Goal: Task Accomplishment & Management: Use online tool/utility

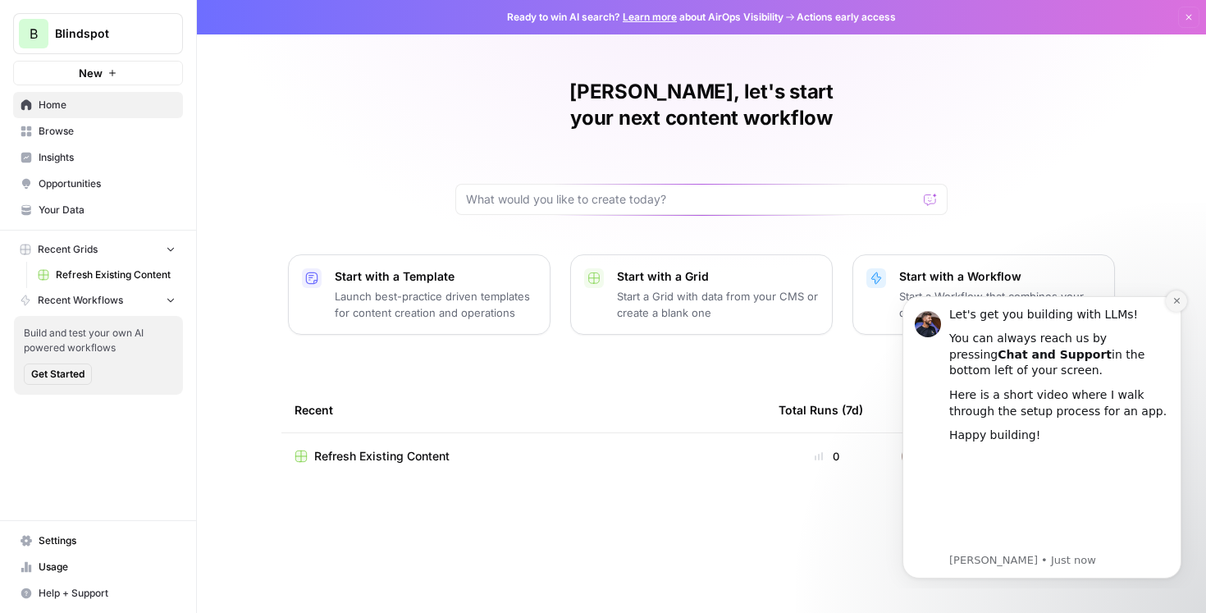
click at [1178, 300] on icon "Dismiss notification" at bounding box center [1176, 300] width 9 height 9
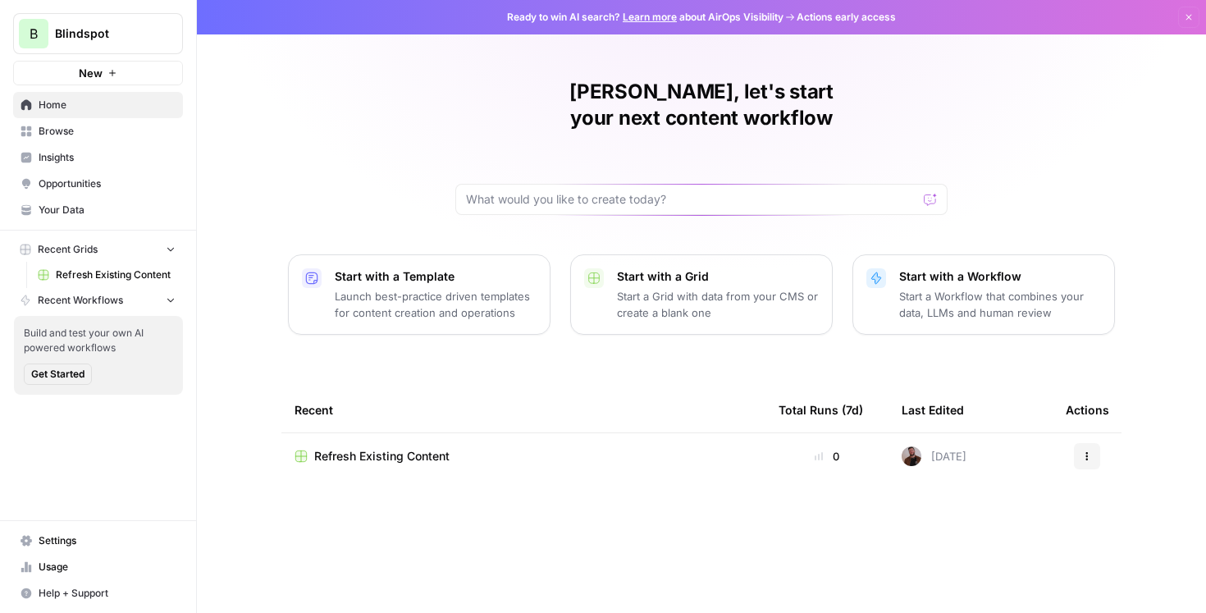
click at [1192, 20] on icon "button" at bounding box center [1189, 17] width 10 height 10
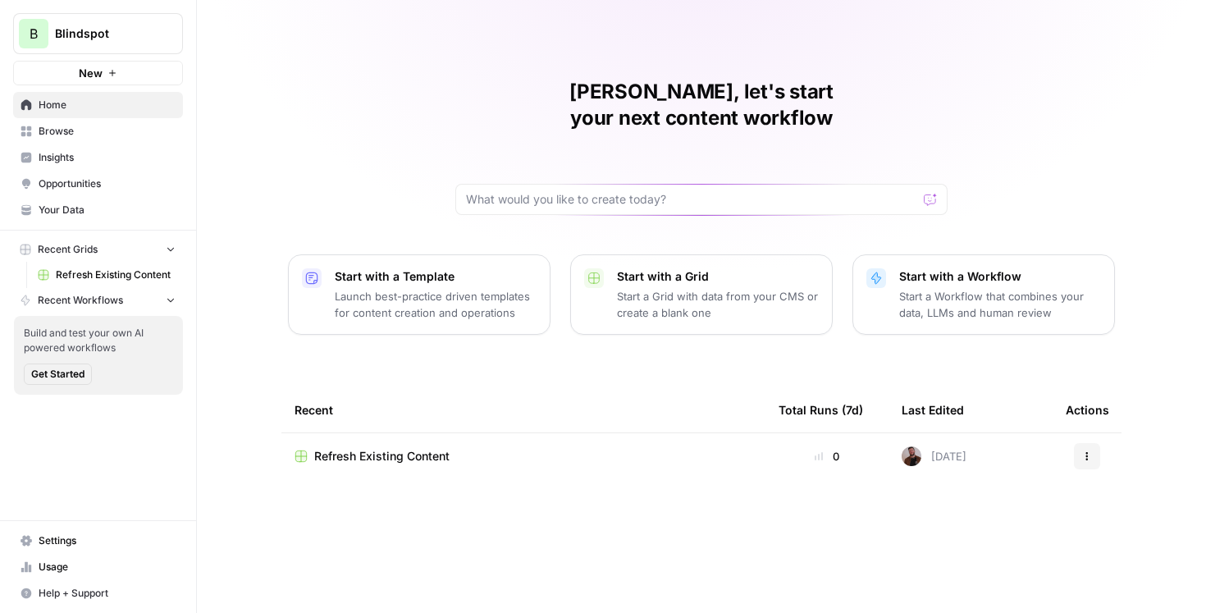
click at [462, 448] on div "Refresh Existing Content" at bounding box center [523, 456] width 458 height 16
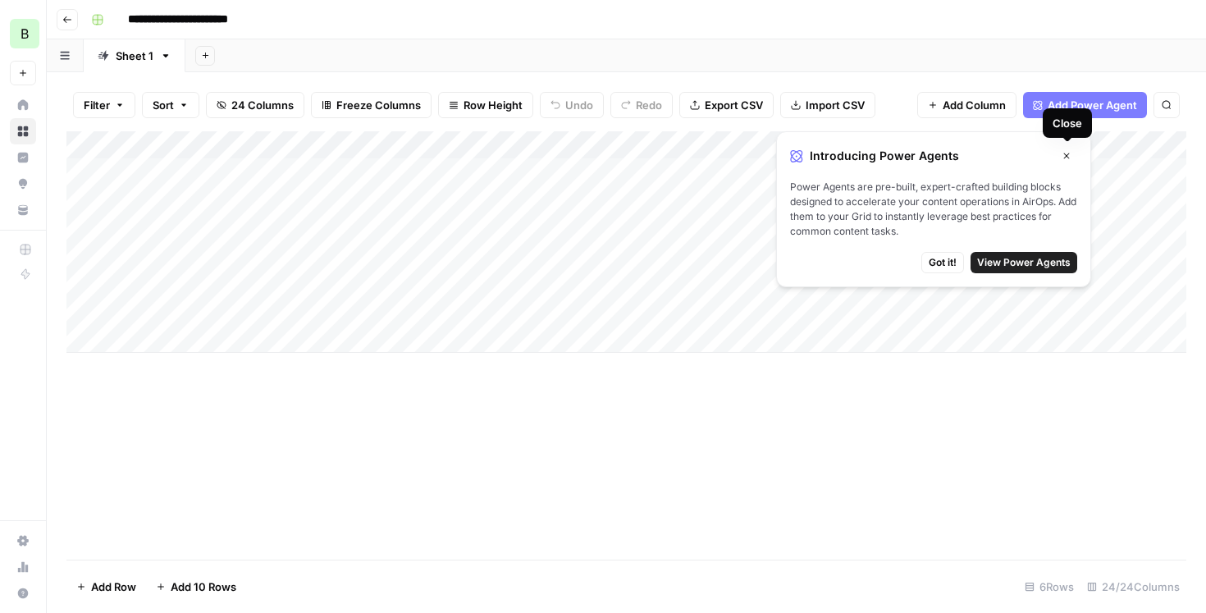
click at [1064, 152] on icon "button" at bounding box center [1066, 156] width 10 height 10
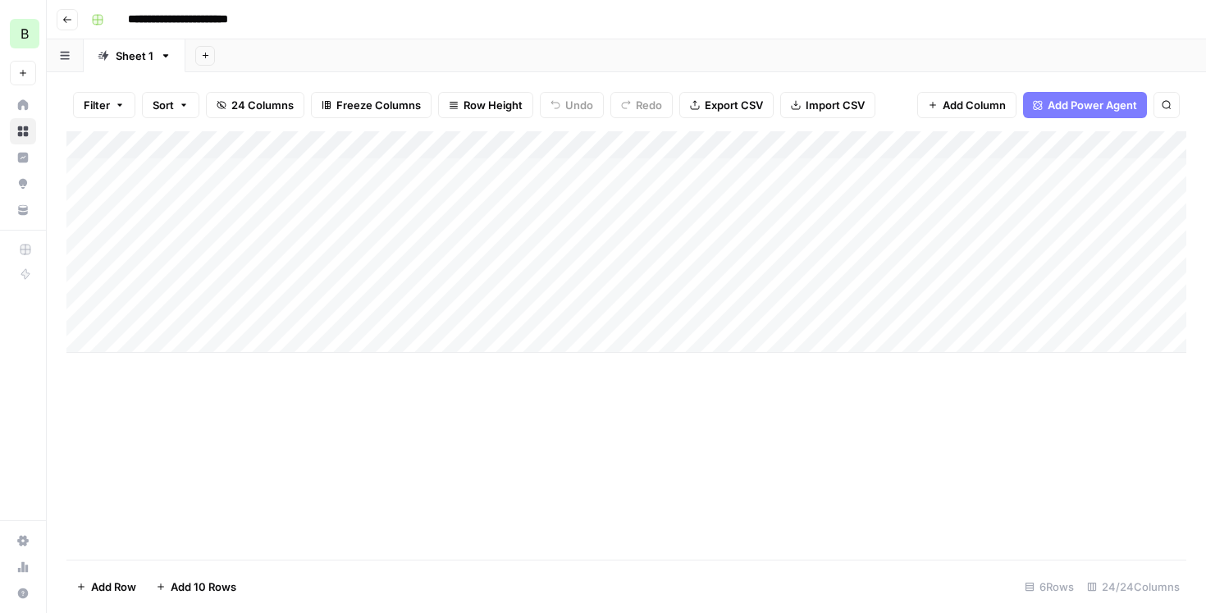
click at [64, 52] on icon "button" at bounding box center [64, 56] width 9 height 8
click at [66, 44] on button "button" at bounding box center [65, 55] width 37 height 32
click at [68, 20] on icon "button" at bounding box center [67, 20] width 10 height 10
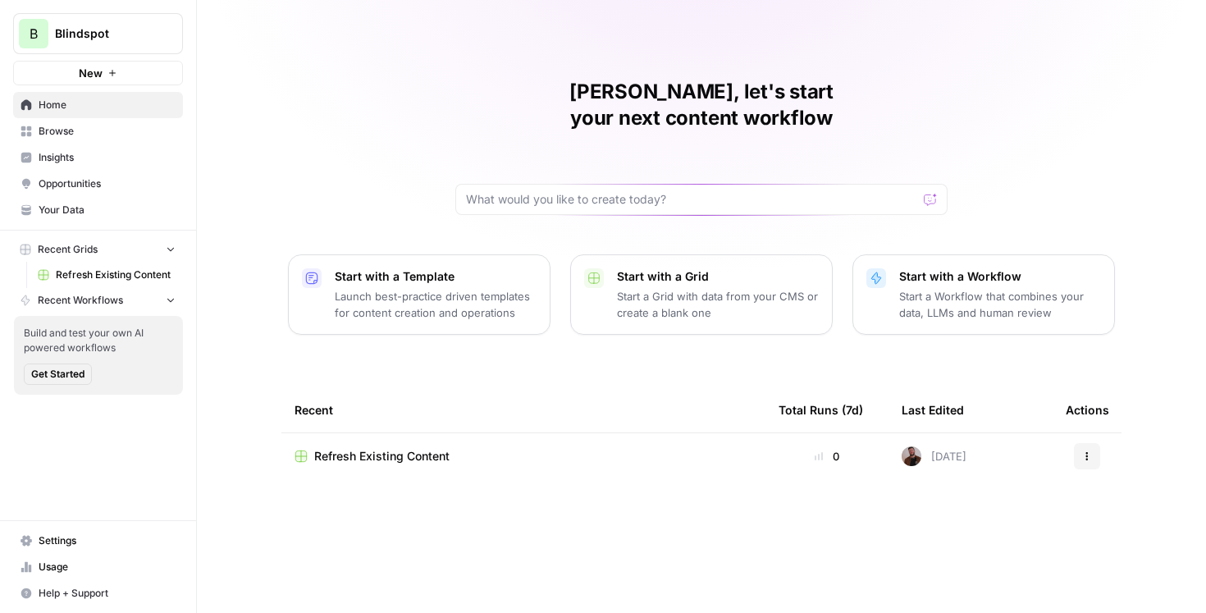
click at [466, 448] on div "Refresh Existing Content" at bounding box center [523, 456] width 458 height 16
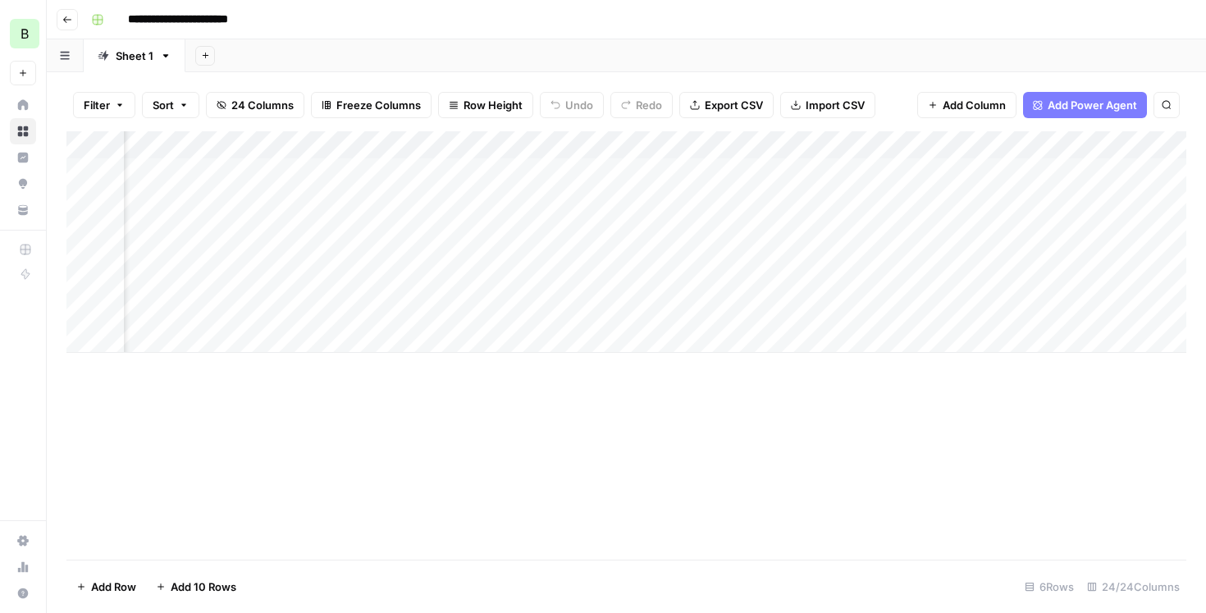
scroll to position [0, 90]
click at [834, 284] on div "Add Column" at bounding box center [626, 241] width 1120 height 221
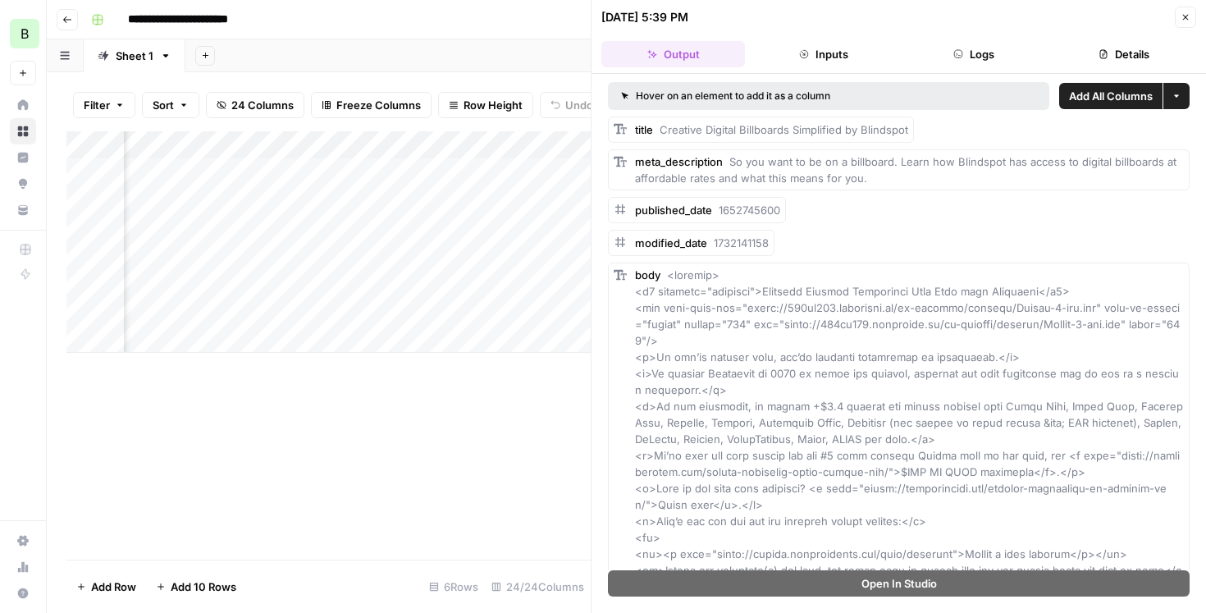
click at [513, 385] on div "Add Column" at bounding box center [328, 345] width 524 height 428
click at [1181, 18] on icon "button" at bounding box center [1185, 17] width 10 height 10
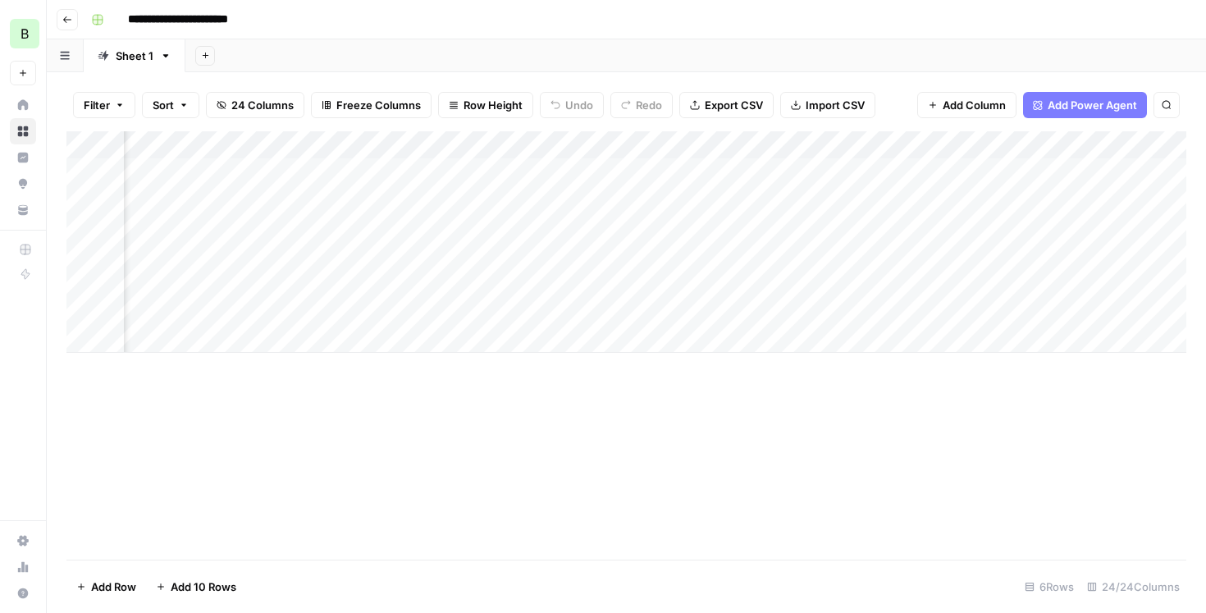
scroll to position [0, 1745]
click at [861, 173] on div "Add Column" at bounding box center [626, 241] width 1120 height 221
click at [768, 171] on div "Add Column" at bounding box center [626, 241] width 1120 height 221
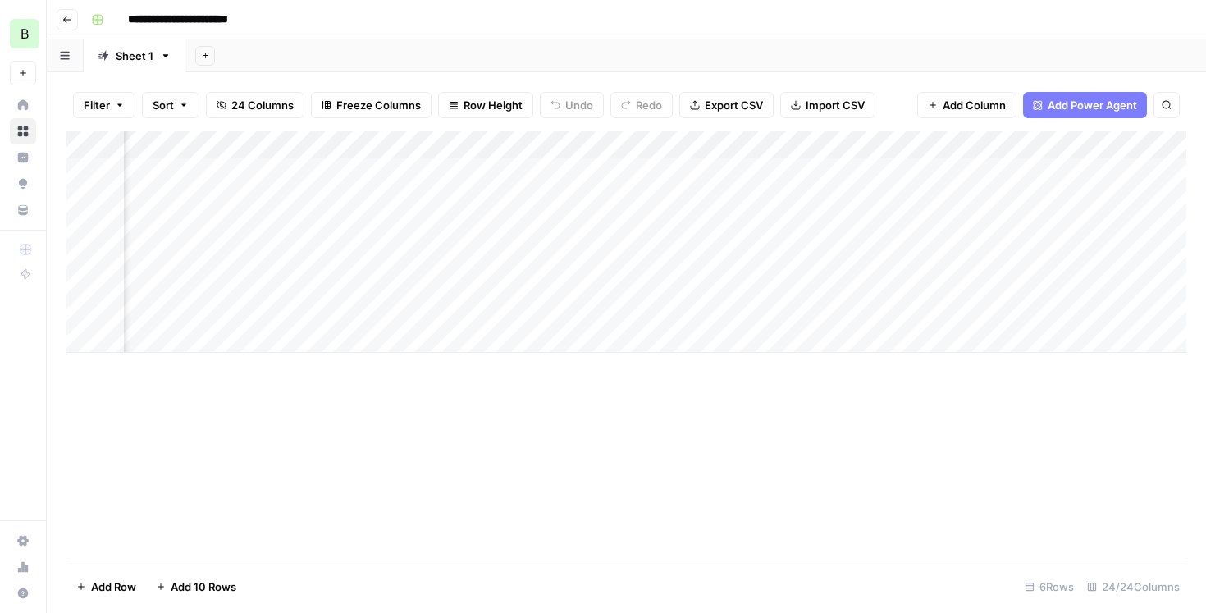
click at [266, 169] on div "Add Column" at bounding box center [626, 241] width 1120 height 221
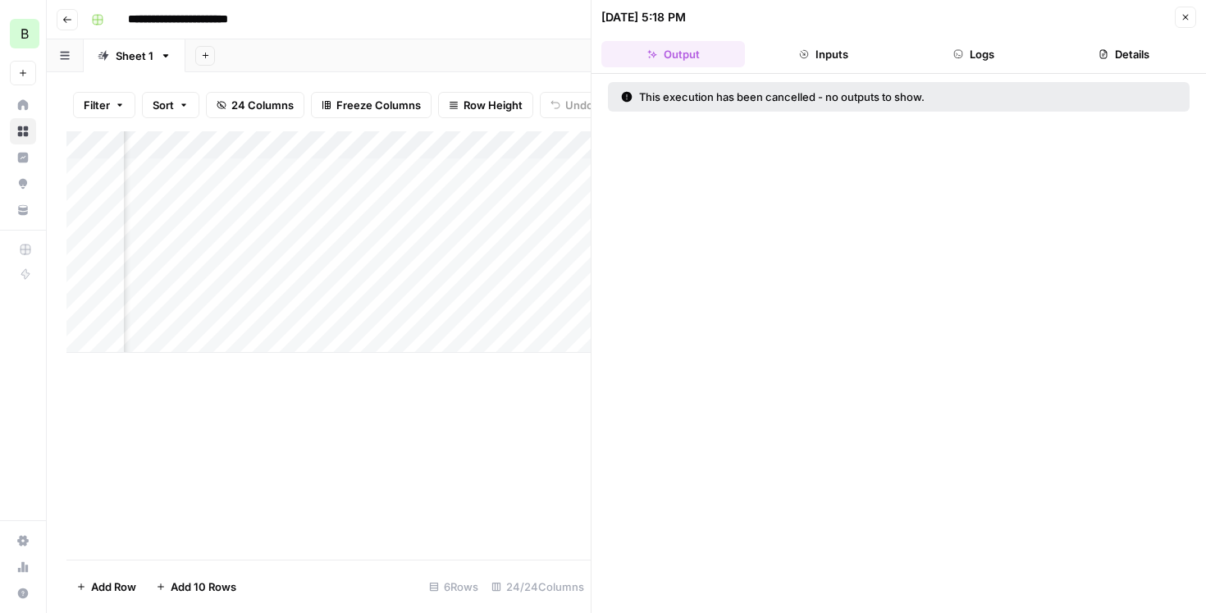
click at [175, 172] on div at bounding box center [300, 172] width 280 height 30
click at [1177, 24] on button "Close" at bounding box center [1185, 17] width 21 height 21
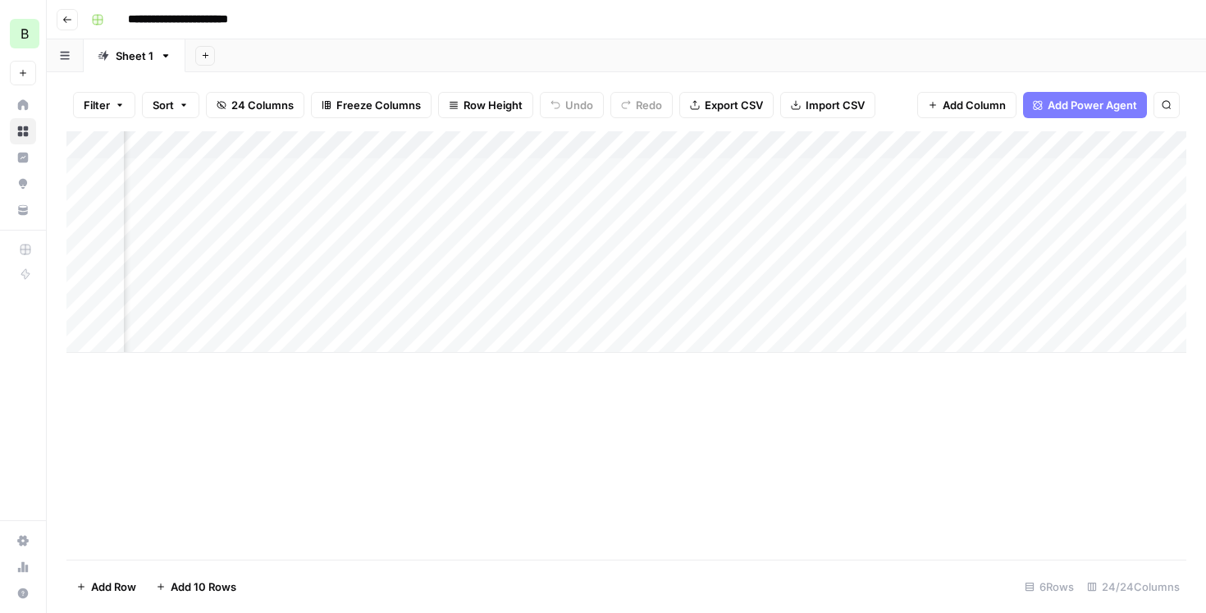
scroll to position [0, 1955]
click at [577, 173] on div "Add Column" at bounding box center [626, 241] width 1120 height 221
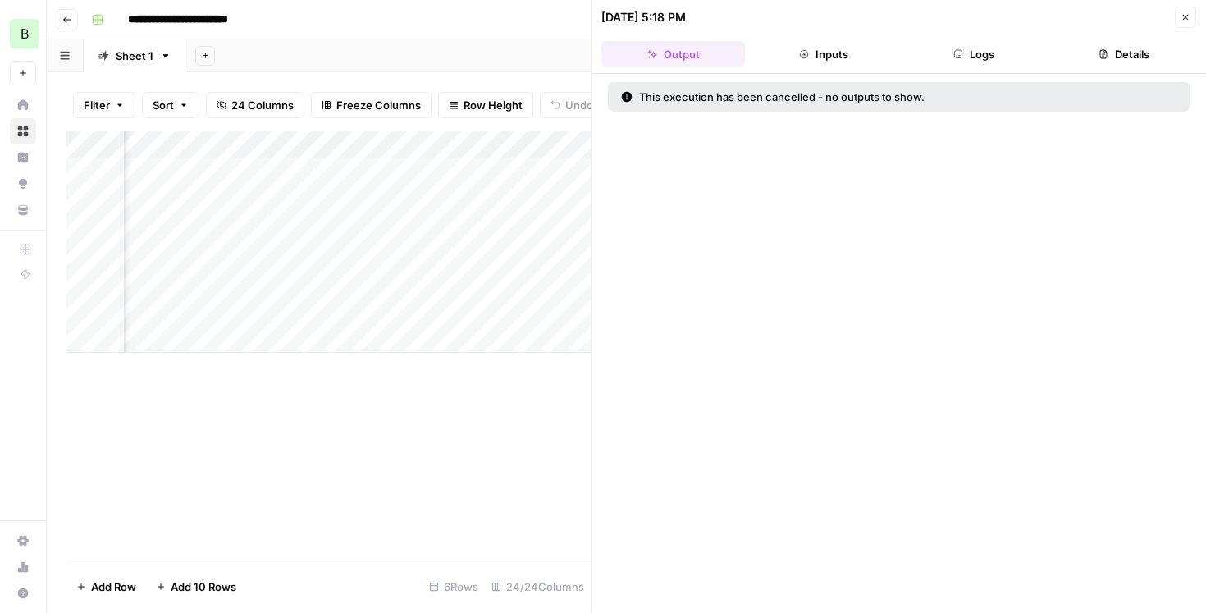
click at [509, 241] on div "Add Column" at bounding box center [328, 241] width 524 height 221
click at [579, 173] on div "Add Column" at bounding box center [328, 241] width 524 height 221
click at [1176, 21] on button "Close" at bounding box center [1185, 17] width 21 height 21
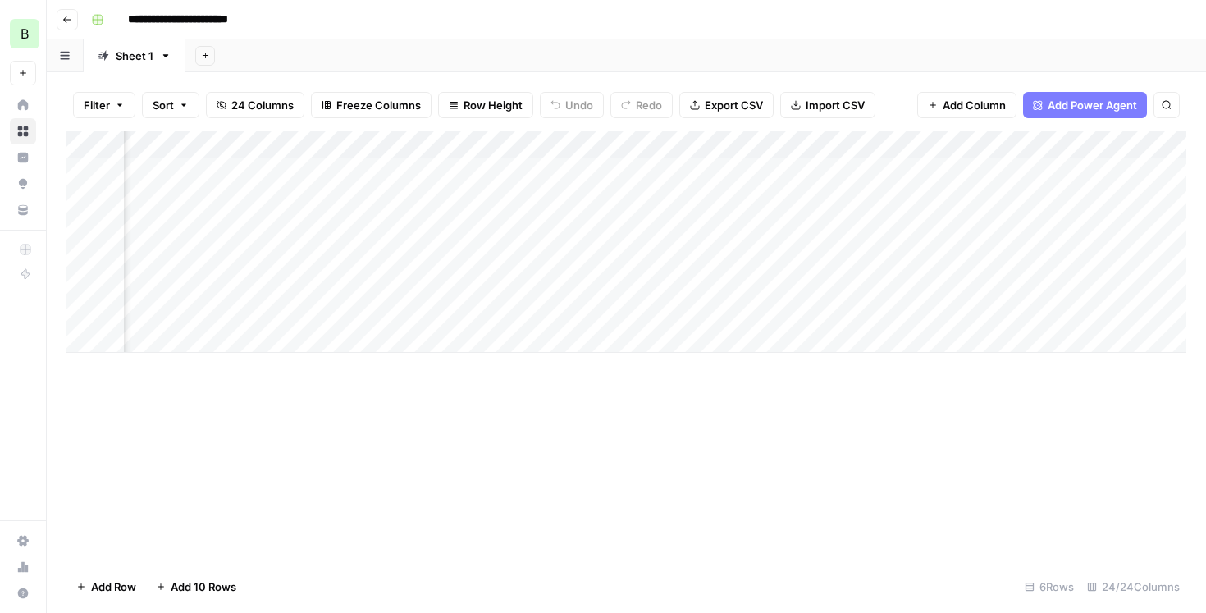
scroll to position [0, 1753]
click at [1029, 169] on div "Add Column" at bounding box center [626, 241] width 1120 height 221
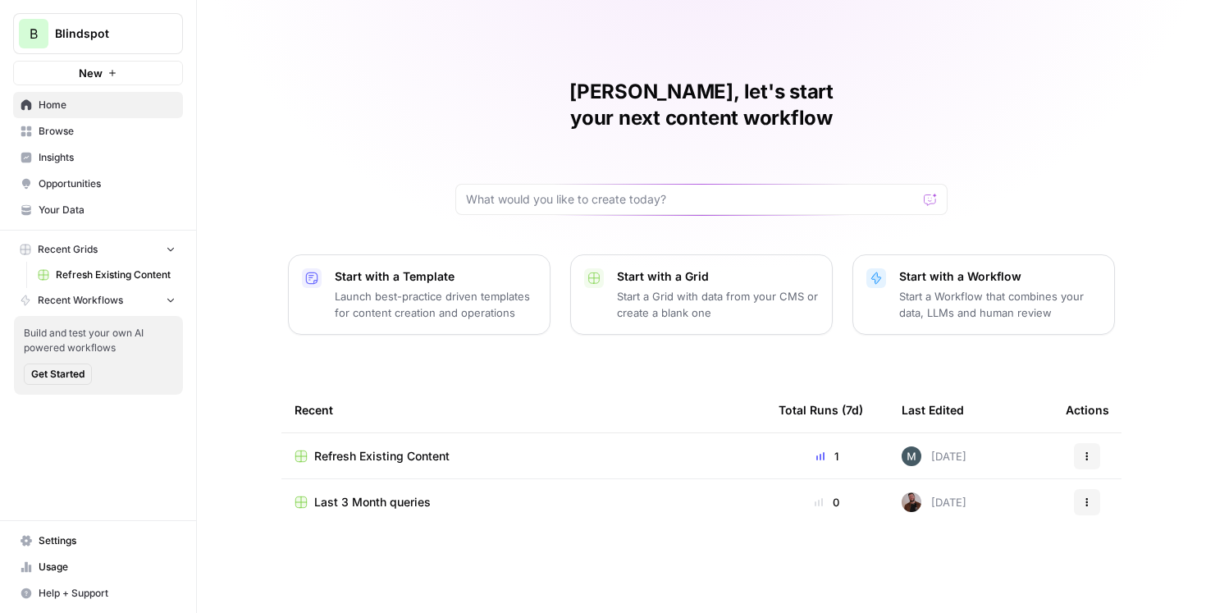
click at [559, 440] on td "Refresh Existing Content" at bounding box center [523, 455] width 484 height 45
click at [459, 448] on div "Refresh Existing Content" at bounding box center [523, 456] width 458 height 16
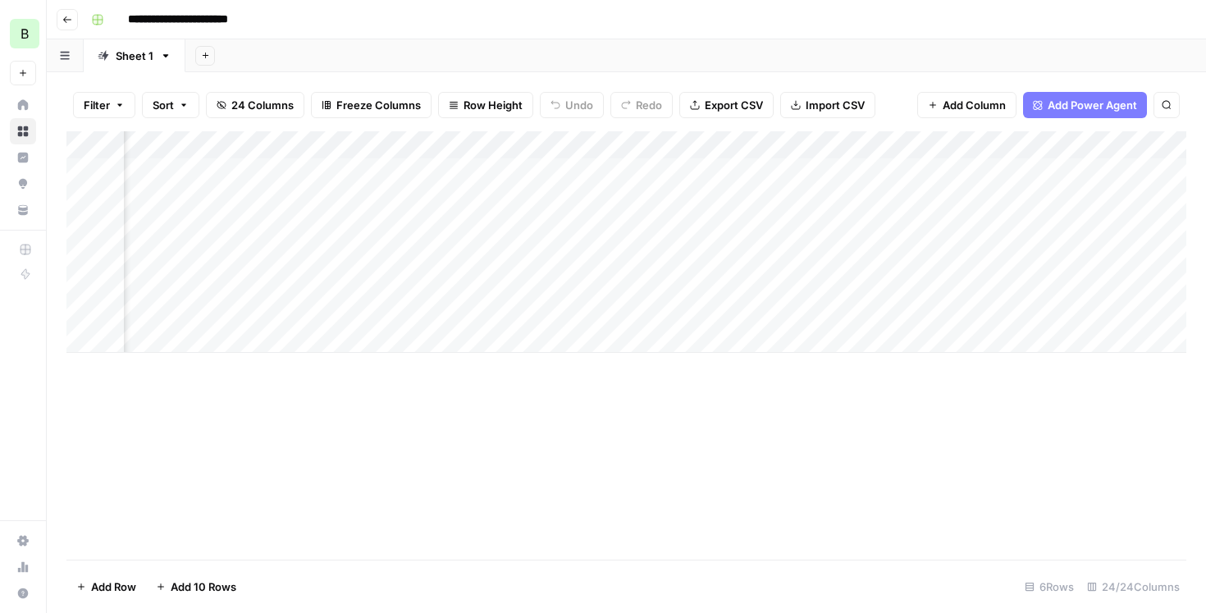
scroll to position [0, 2627]
click at [72, 19] on button "Go back" at bounding box center [67, 19] width 21 height 21
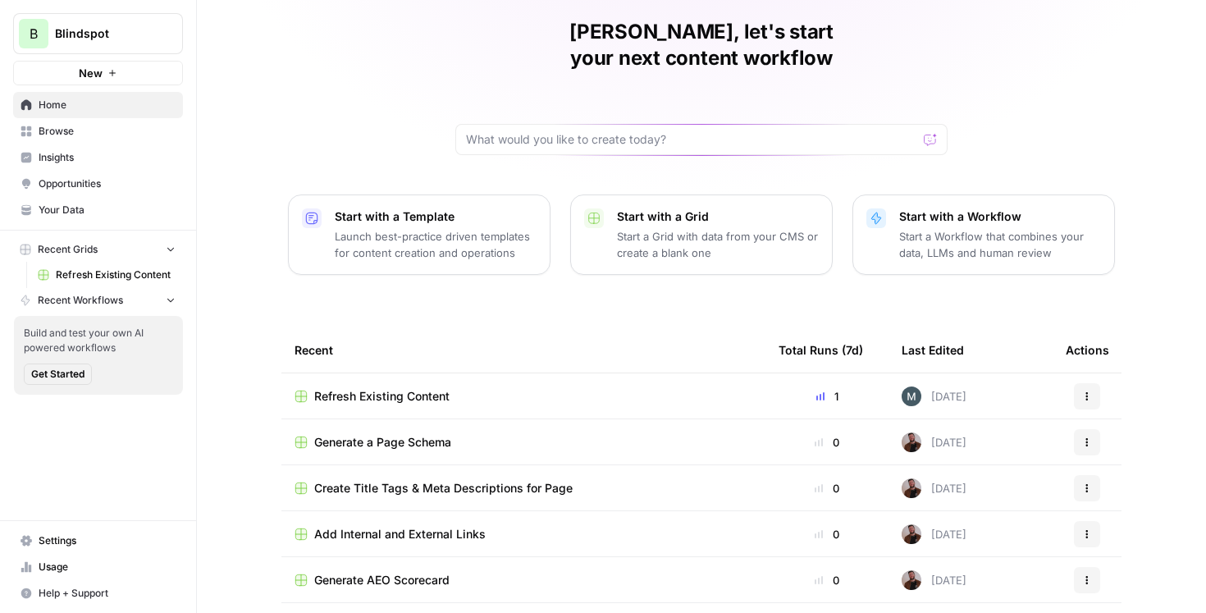
scroll to position [96, 0]
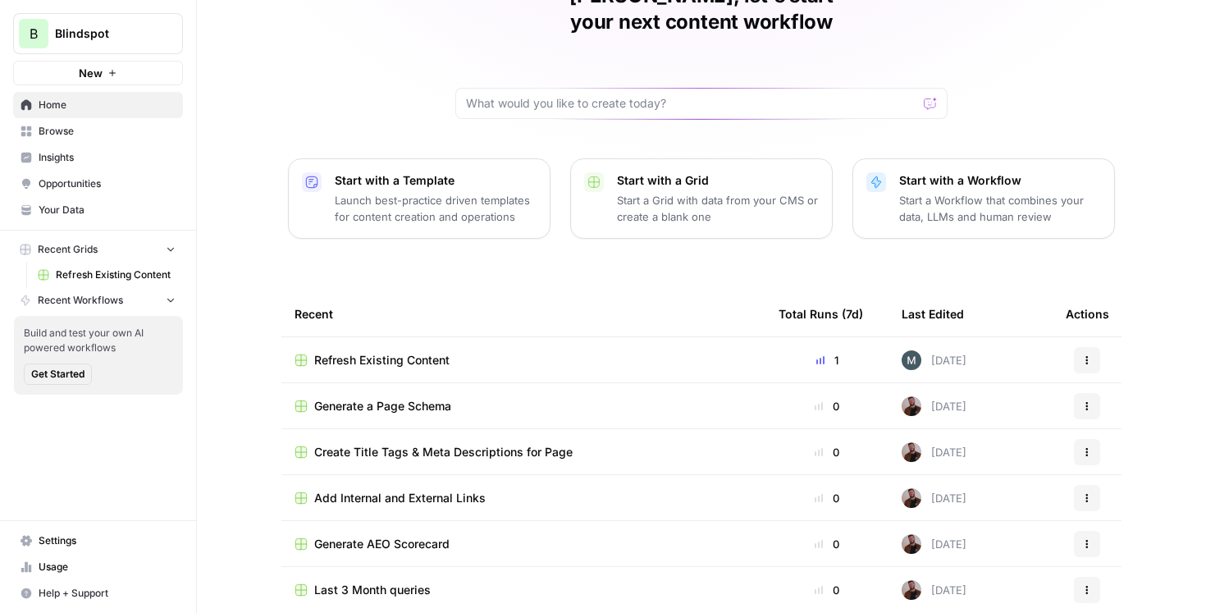
click at [484, 352] on div "Refresh Existing Content" at bounding box center [523, 360] width 458 height 16
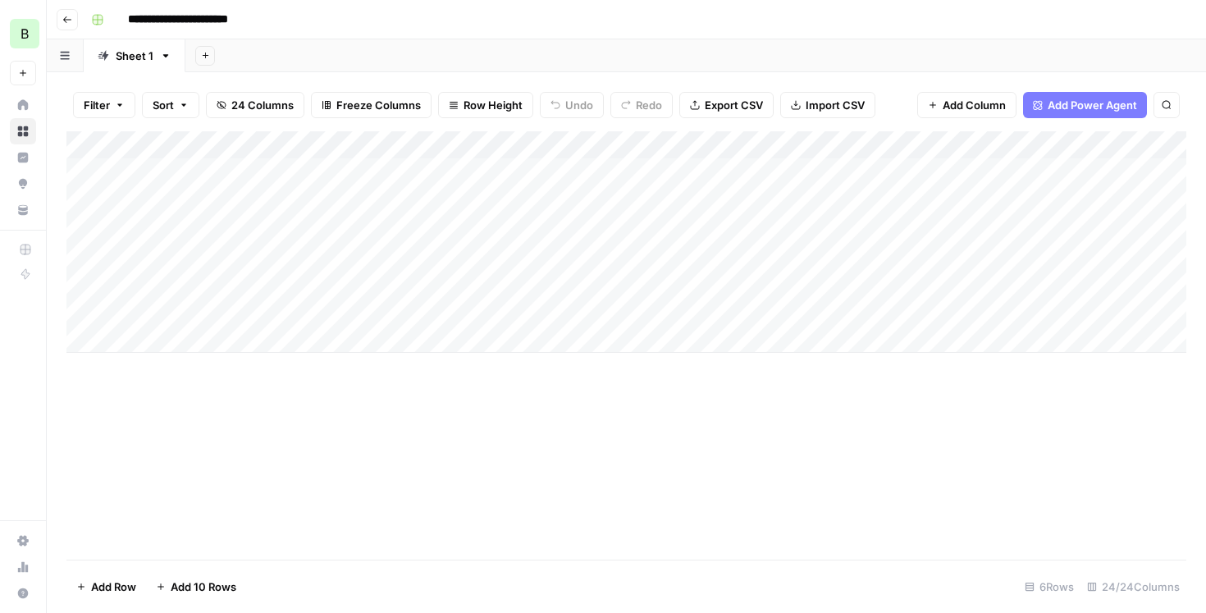
click at [64, 15] on icon "button" at bounding box center [67, 20] width 10 height 10
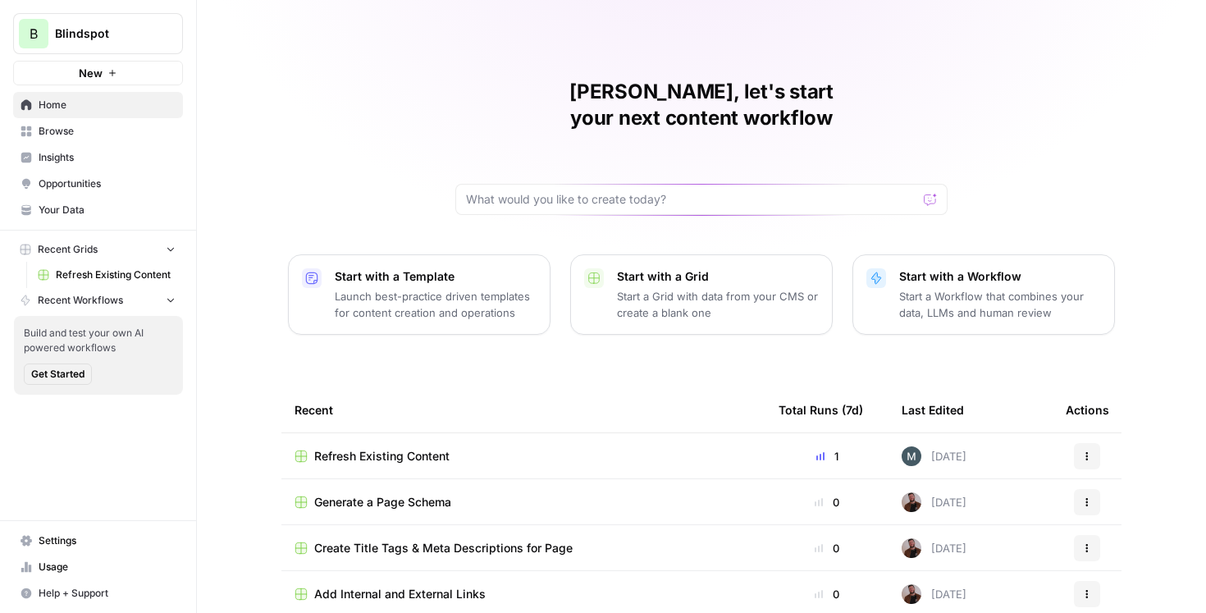
click at [626, 448] on div "Refresh Existing Content" at bounding box center [523, 456] width 458 height 16
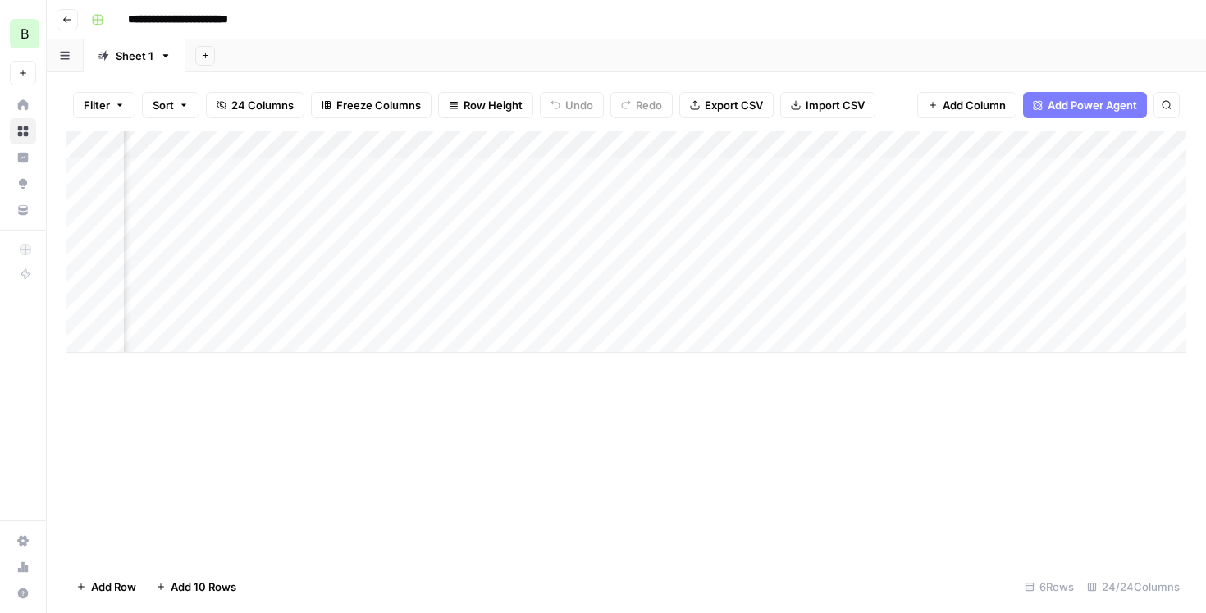
scroll to position [0, 2320]
click at [541, 168] on div "Add Column" at bounding box center [626, 241] width 1120 height 221
click at [605, 167] on div "Add Column" at bounding box center [626, 241] width 1120 height 221
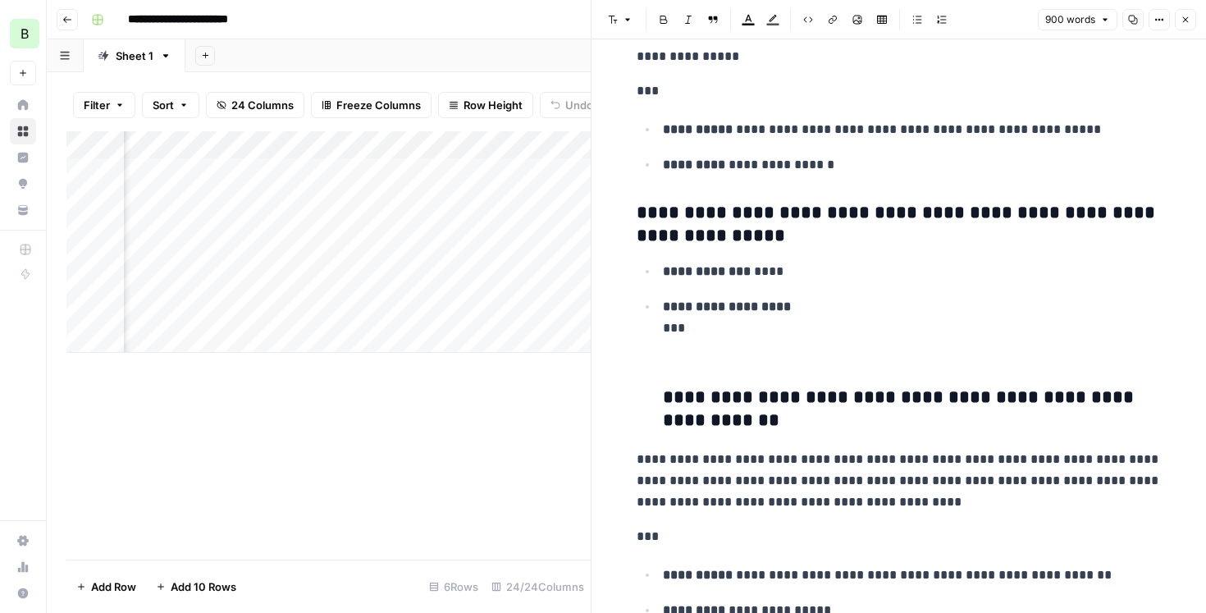
scroll to position [4524, 0]
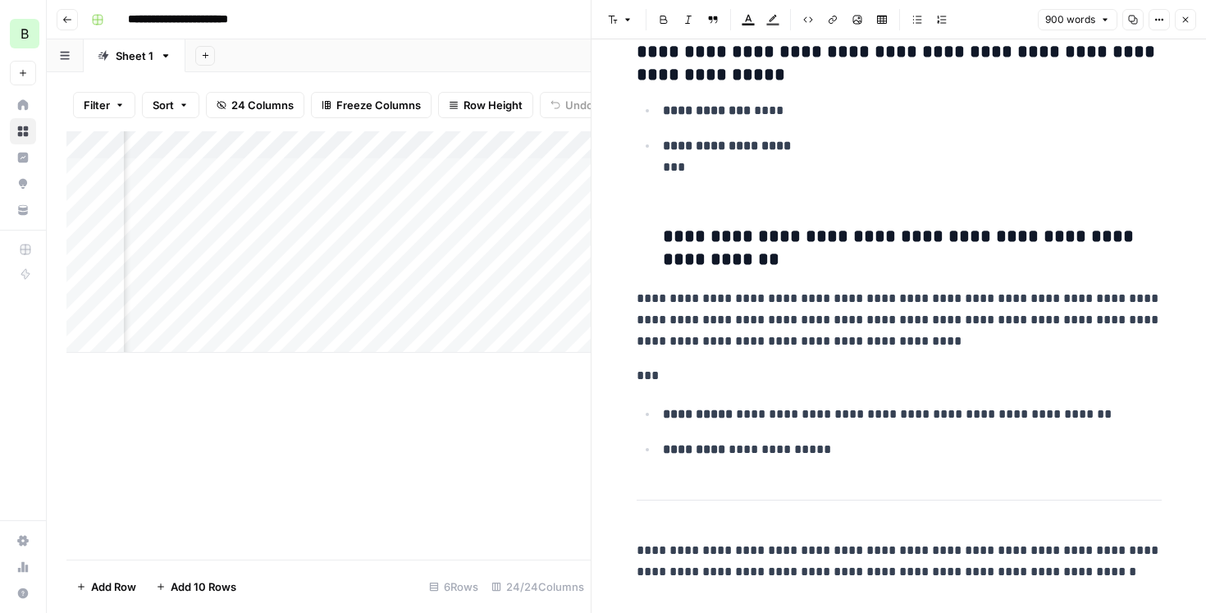
click at [1187, 23] on icon "button" at bounding box center [1185, 20] width 10 height 10
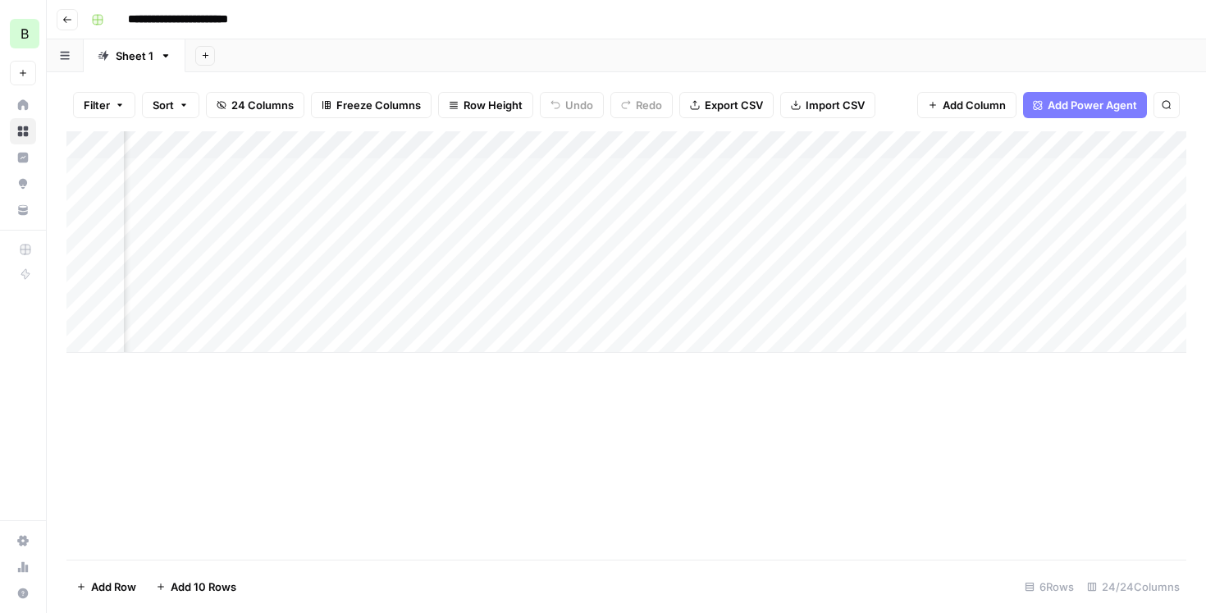
click at [749, 167] on div "Add Column" at bounding box center [626, 241] width 1120 height 221
click at [367, 176] on div "Add Column" at bounding box center [626, 241] width 1120 height 221
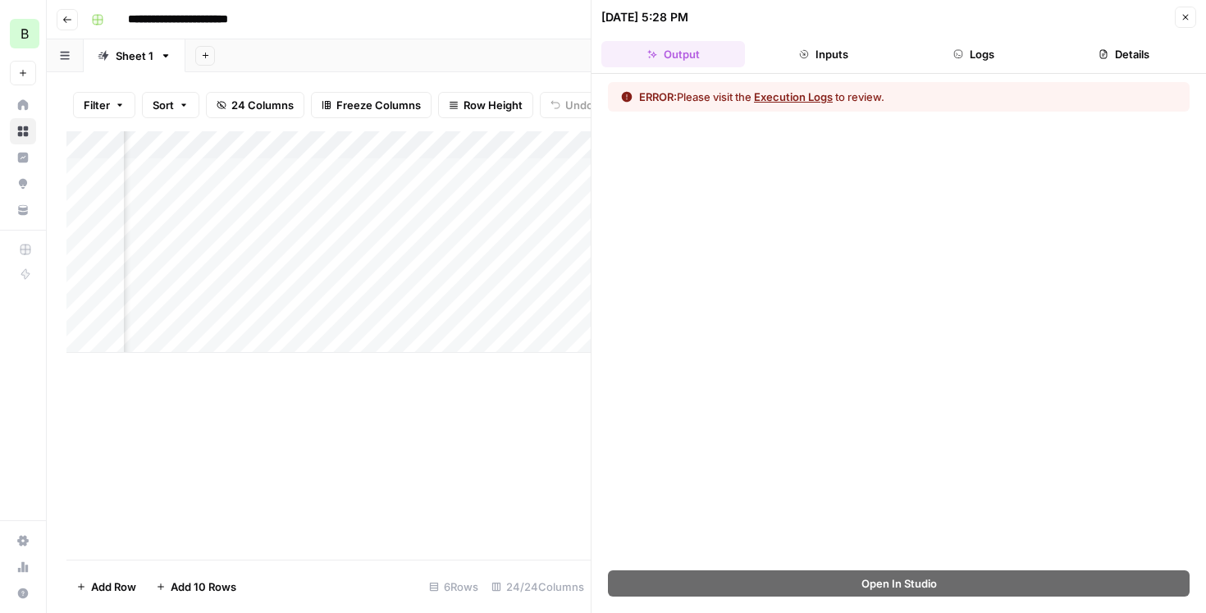
click at [1190, 15] on button "Close" at bounding box center [1185, 17] width 21 height 21
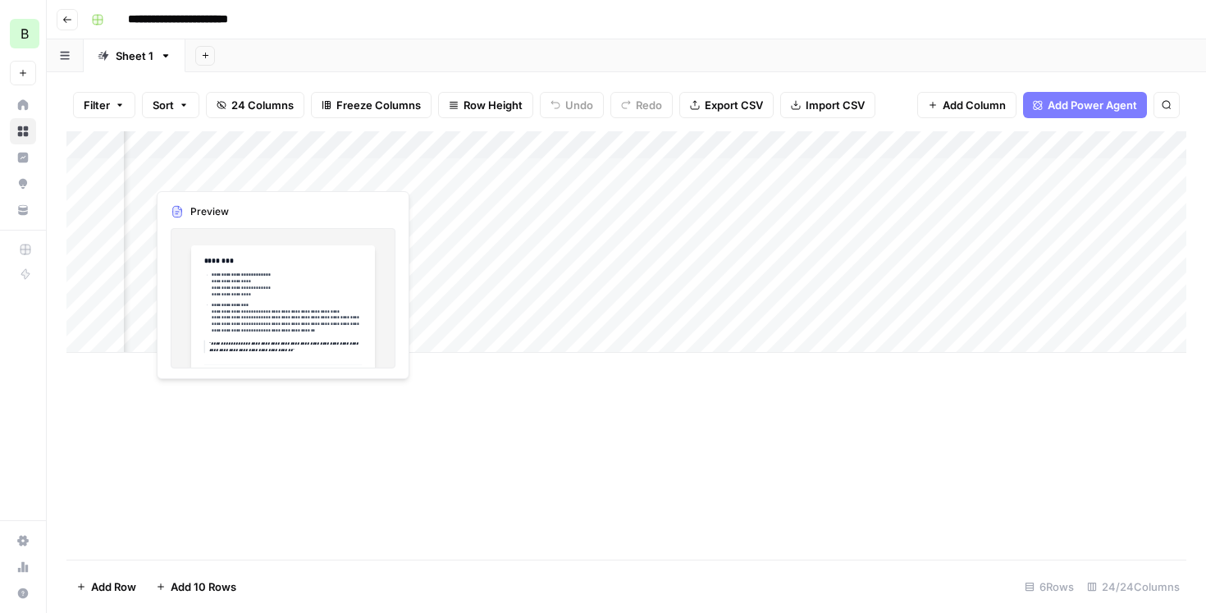
click at [235, 168] on div "Add Column" at bounding box center [626, 241] width 1120 height 221
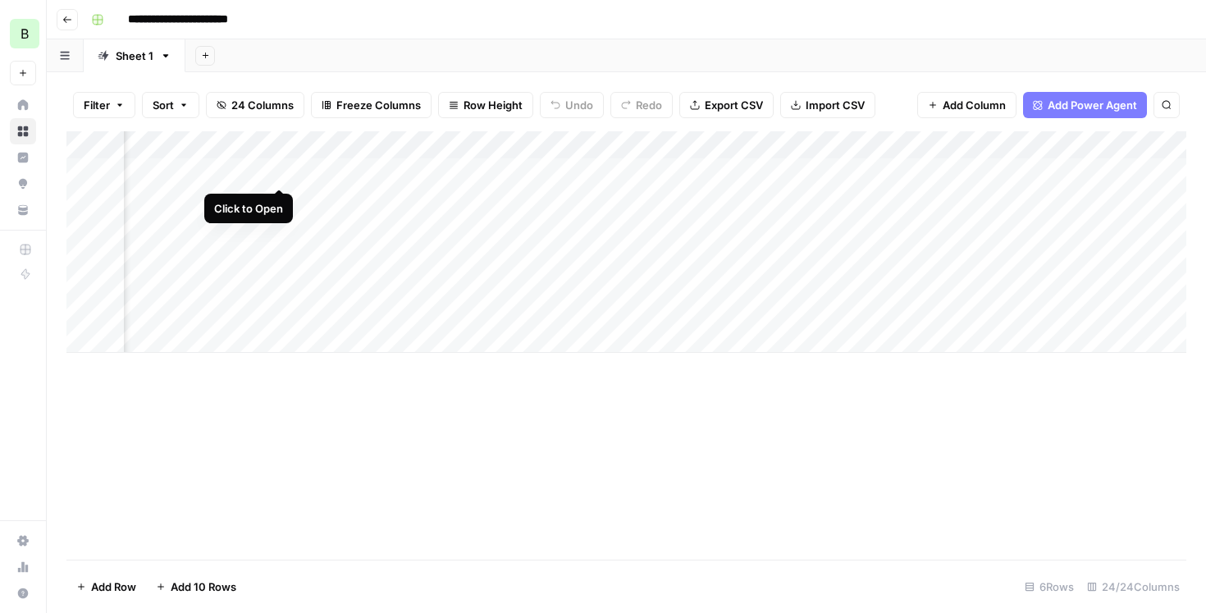
click at [277, 173] on div "Add Column" at bounding box center [626, 241] width 1120 height 221
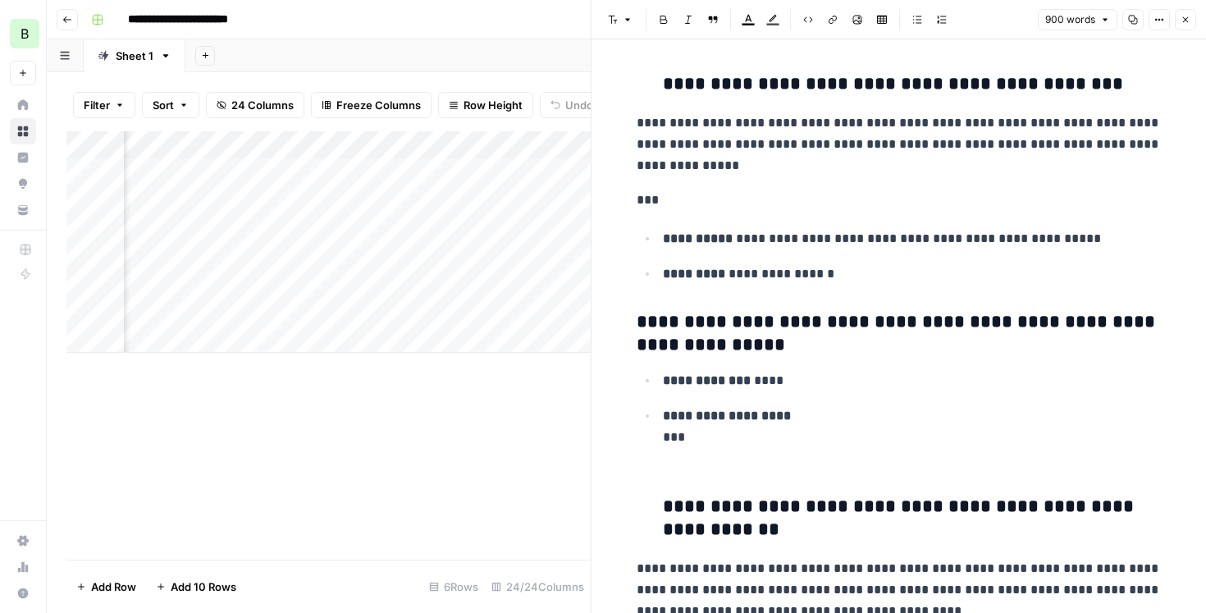
scroll to position [4266, 0]
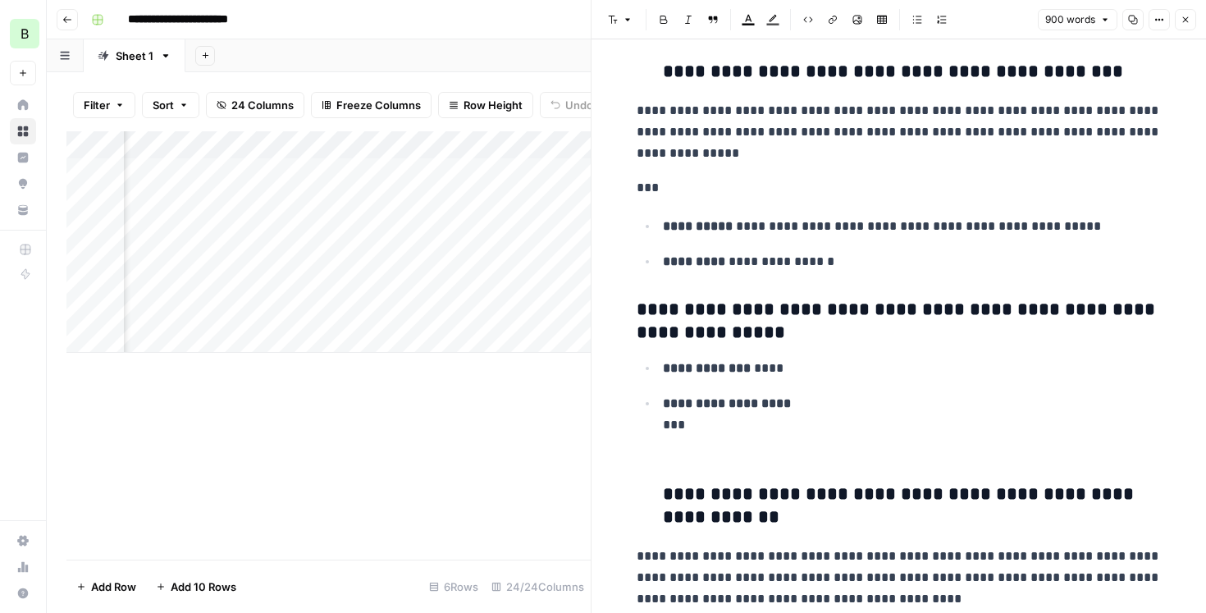
click at [1184, 19] on icon "button" at bounding box center [1185, 20] width 10 height 10
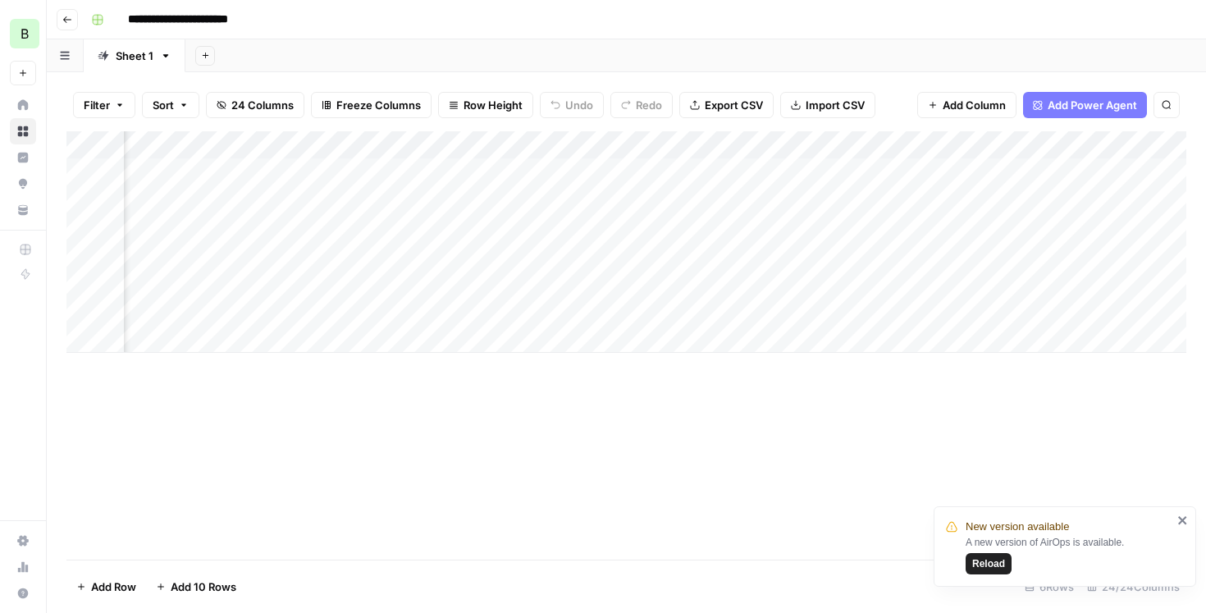
scroll to position [0, 2256]
click at [908, 145] on div "Add Column" at bounding box center [626, 241] width 1120 height 221
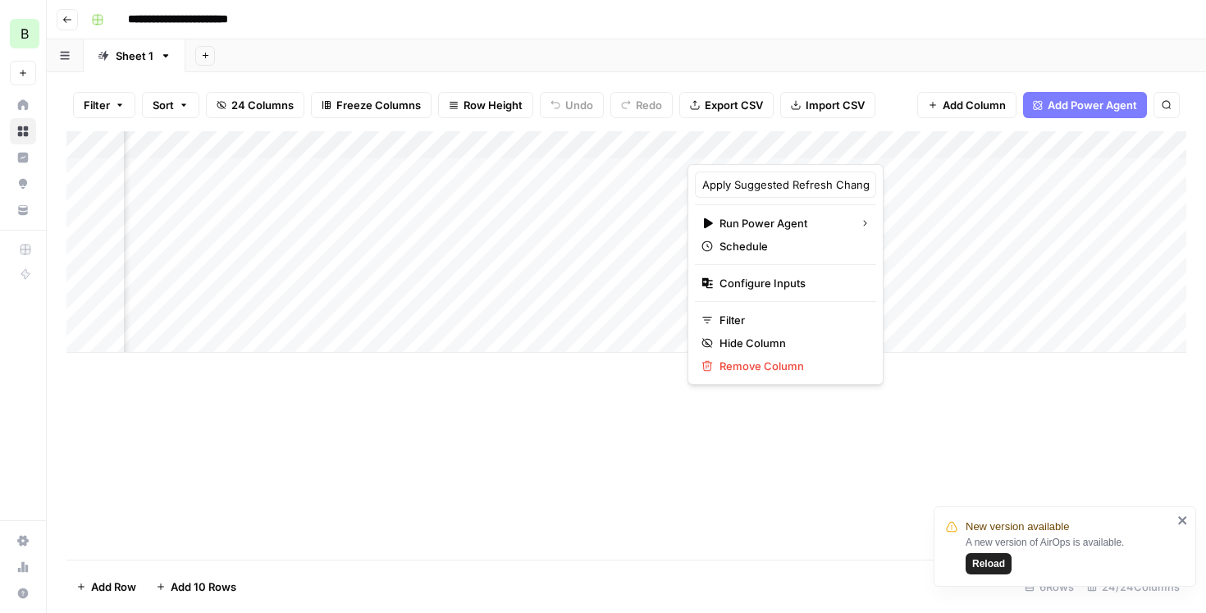
click at [620, 467] on div "Add Column" at bounding box center [626, 345] width 1120 height 428
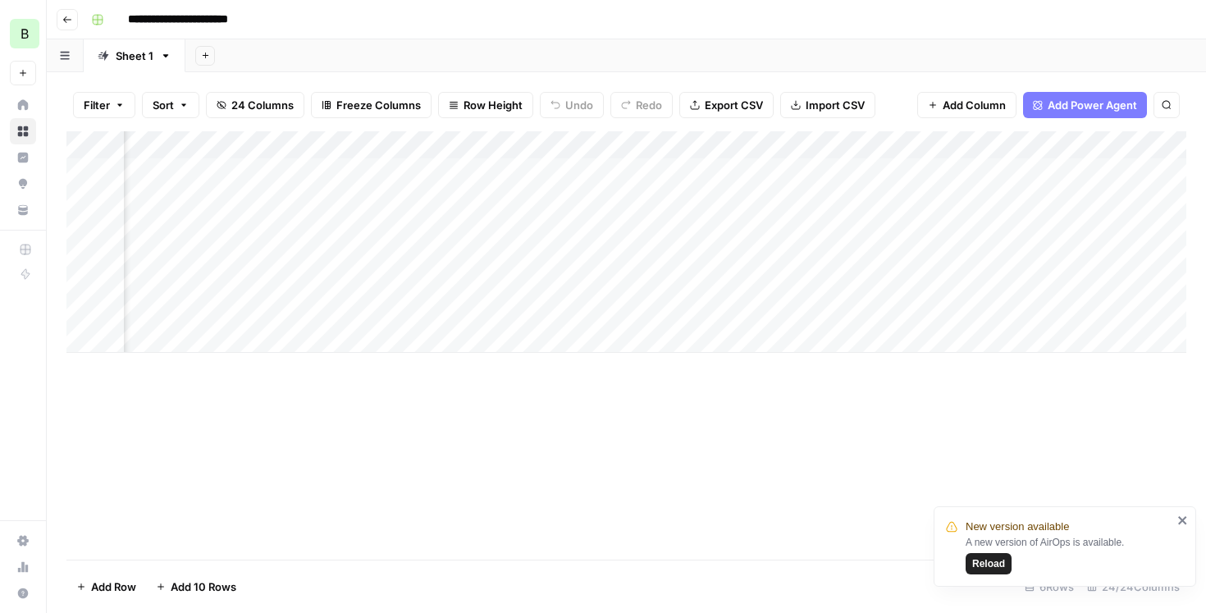
click at [504, 425] on div "Add Column" at bounding box center [626, 345] width 1120 height 428
click at [655, 78] on div "Filter Sort 24 Columns Freeze Columns Row Height Undo Redo Export CSV Import CS…" at bounding box center [626, 342] width 1159 height 541
click at [65, 19] on icon "button" at bounding box center [67, 19] width 8 height 7
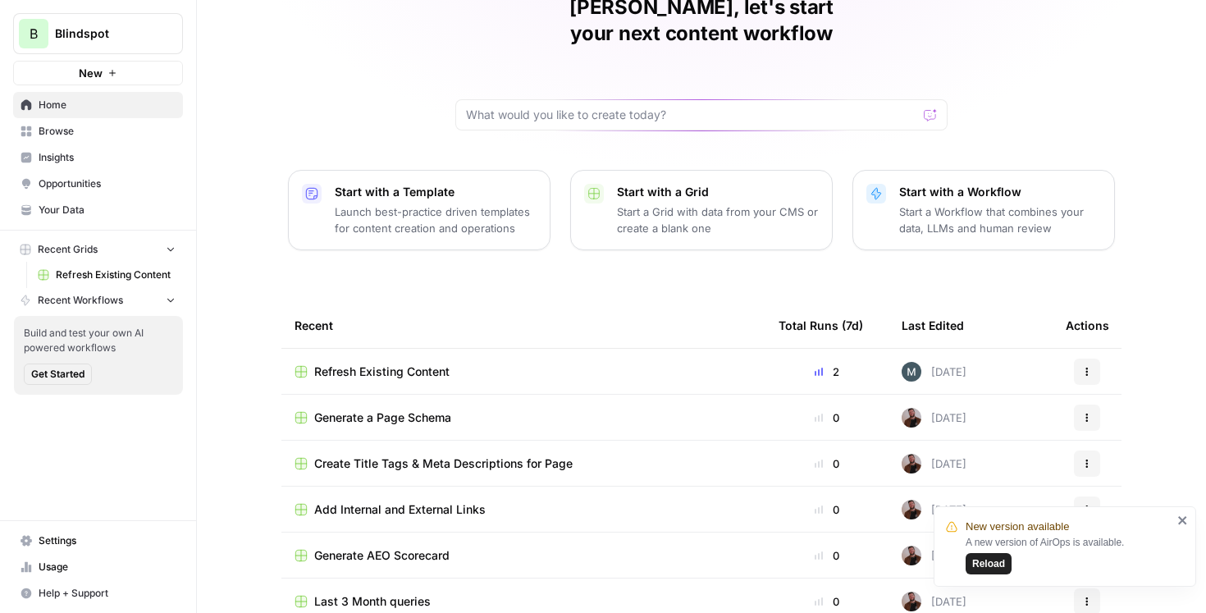
scroll to position [96, 0]
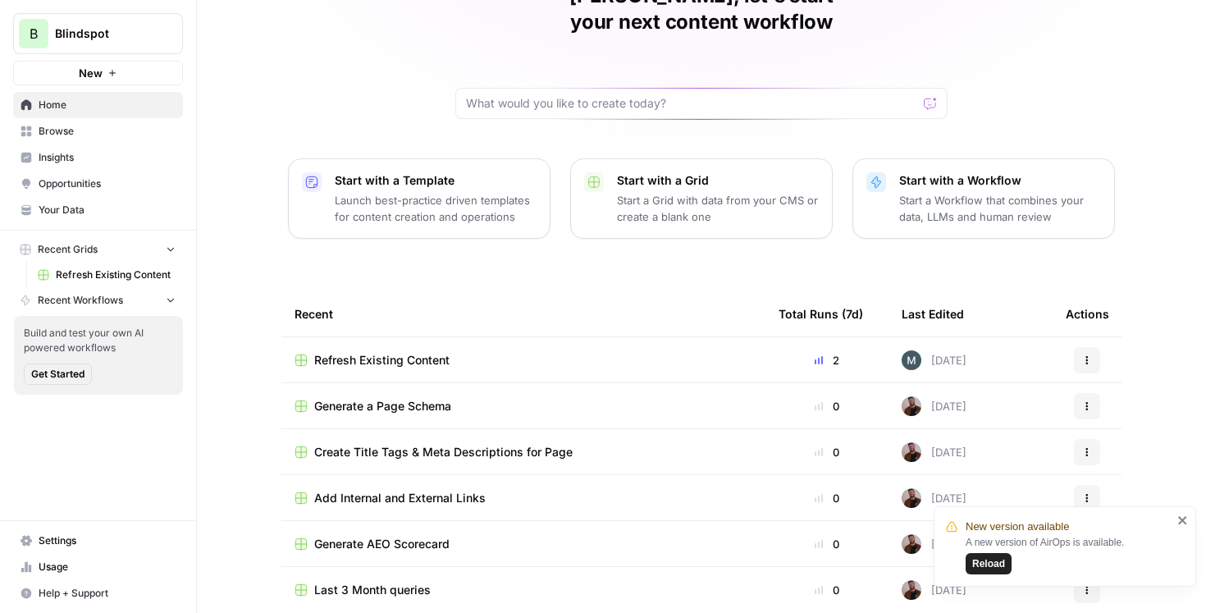
click at [1185, 523] on icon "close" at bounding box center [1182, 520] width 8 height 8
click at [430, 352] on span "Refresh Existing Content" at bounding box center [381, 360] width 135 height 16
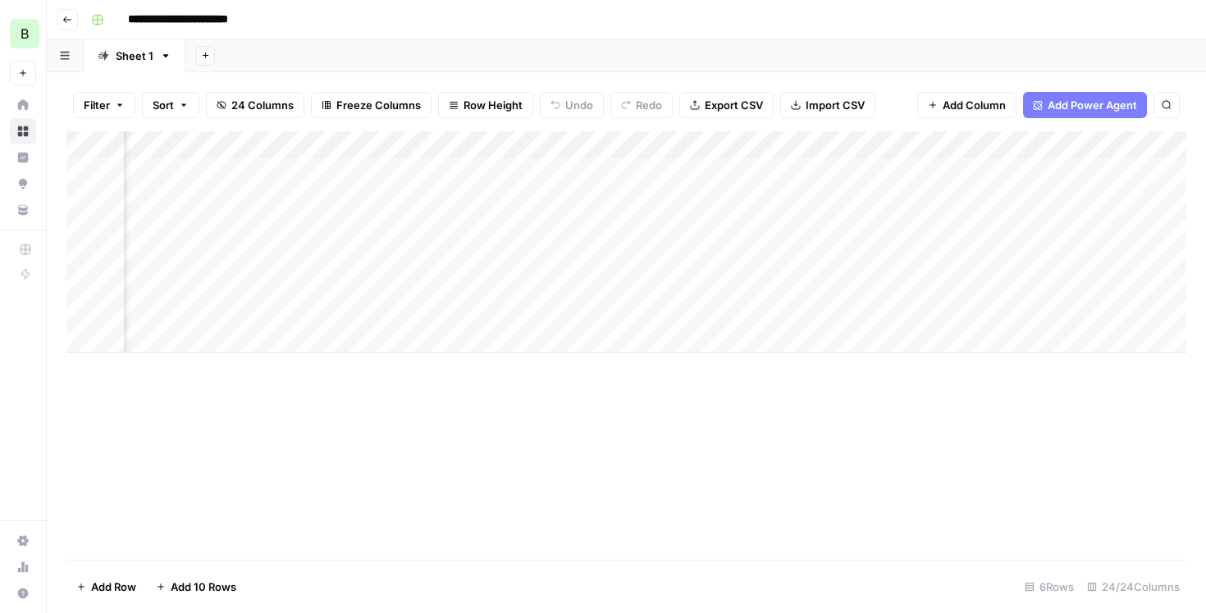
scroll to position [0, 809]
click at [375, 280] on div "Add Column" at bounding box center [626, 241] width 1120 height 221
click at [422, 287] on div "Add Column" at bounding box center [626, 241] width 1120 height 221
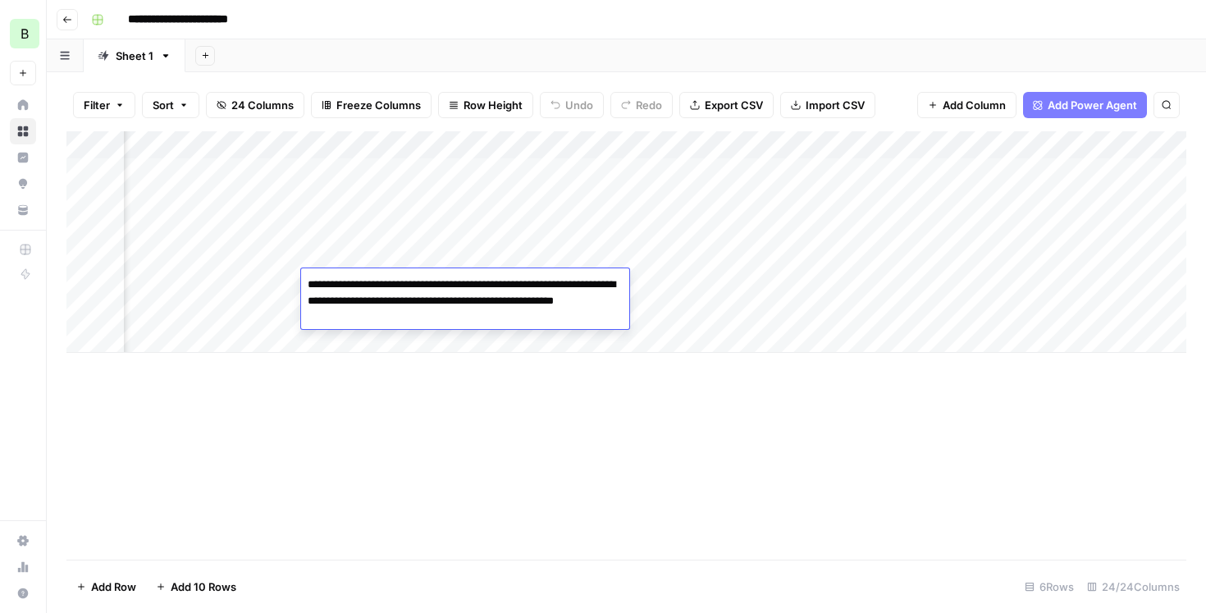
click at [452, 375] on div "Add Column" at bounding box center [626, 345] width 1120 height 428
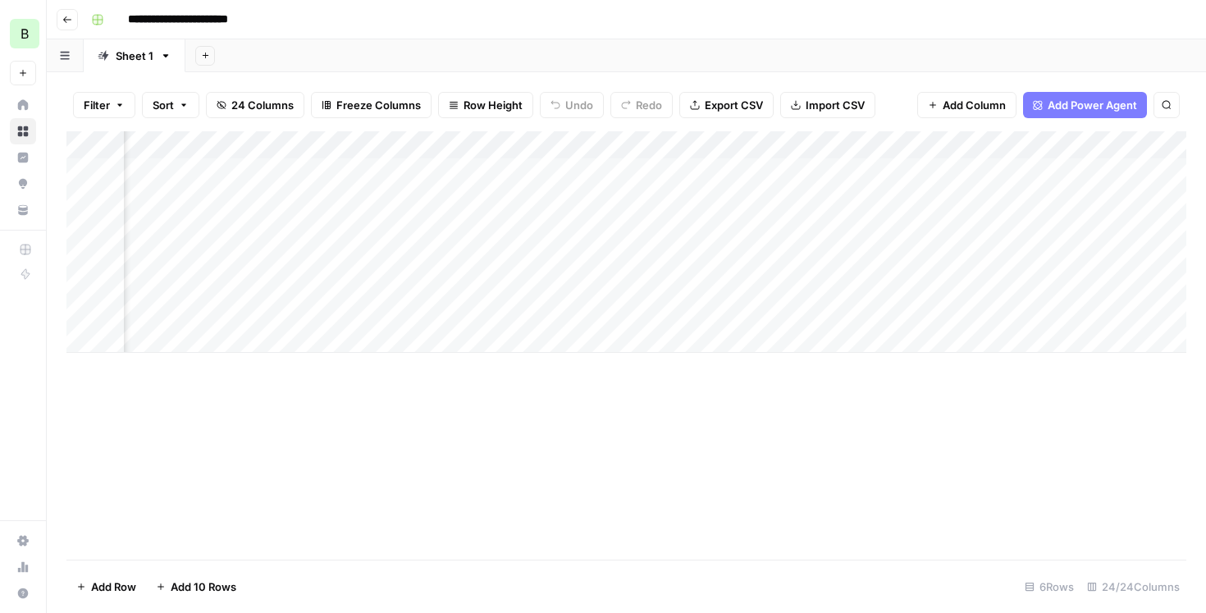
click at [364, 172] on div "Add Column" at bounding box center [626, 241] width 1120 height 221
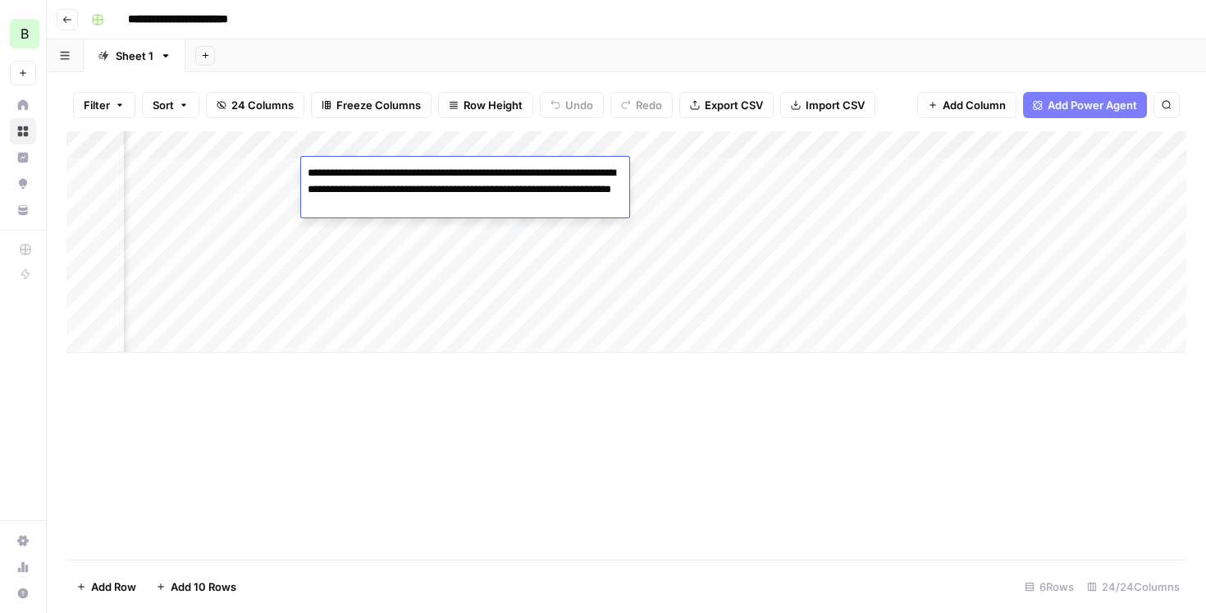
click at [618, 445] on div "Add Column" at bounding box center [626, 345] width 1120 height 428
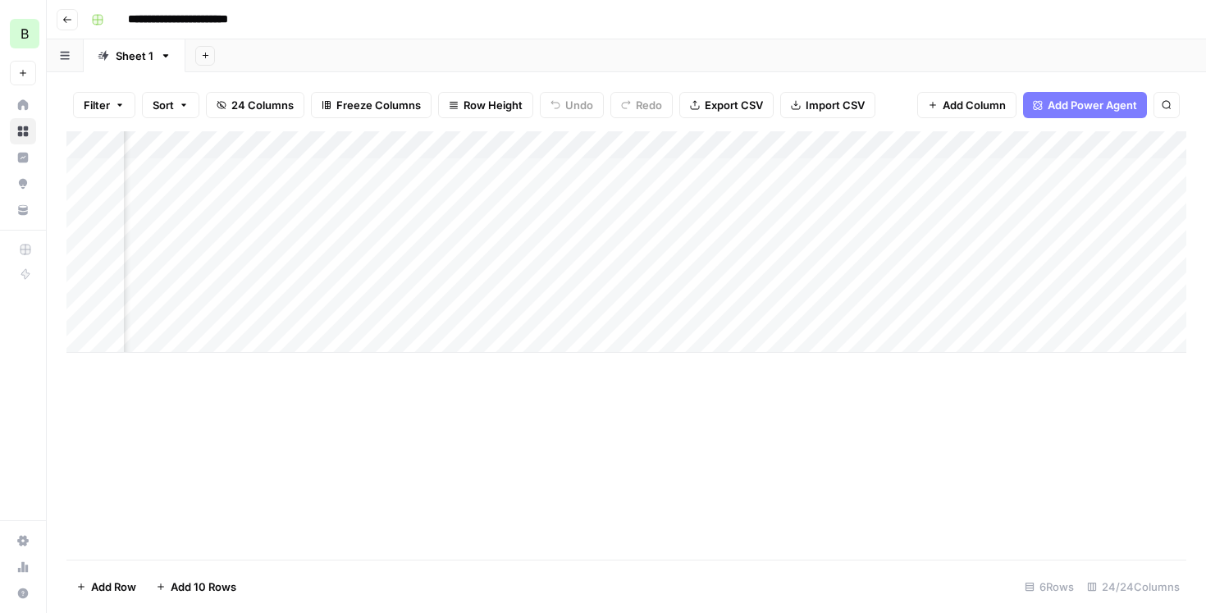
scroll to position [0, 1100]
click at [696, 148] on div "Add Column" at bounding box center [626, 241] width 1120 height 221
click at [471, 400] on div "Add Column" at bounding box center [626, 345] width 1120 height 428
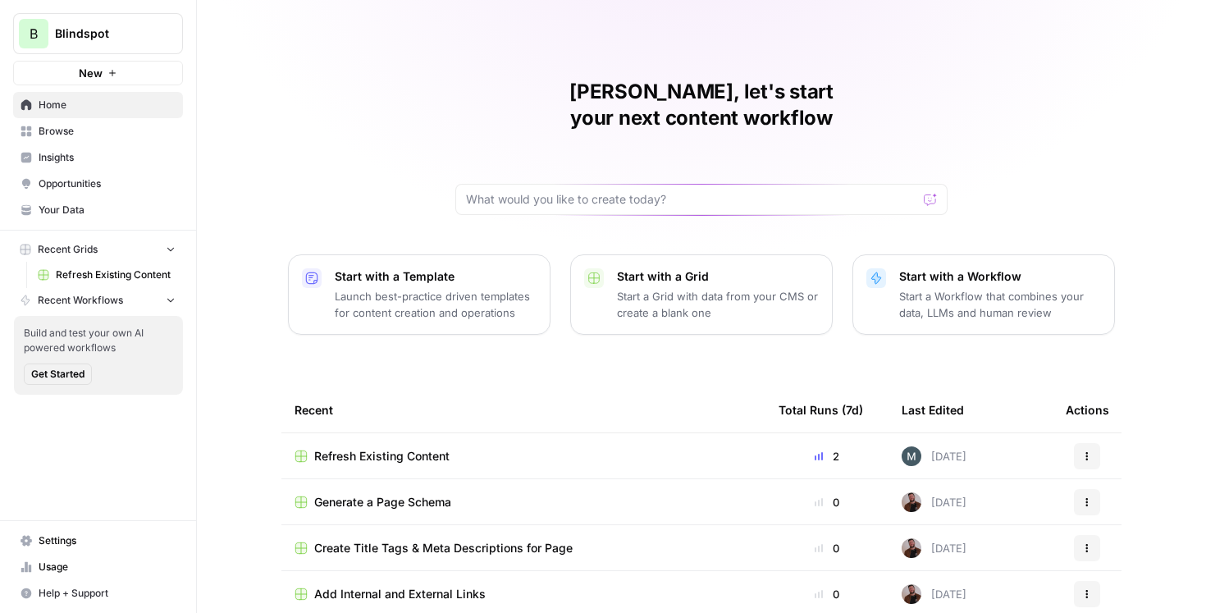
click at [435, 448] on span "Refresh Existing Content" at bounding box center [381, 456] width 135 height 16
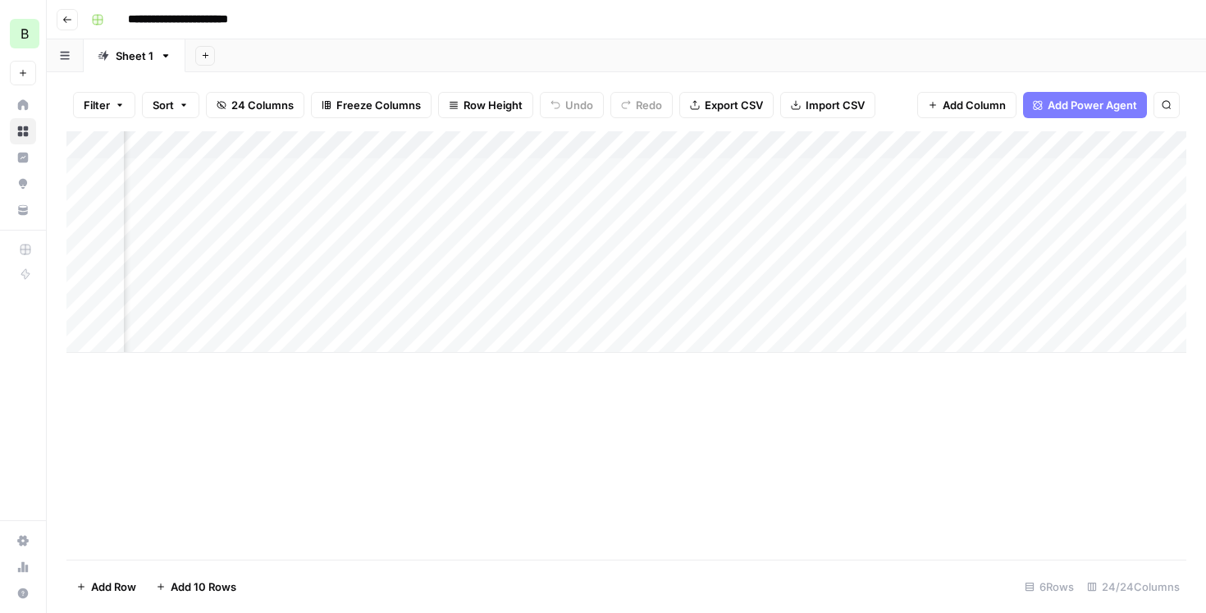
scroll to position [0, 879]
click at [916, 147] on div "Add Column" at bounding box center [626, 241] width 1120 height 221
click at [971, 183] on span "All Rows" at bounding box center [971, 183] width 103 height 16
click at [892, 424] on div "Add Column" at bounding box center [626, 345] width 1120 height 428
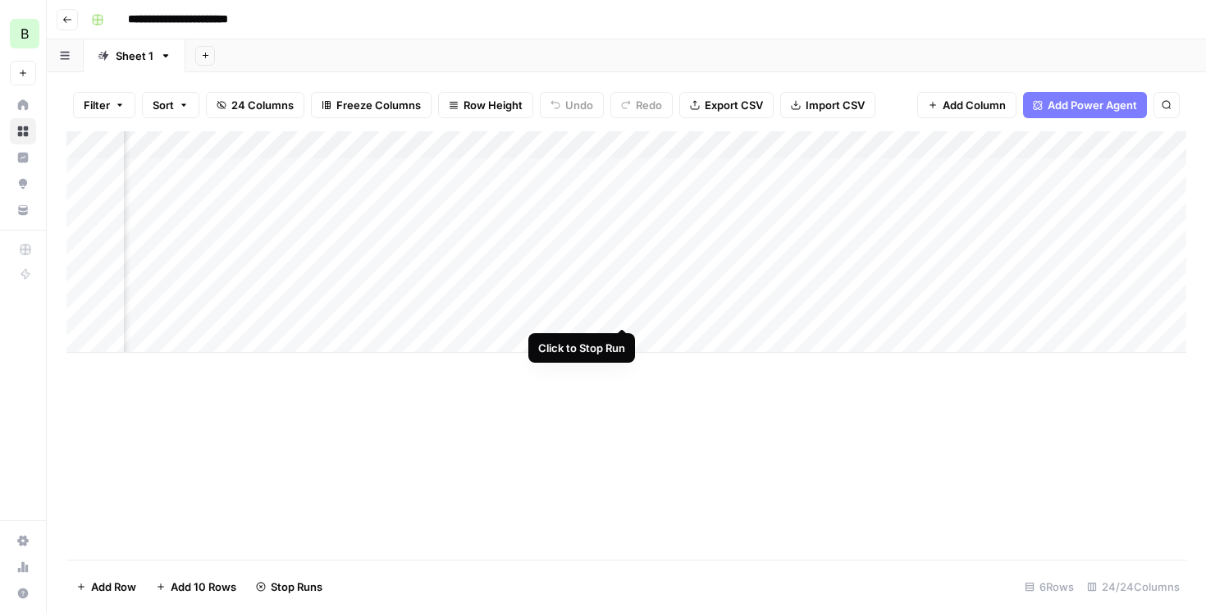
click at [621, 311] on div "Add Column" at bounding box center [626, 241] width 1120 height 221
click at [677, 420] on div "Add Column" at bounding box center [626, 345] width 1120 height 428
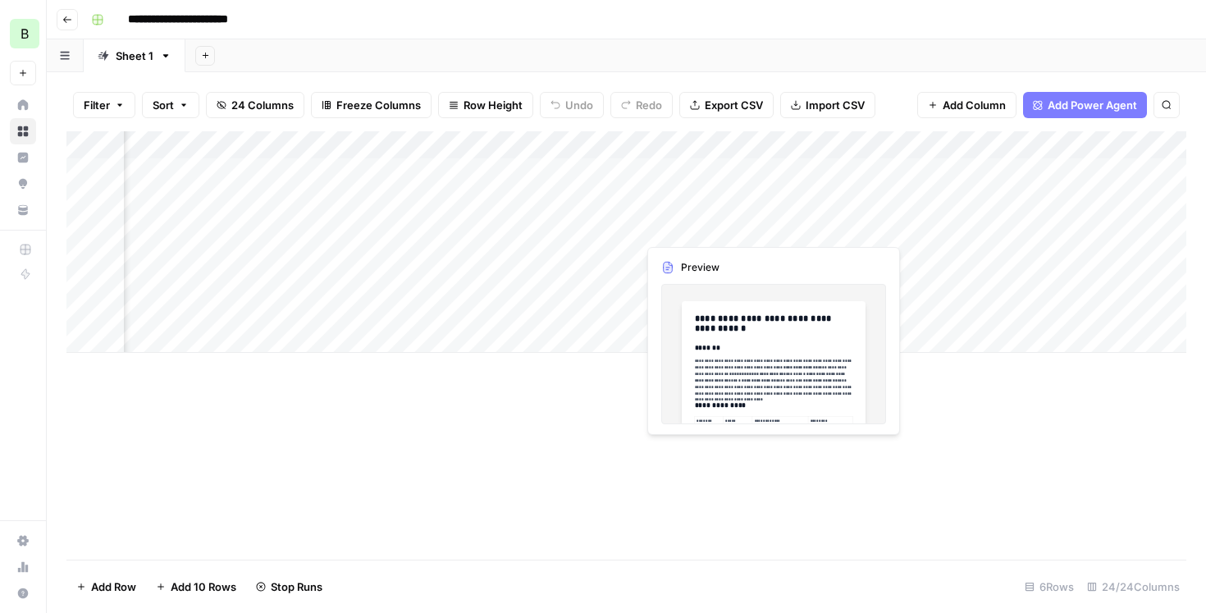
click at [687, 222] on div "Add Column" at bounding box center [626, 241] width 1120 height 221
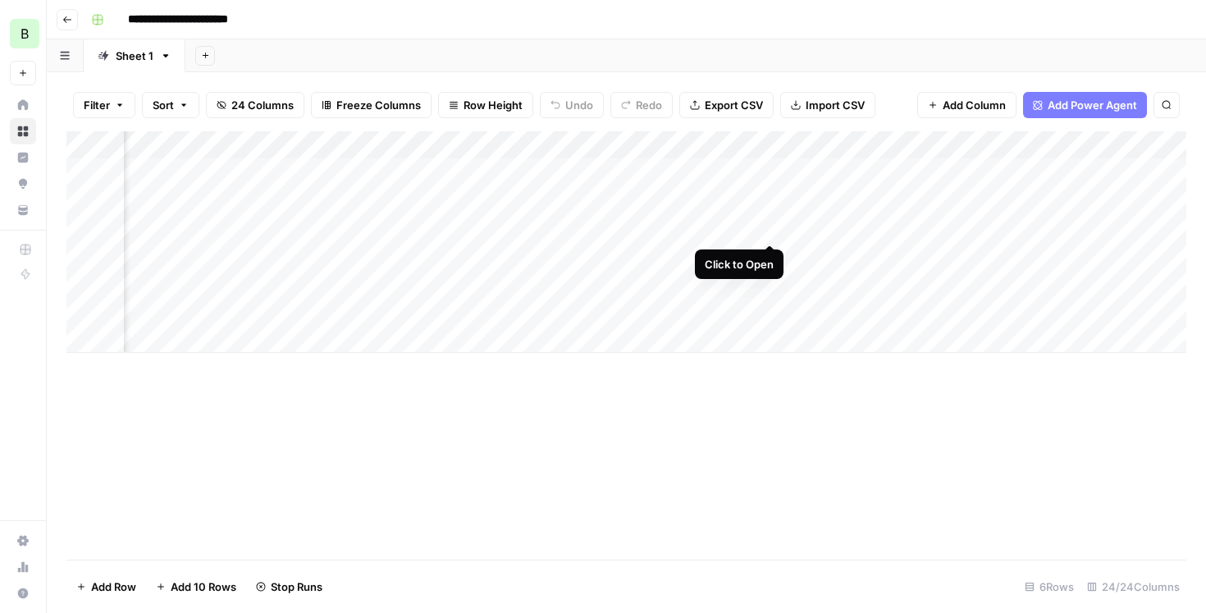
click at [767, 225] on div "Add Column" at bounding box center [626, 241] width 1120 height 221
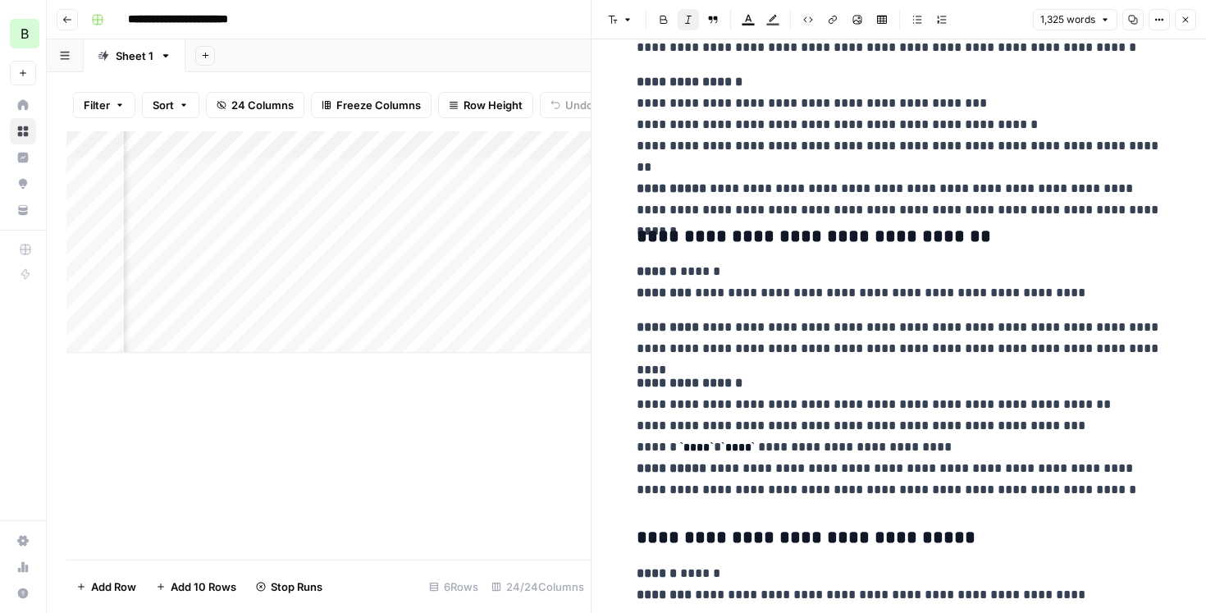
scroll to position [3283, 0]
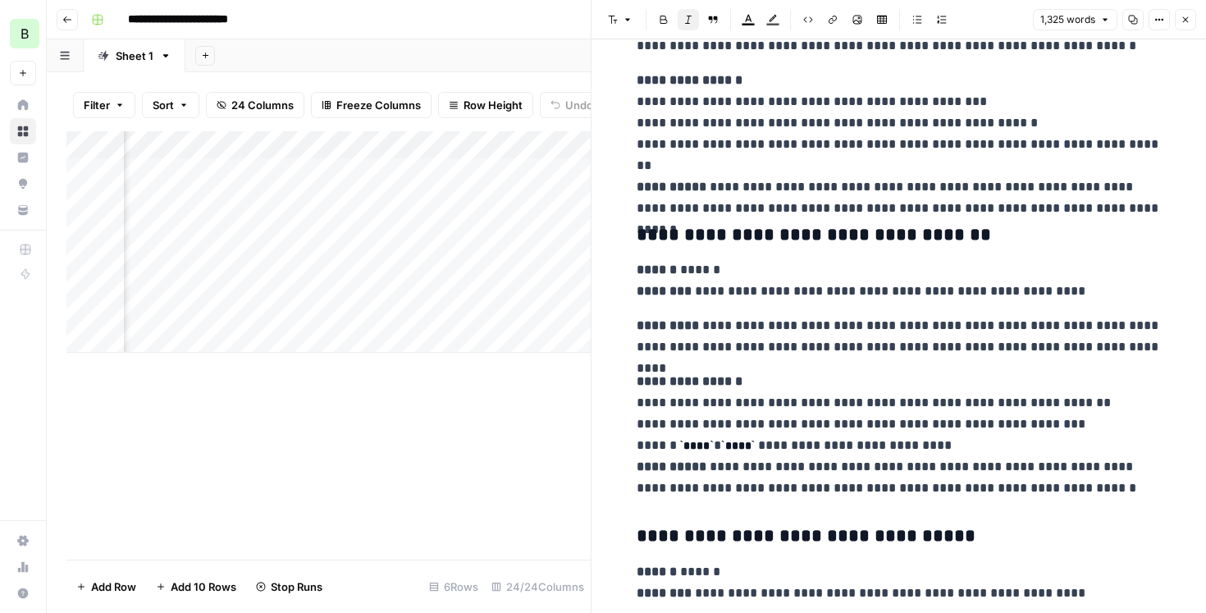
click at [433, 445] on div "Add Column" at bounding box center [328, 345] width 524 height 428
click at [1183, 20] on icon "button" at bounding box center [1185, 20] width 10 height 10
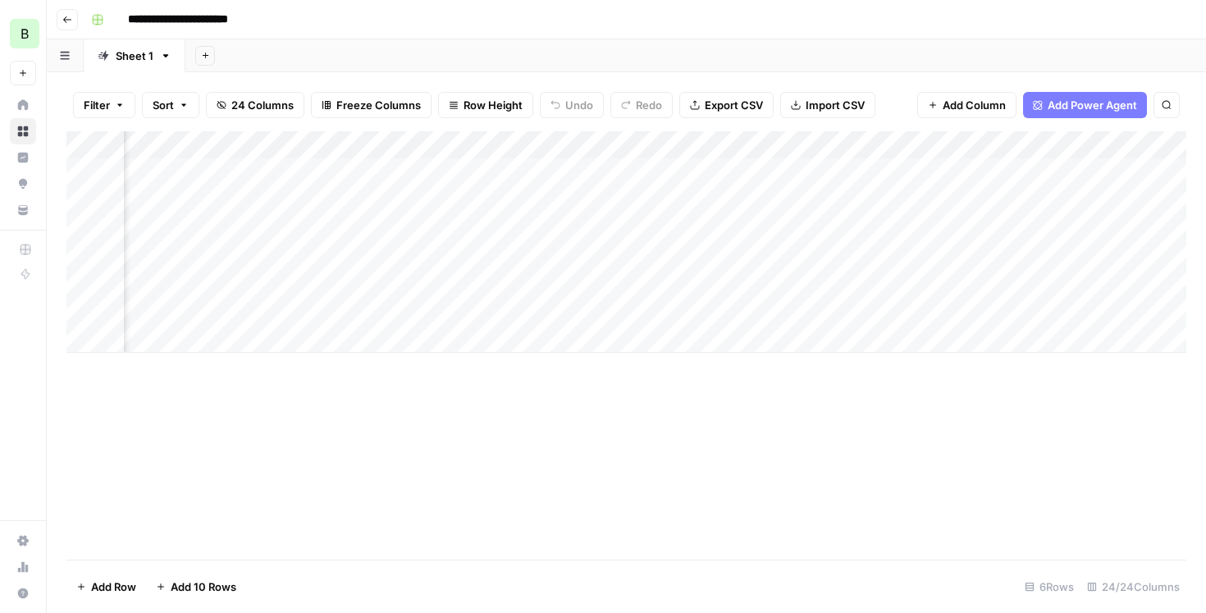
click at [466, 311] on div "Add Column" at bounding box center [626, 241] width 1120 height 221
click at [439, 422] on div "Add Column" at bounding box center [626, 345] width 1120 height 428
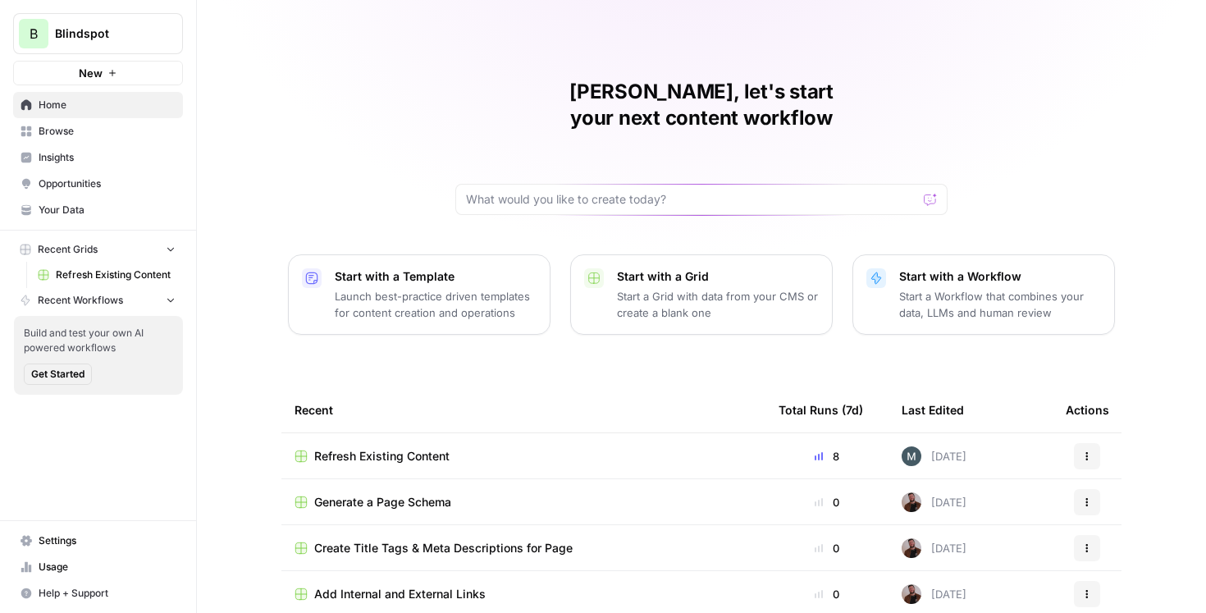
click at [499, 448] on div "Refresh Existing Content" at bounding box center [523, 456] width 458 height 16
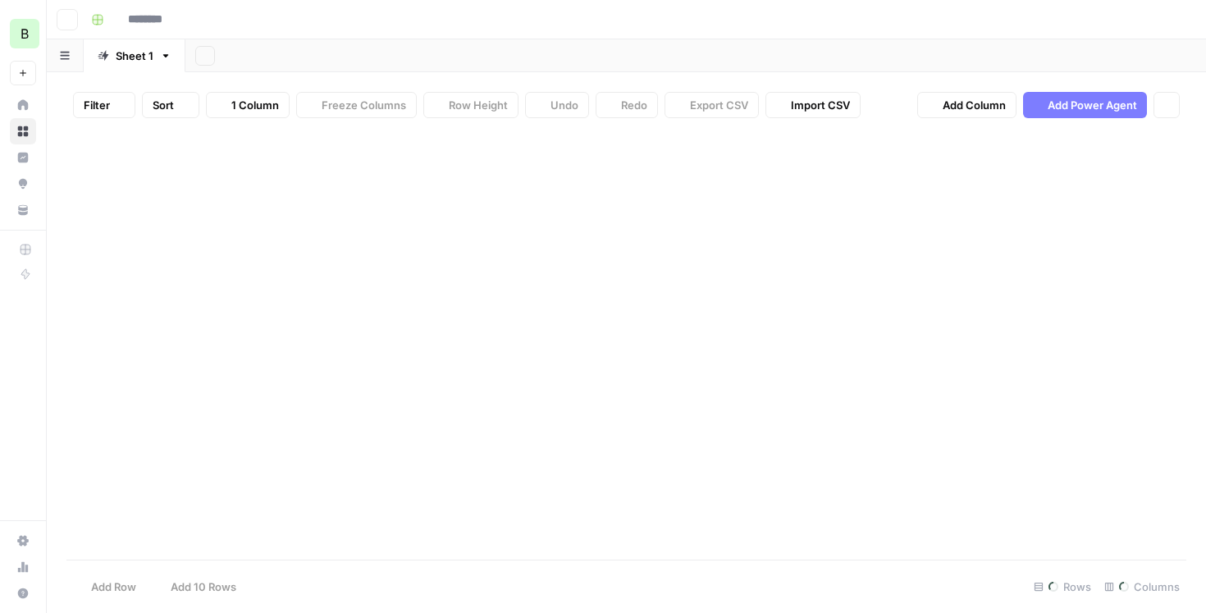
type input "**********"
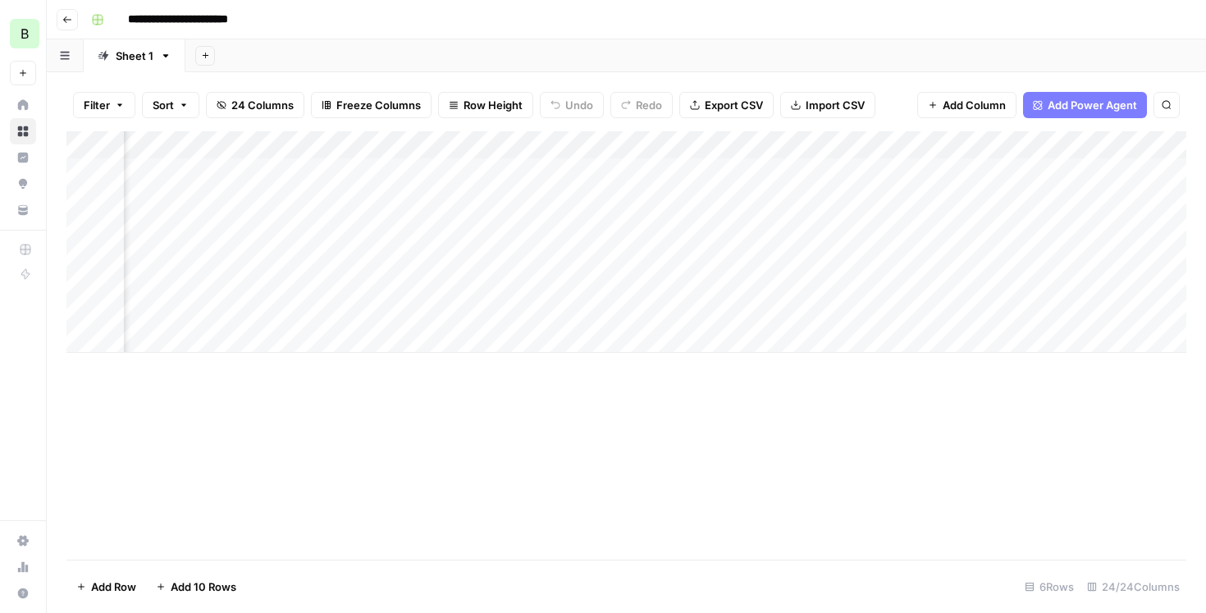
scroll to position [0, 1557]
click at [631, 144] on div "Add Column" at bounding box center [626, 241] width 1120 height 221
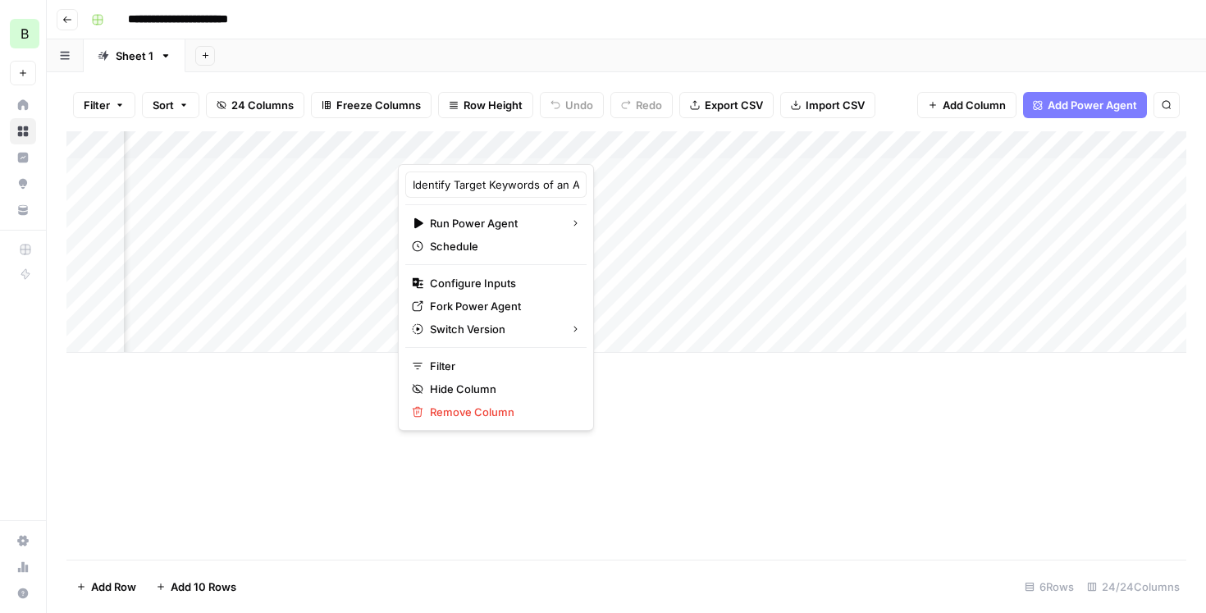
click at [660, 373] on div "Add Column" at bounding box center [626, 345] width 1120 height 428
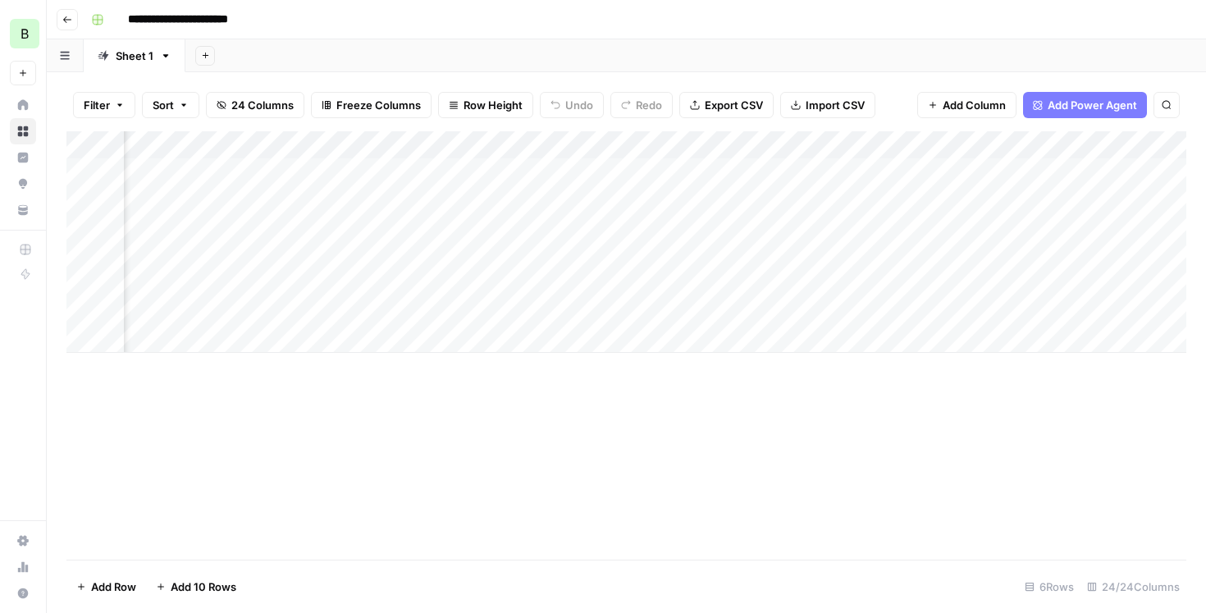
click at [585, 284] on div "Add Column" at bounding box center [626, 241] width 1120 height 221
click at [413, 258] on div "Add Column" at bounding box center [626, 241] width 1120 height 221
click at [530, 226] on div "Add Column" at bounding box center [626, 241] width 1120 height 221
click at [536, 198] on div "Add Column" at bounding box center [626, 241] width 1120 height 221
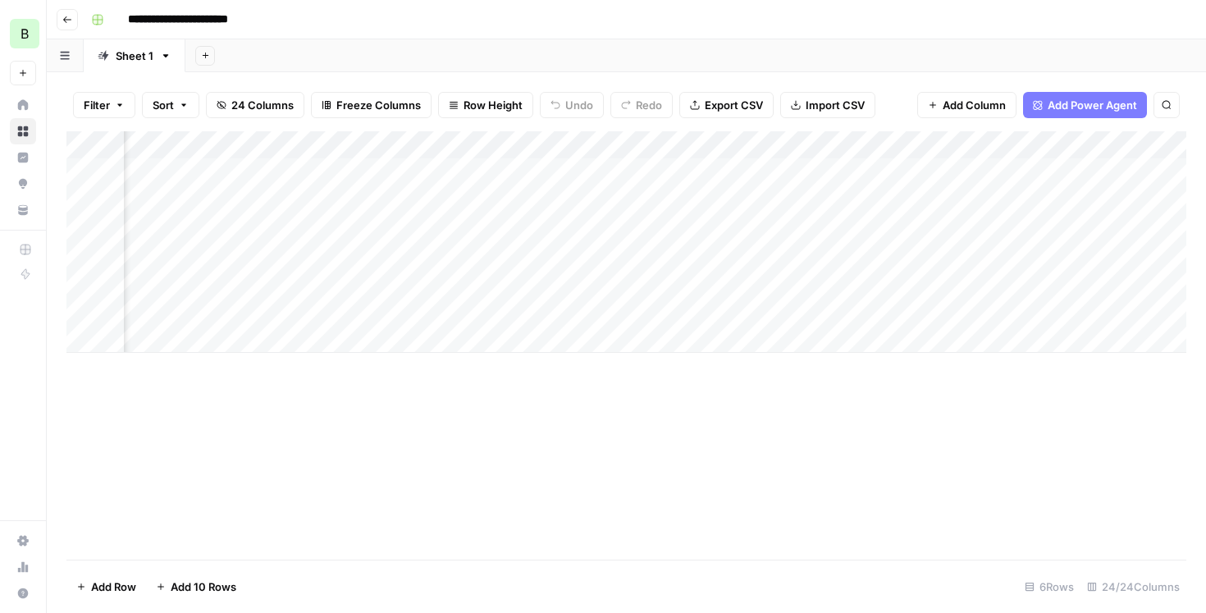
click at [379, 207] on div "Add Column" at bounding box center [626, 241] width 1120 height 221
click at [375, 224] on div "Add Column" at bounding box center [626, 241] width 1120 height 221
click at [266, 199] on div "Add Column" at bounding box center [626, 241] width 1120 height 221
click at [338, 381] on div "Add Column" at bounding box center [626, 345] width 1120 height 428
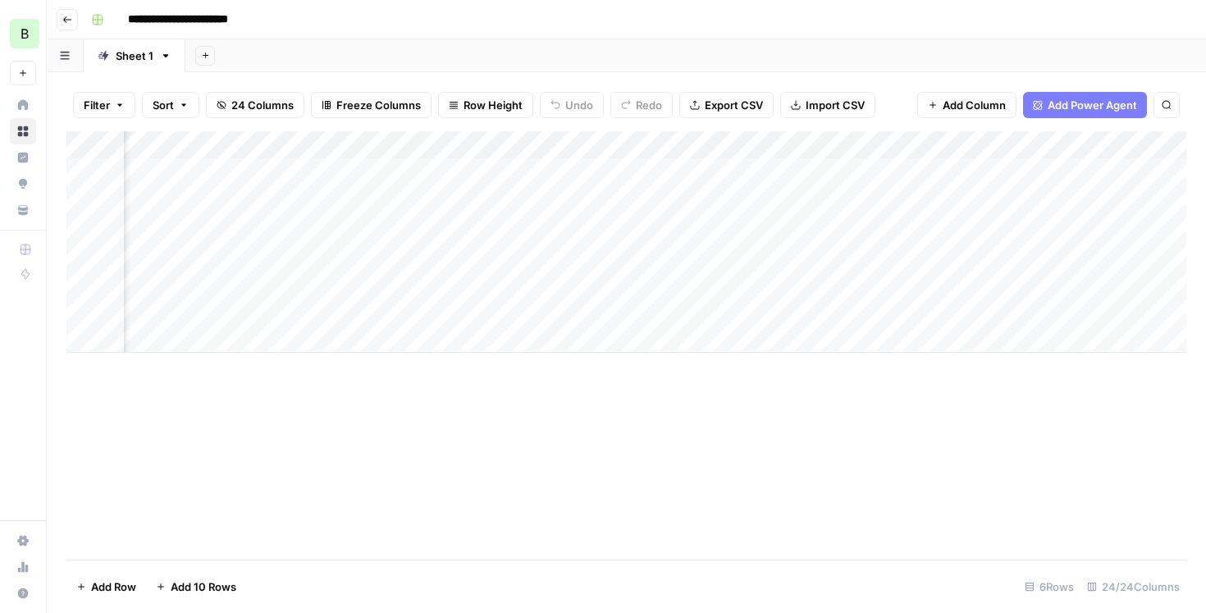
click at [815, 230] on div "Add Column" at bounding box center [626, 241] width 1120 height 221
click at [906, 226] on div "Add Column" at bounding box center [626, 241] width 1120 height 221
click at [870, 200] on div "Add Column" at bounding box center [626, 241] width 1120 height 221
click at [870, 226] on div "Add Column" at bounding box center [626, 241] width 1120 height 221
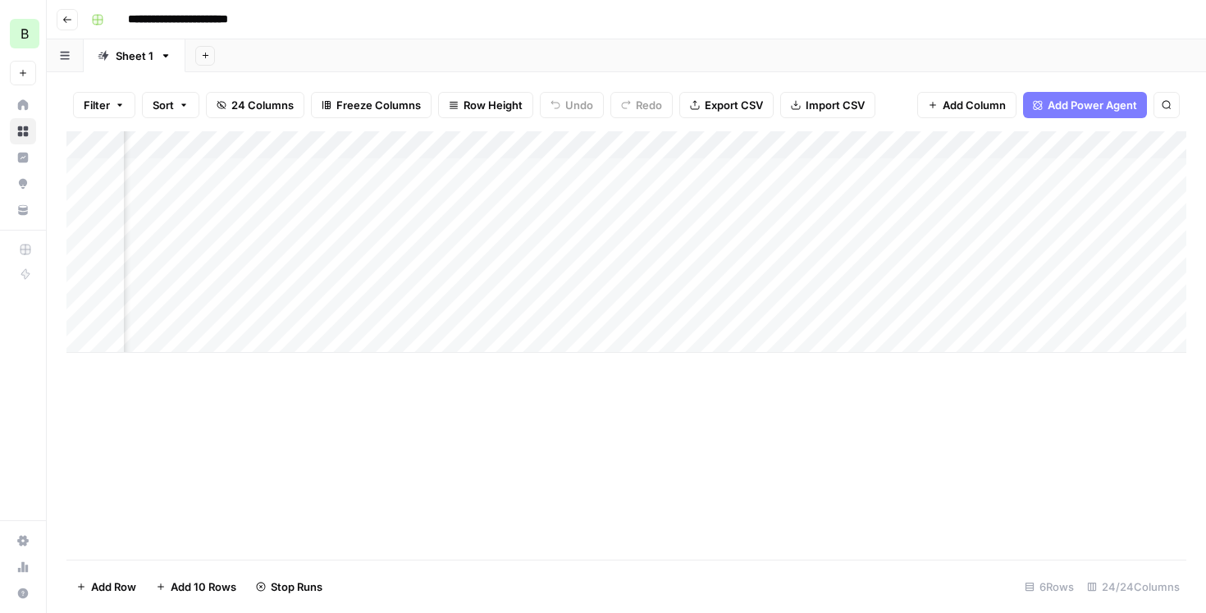
click at [866, 257] on div "Add Column" at bounding box center [626, 241] width 1120 height 221
click at [875, 279] on div "Add Column" at bounding box center [626, 241] width 1120 height 221
click at [785, 171] on div "Add Column" at bounding box center [626, 241] width 1120 height 221
click at [801, 172] on div "Add Column" at bounding box center [626, 241] width 1120 height 221
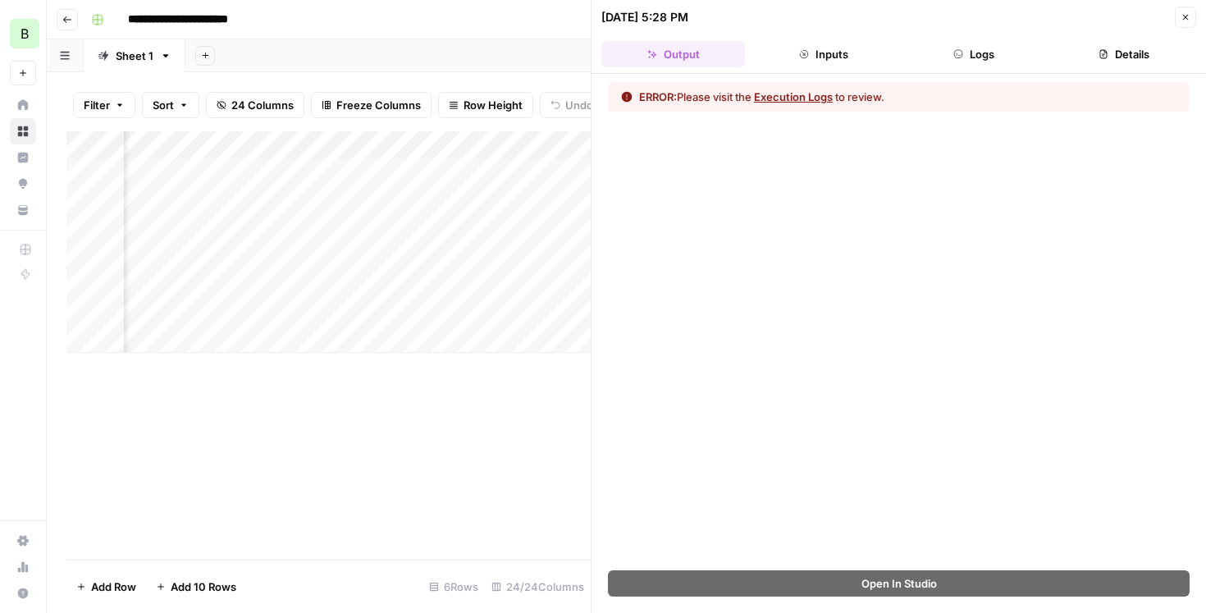
click at [811, 98] on button "Execution Logs" at bounding box center [793, 97] width 79 height 16
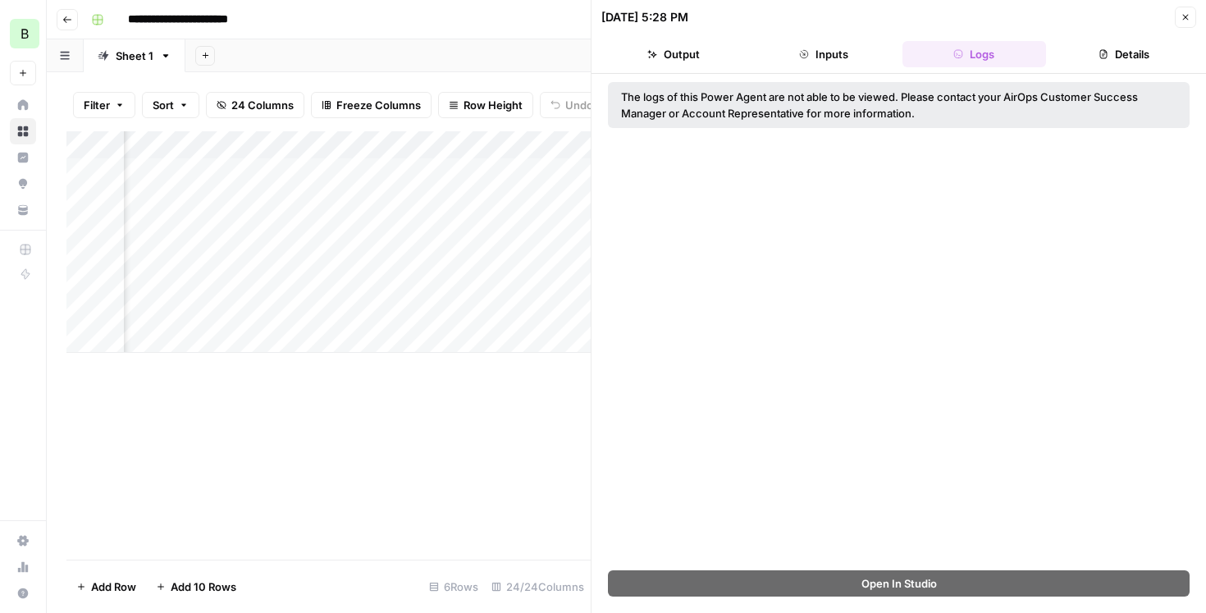
click at [821, 109] on div "The logs of this Power Agent are not able to be viewed. Please contact your Air…" at bounding box center [898, 105] width 555 height 33
click at [696, 66] on button "Output" at bounding box center [673, 54] width 144 height 26
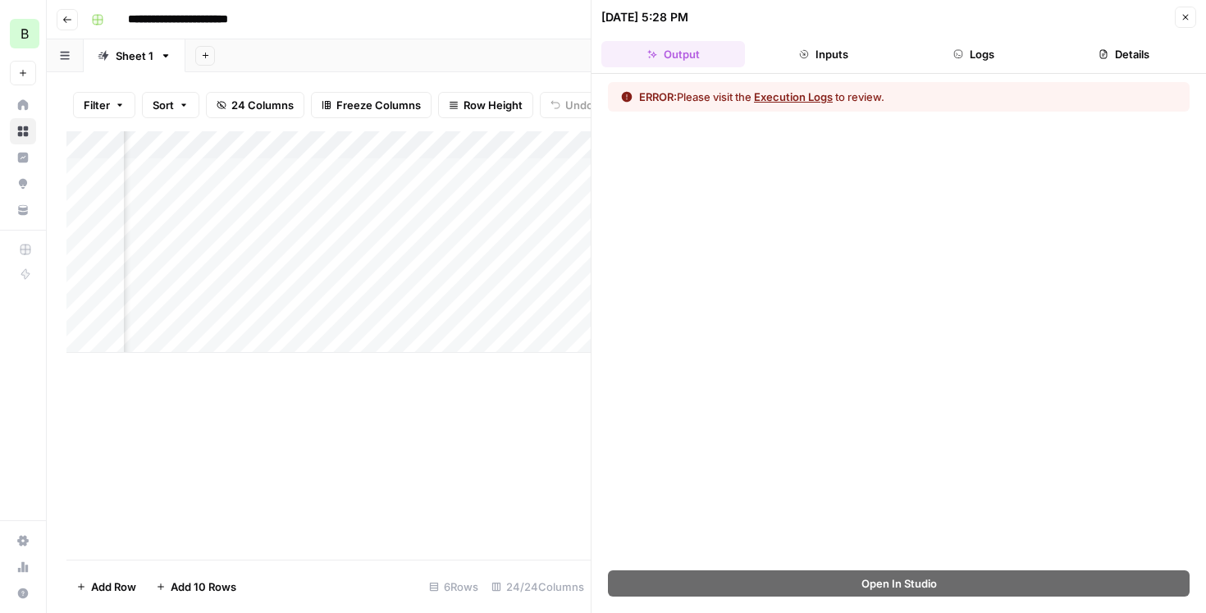
click at [805, 44] on button "Inputs" at bounding box center [823, 54] width 144 height 26
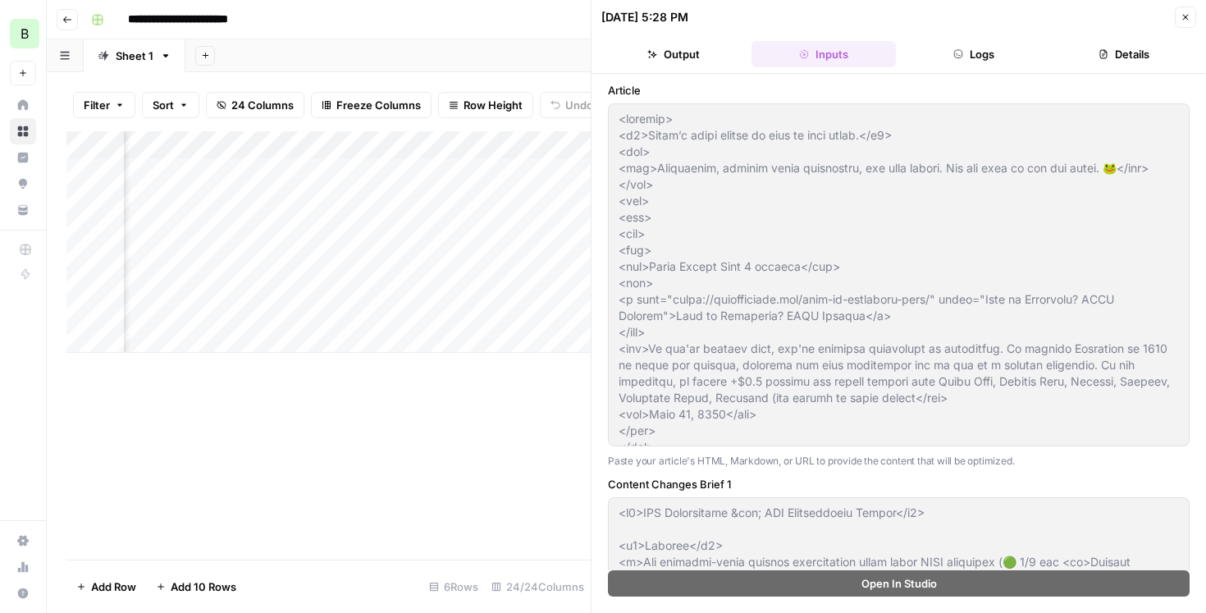
type input "Blindspot"
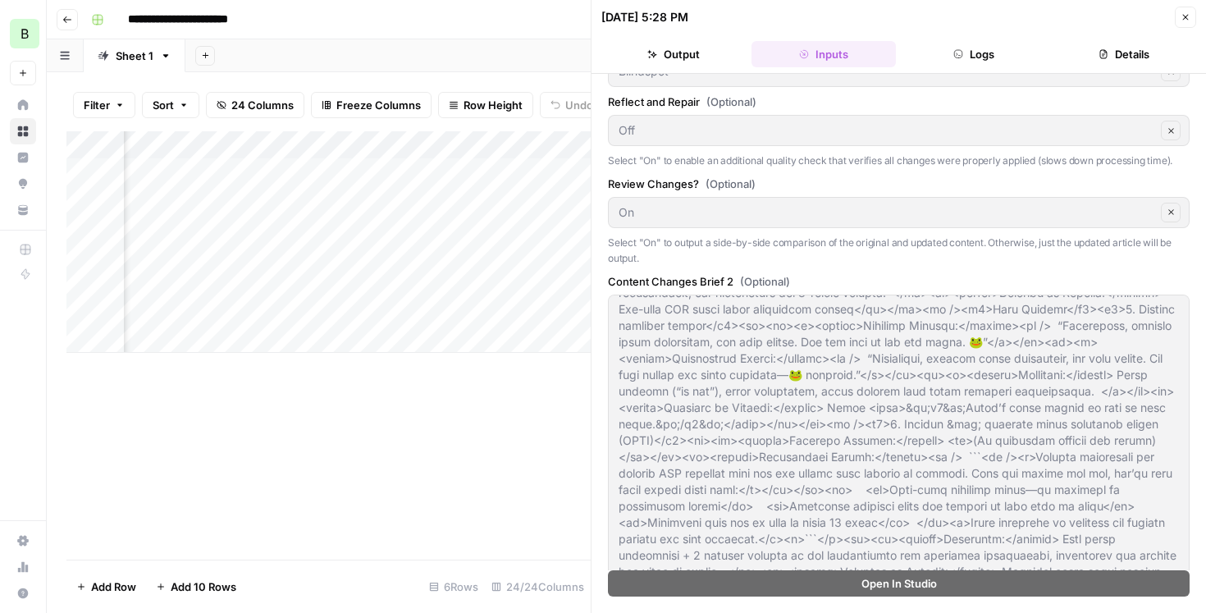
scroll to position [399, 0]
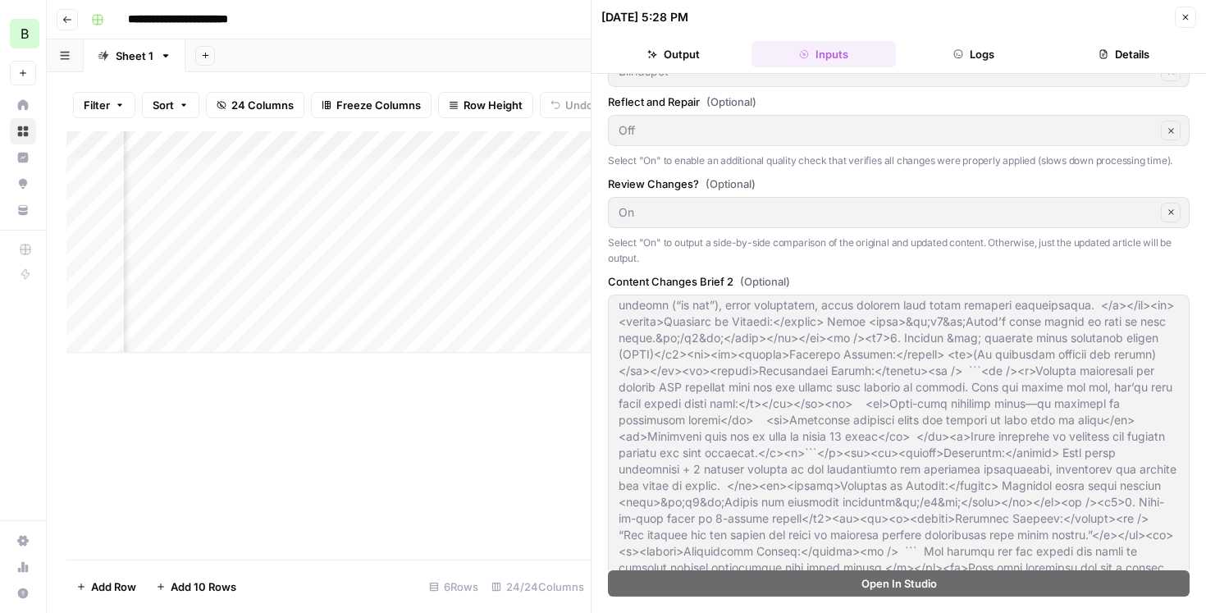
click at [1095, 54] on button "Details" at bounding box center [1124, 54] width 144 height 26
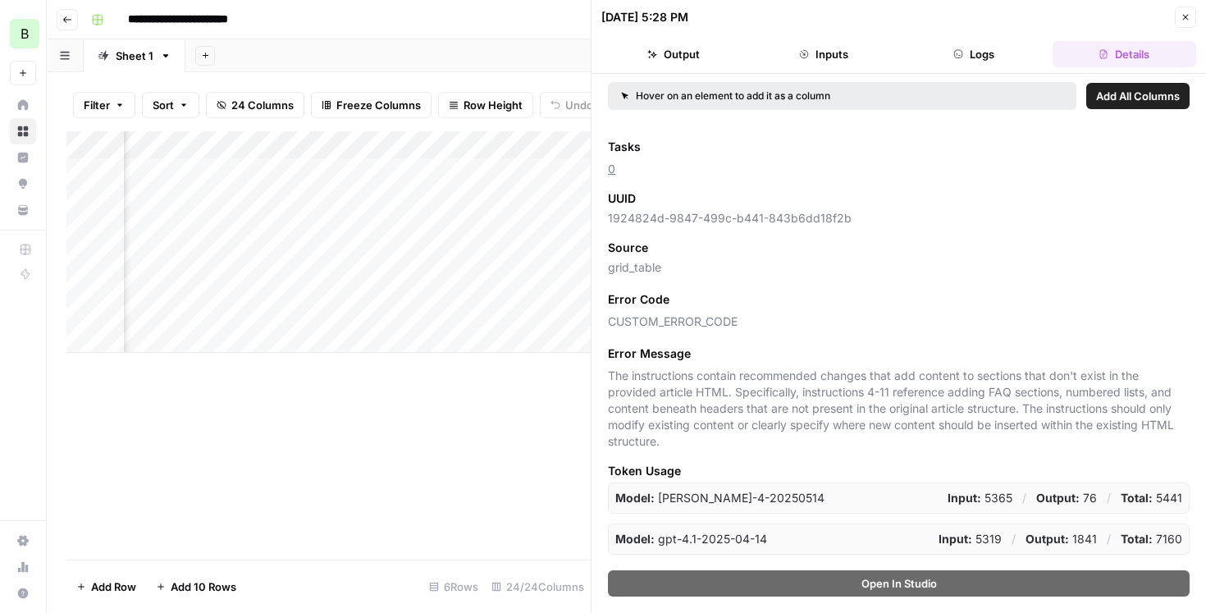
scroll to position [175, 0]
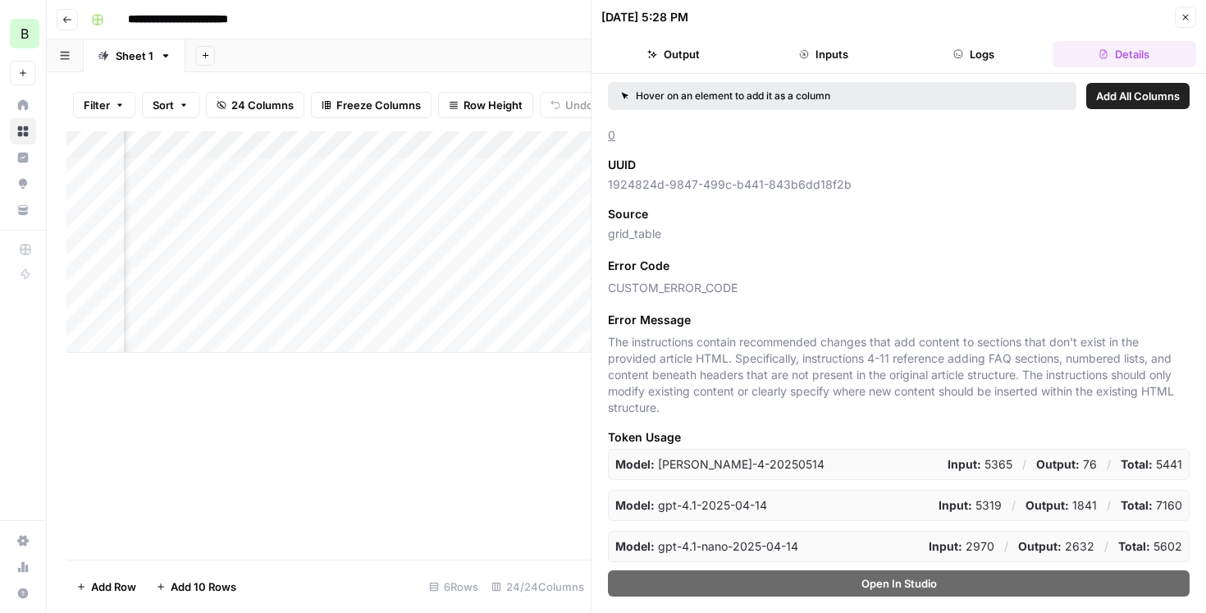
click at [674, 62] on button "Output" at bounding box center [673, 54] width 144 height 26
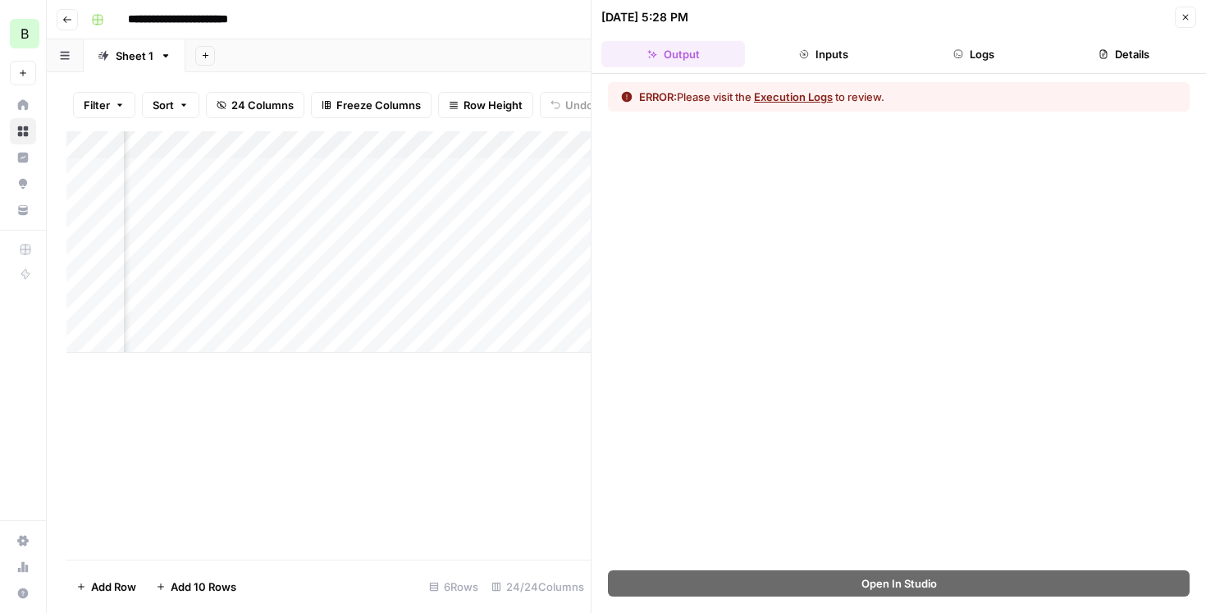
click at [1183, 21] on icon "button" at bounding box center [1185, 17] width 10 height 10
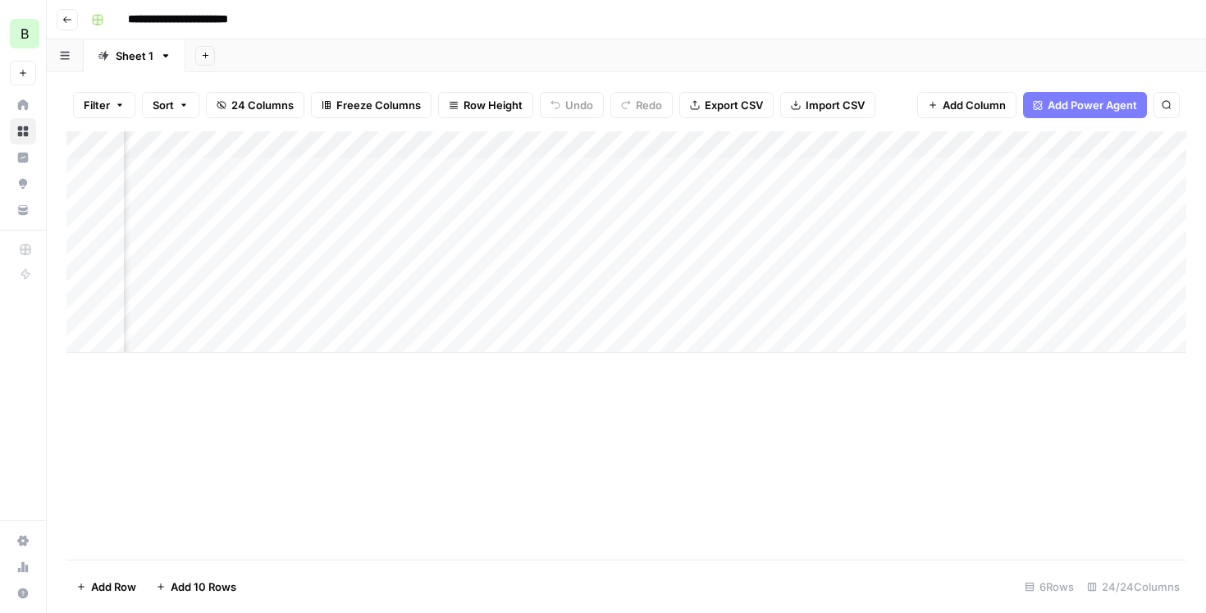
scroll to position [0, 2083]
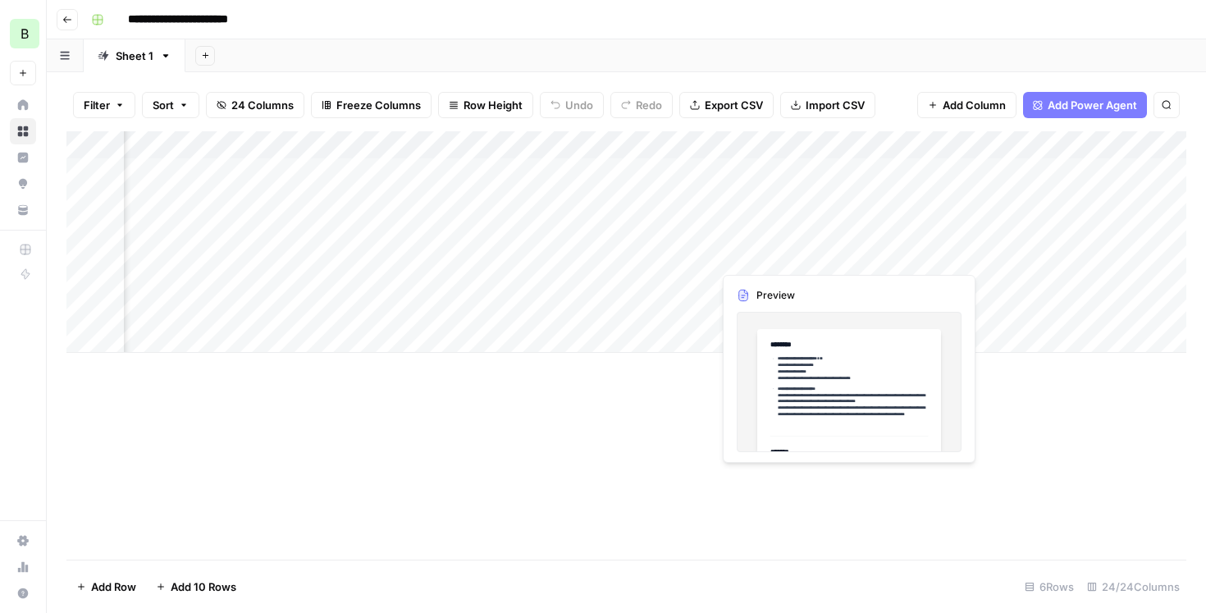
click at [764, 257] on div "Add Column" at bounding box center [626, 241] width 1120 height 221
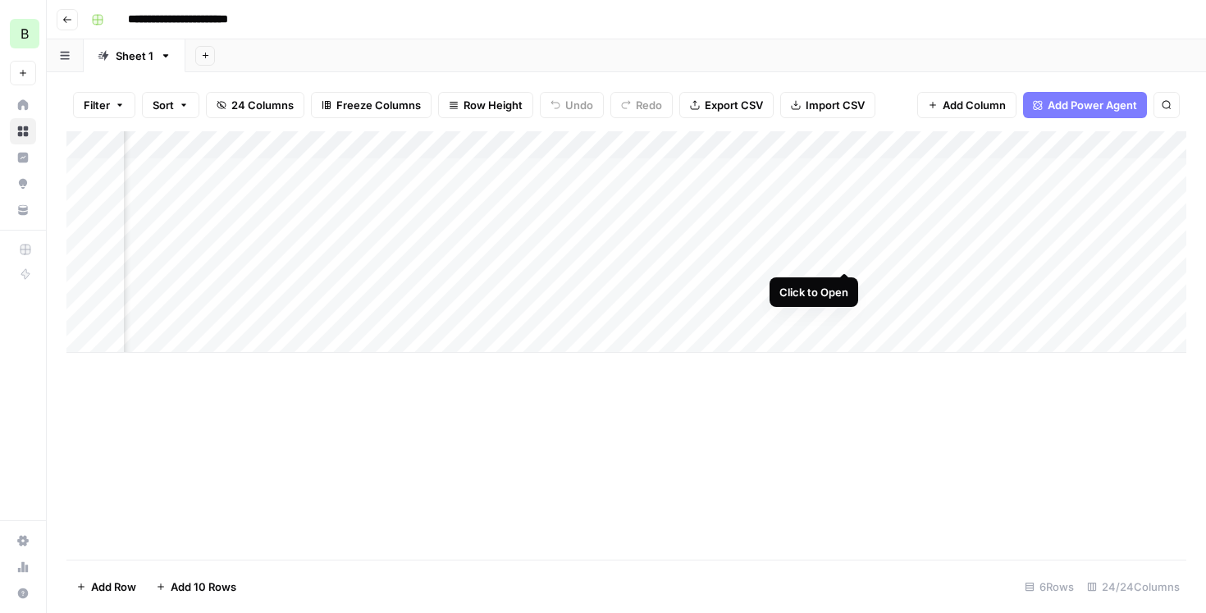
click at [842, 255] on div "Add Column" at bounding box center [626, 241] width 1120 height 221
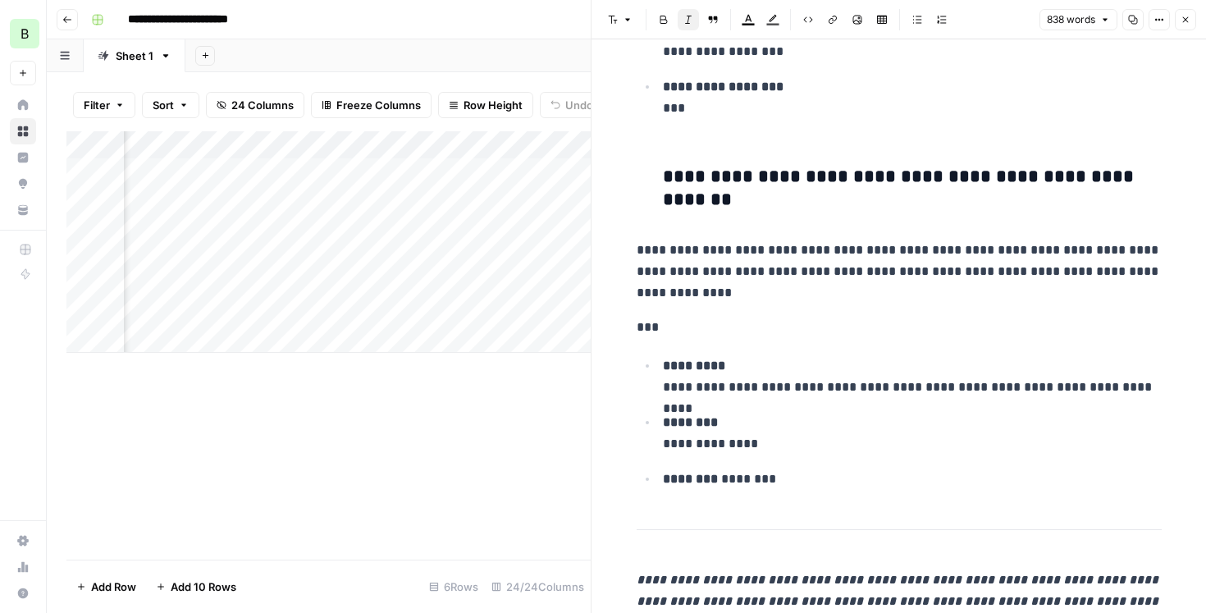
scroll to position [5532, 0]
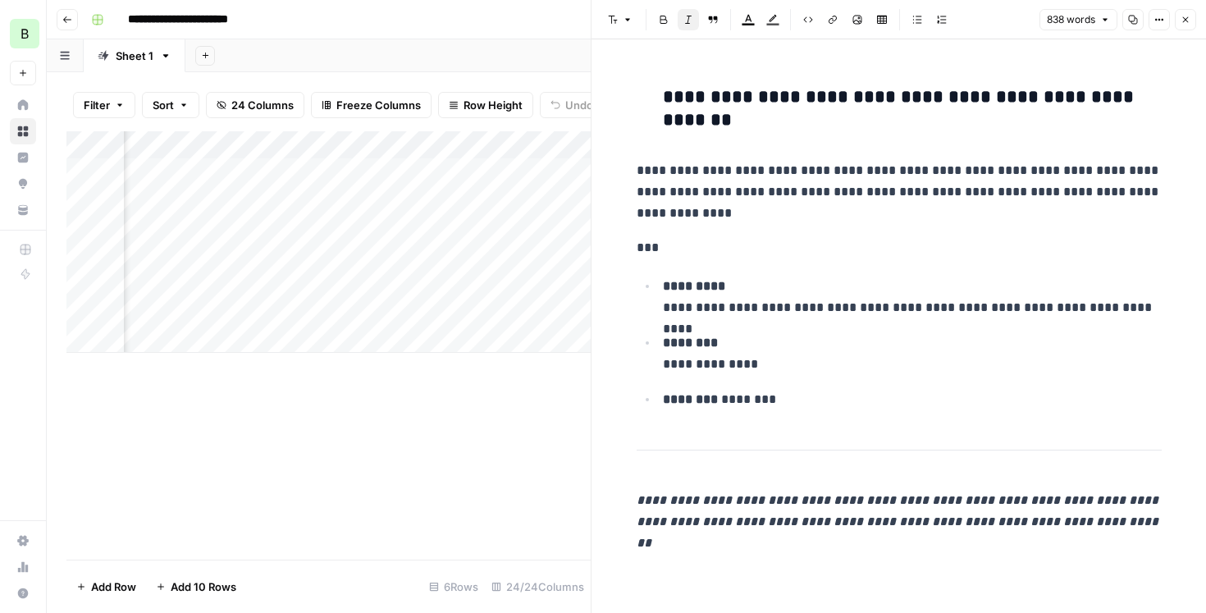
click at [474, 440] on div "Add Column" at bounding box center [328, 345] width 524 height 428
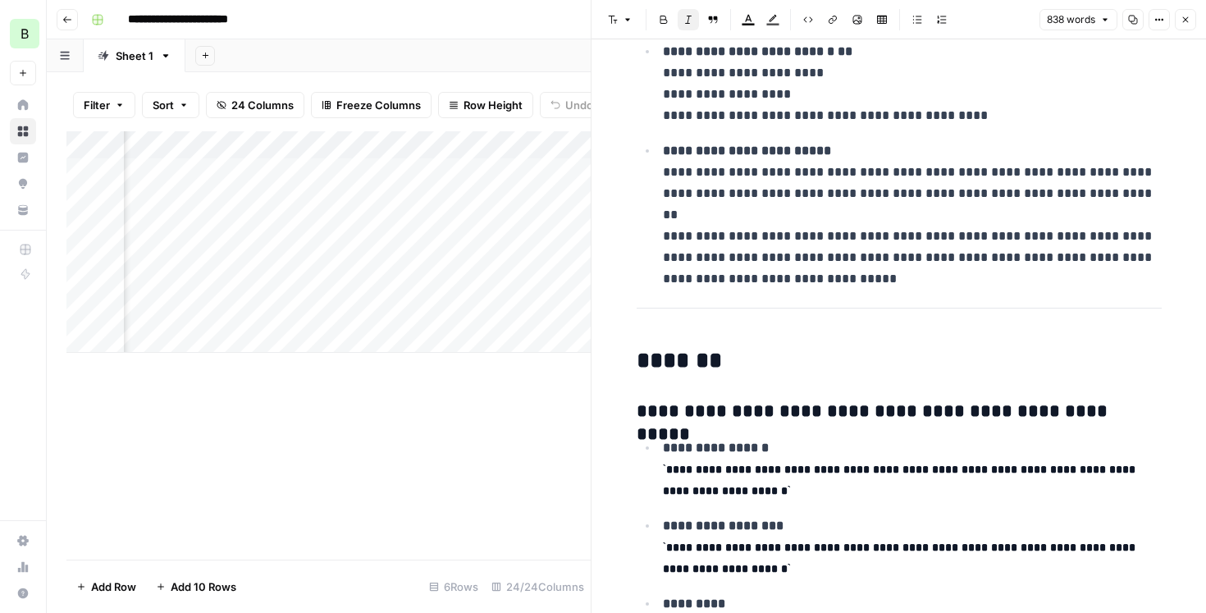
scroll to position [0, 0]
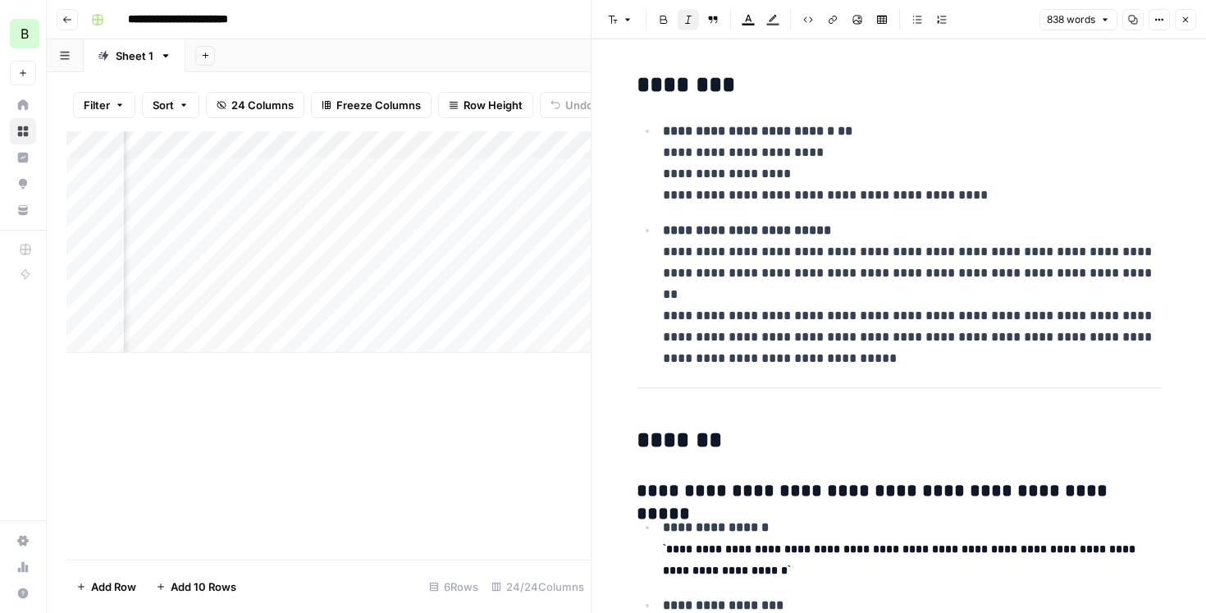
click at [536, 458] on div "Add Column" at bounding box center [328, 345] width 524 height 428
click at [1183, 15] on icon "button" at bounding box center [1185, 20] width 10 height 10
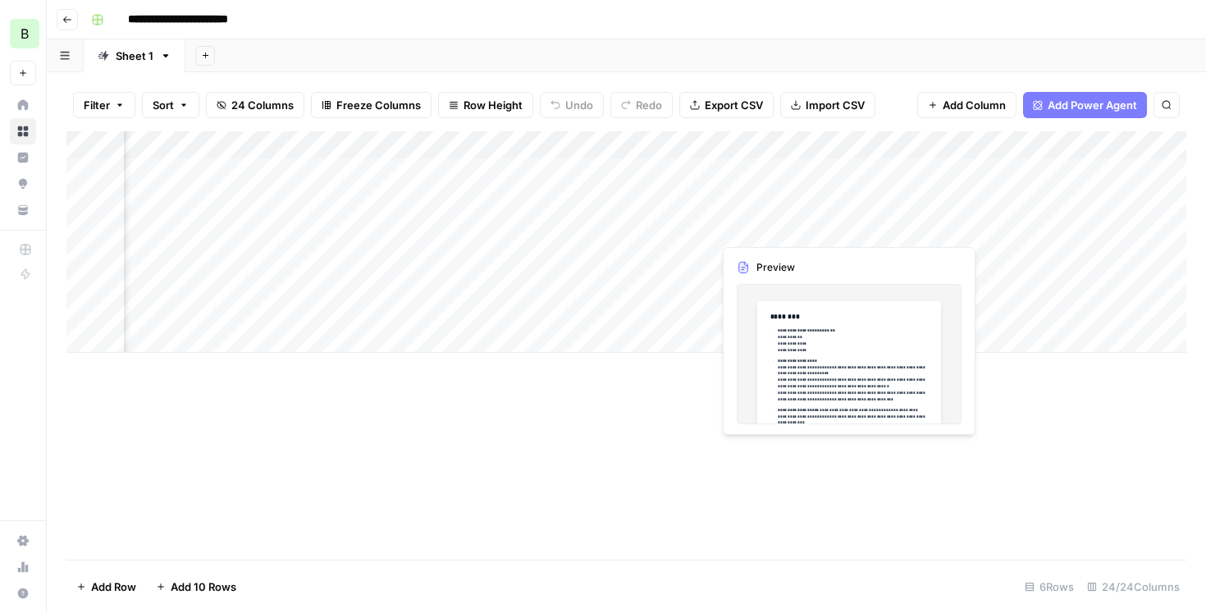
click at [782, 234] on div "Add Column" at bounding box center [626, 241] width 1120 height 221
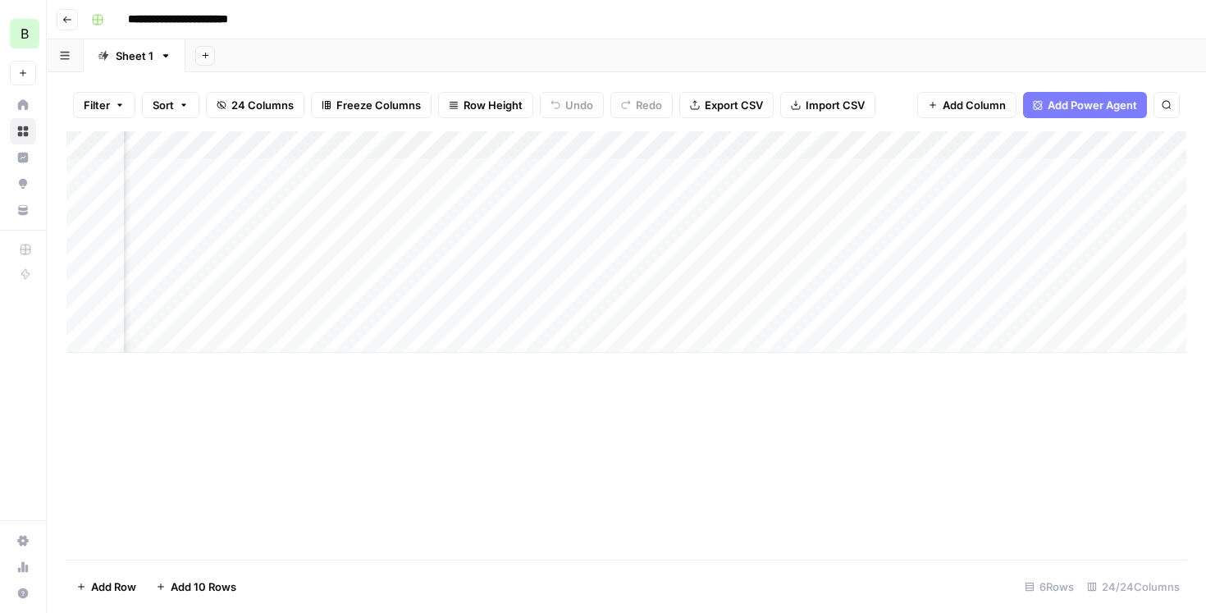
scroll to position [0, 2492]
click at [540, 138] on div "Add Column" at bounding box center [626, 241] width 1120 height 221
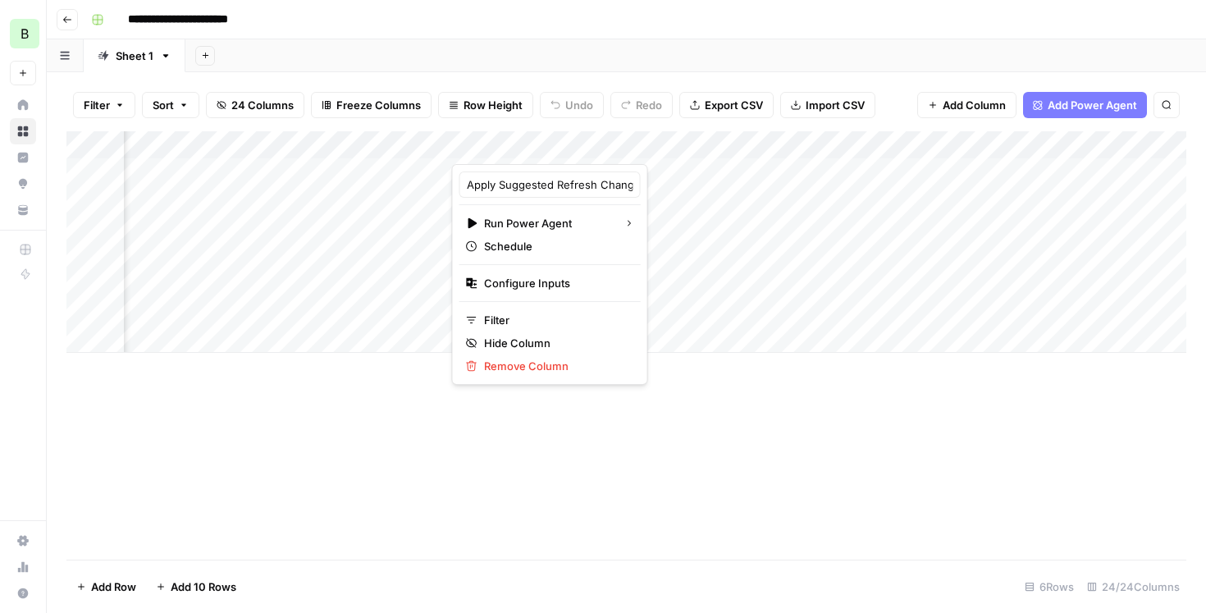
click at [682, 426] on div "Add Column" at bounding box center [626, 345] width 1120 height 428
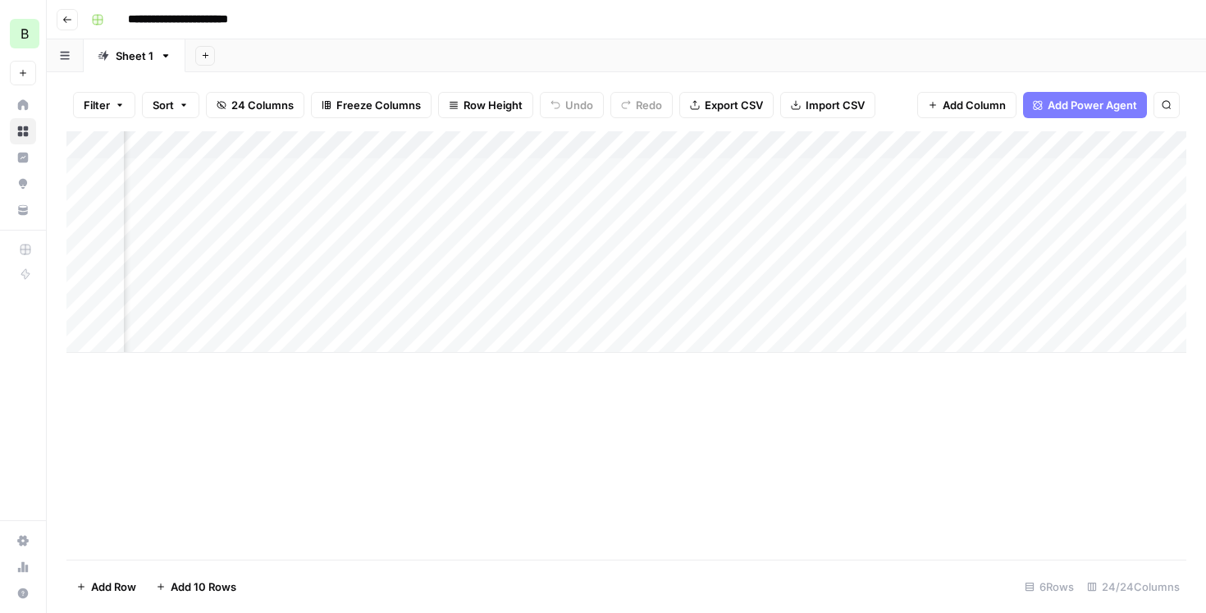
click at [587, 201] on div "Add Column" at bounding box center [626, 241] width 1120 height 221
click at [611, 423] on div "Add Column" at bounding box center [626, 345] width 1120 height 428
click at [578, 233] on div "Add Column" at bounding box center [626, 241] width 1120 height 221
click at [574, 253] on div "Add Column" at bounding box center [626, 241] width 1120 height 221
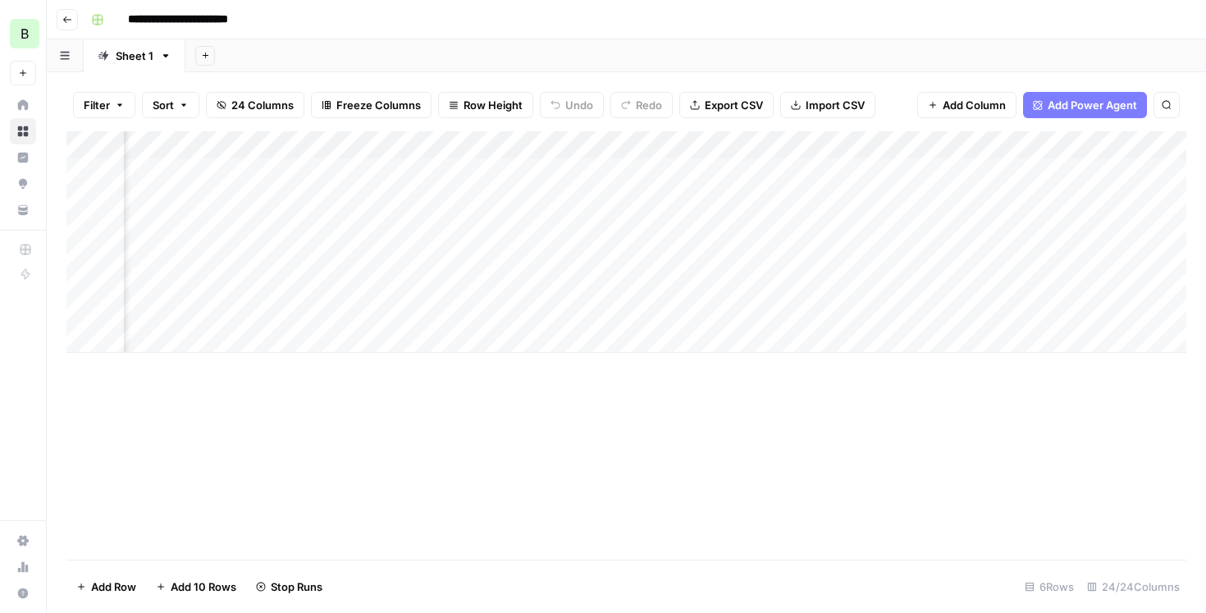
click at [582, 288] on div "Add Column" at bounding box center [626, 241] width 1120 height 221
click at [945, 201] on div "Add Column" at bounding box center [626, 241] width 1120 height 221
click at [553, 198] on div "Add Column" at bounding box center [626, 241] width 1120 height 221
click at [628, 201] on div "Add Column" at bounding box center [626, 241] width 1120 height 221
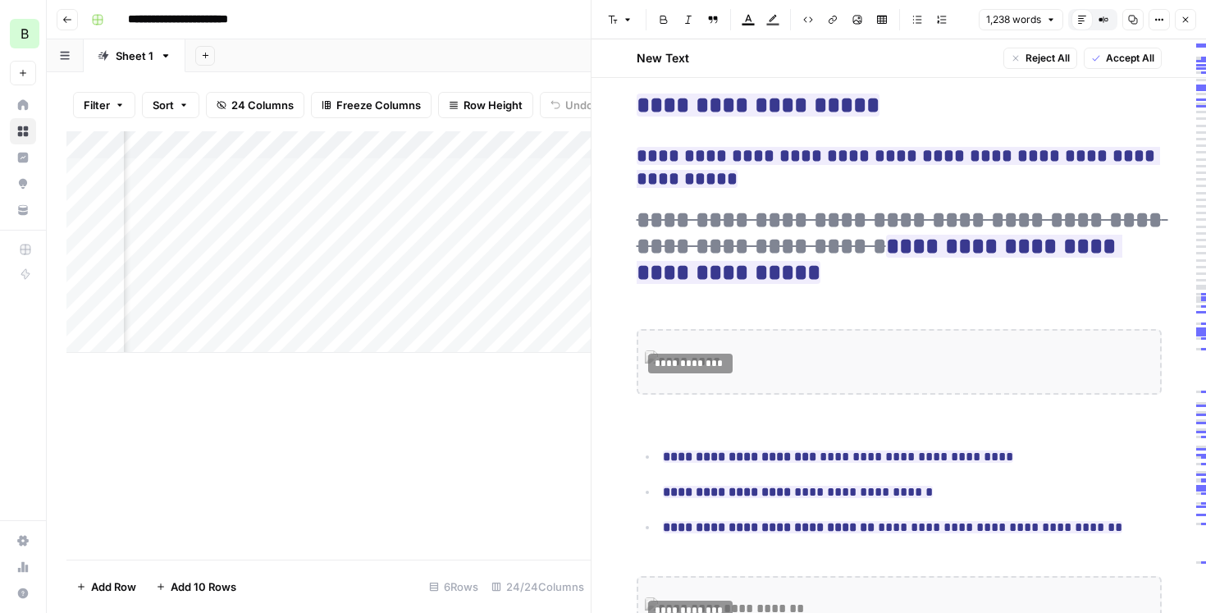
scroll to position [395, 0]
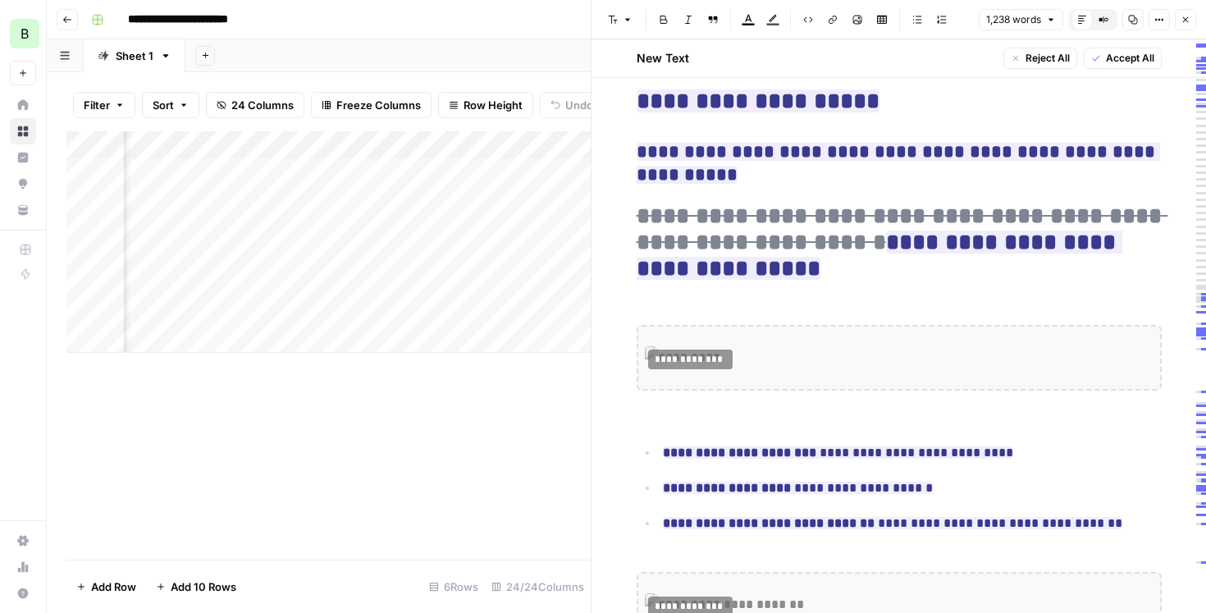
click at [565, 452] on div "Add Column" at bounding box center [328, 345] width 524 height 428
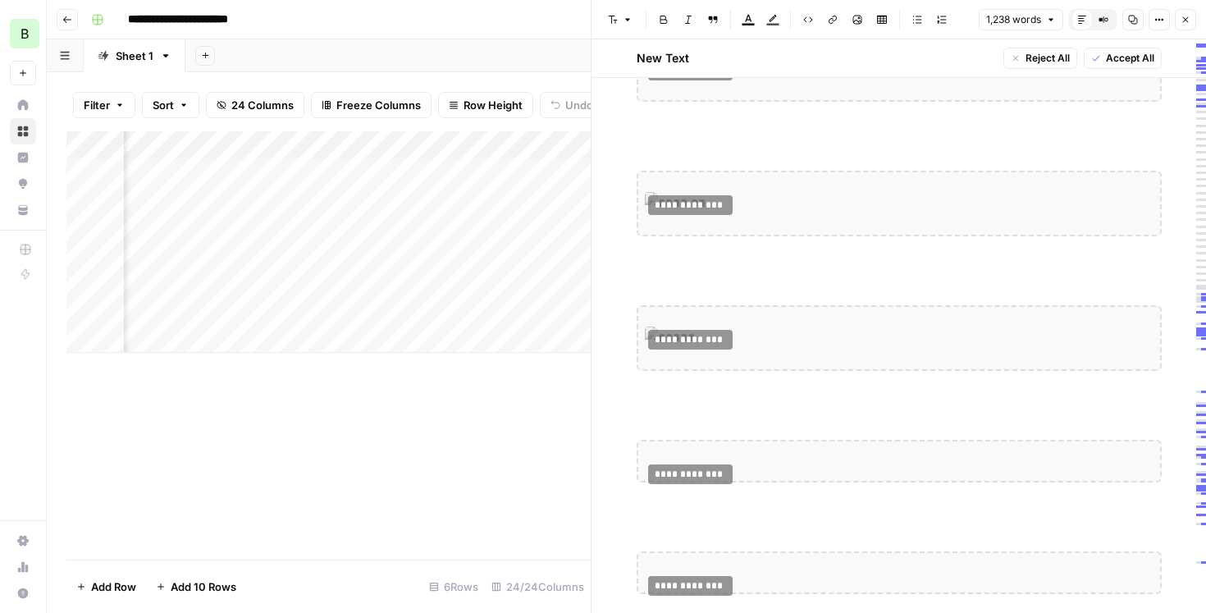
scroll to position [2229, 0]
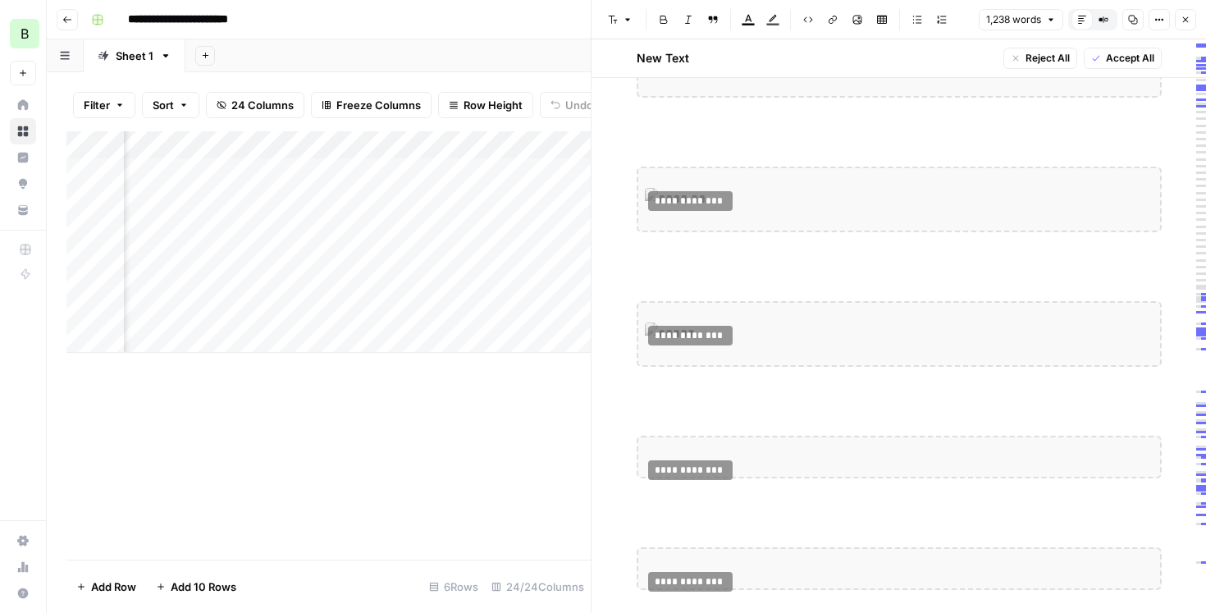
click at [1189, 17] on icon "button" at bounding box center [1185, 20] width 10 height 10
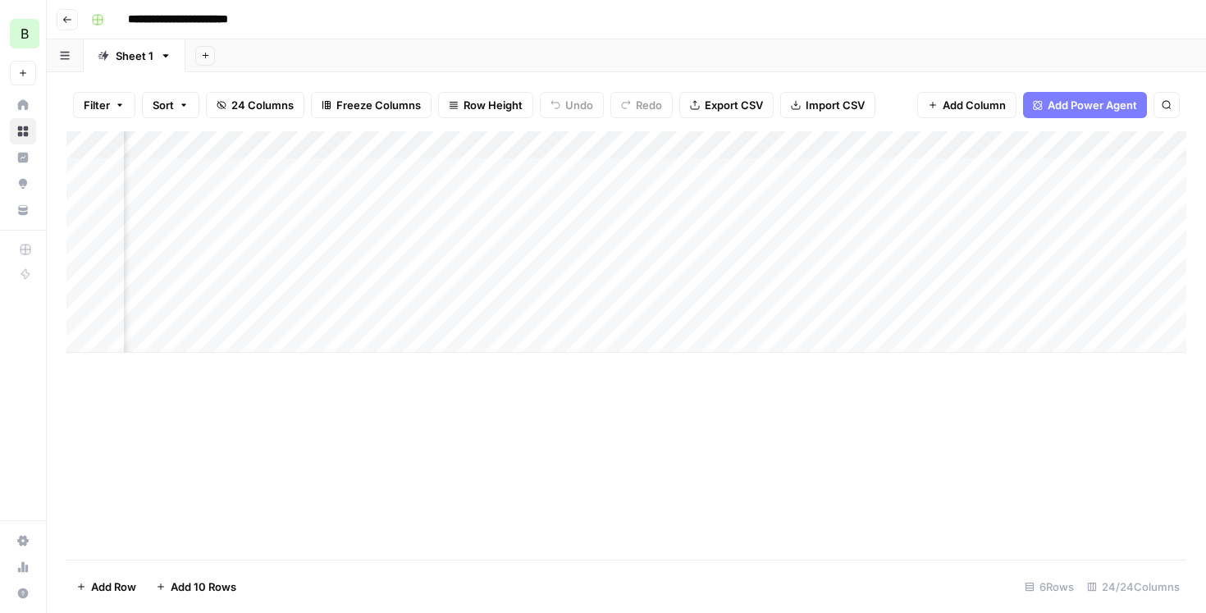
click at [66, 15] on icon "button" at bounding box center [67, 20] width 10 height 10
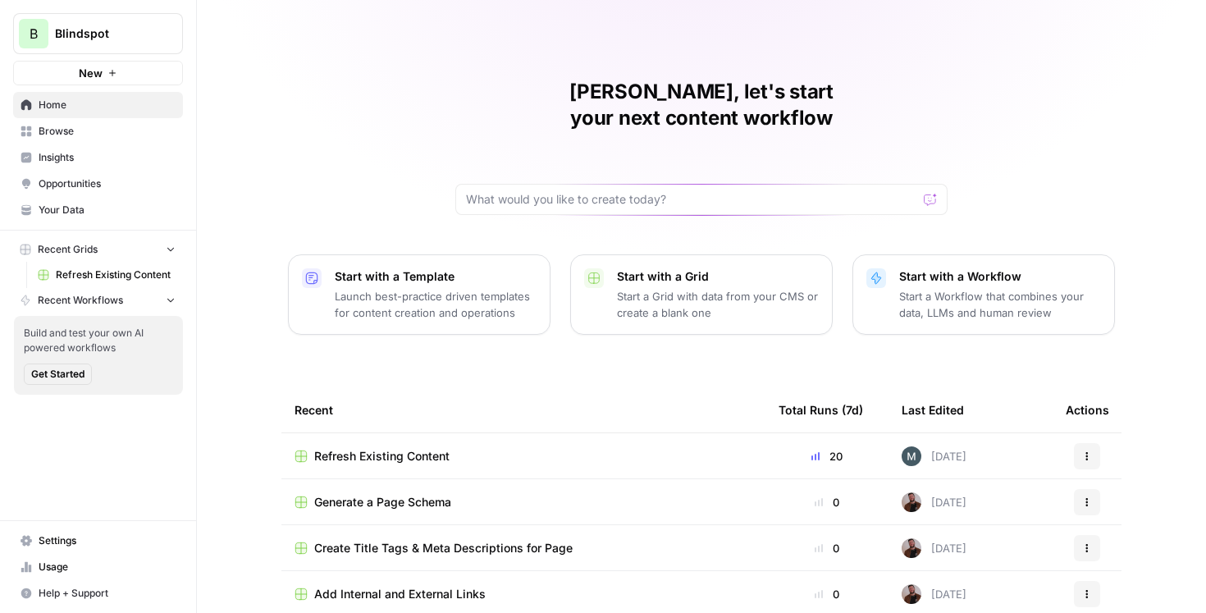
scroll to position [96, 0]
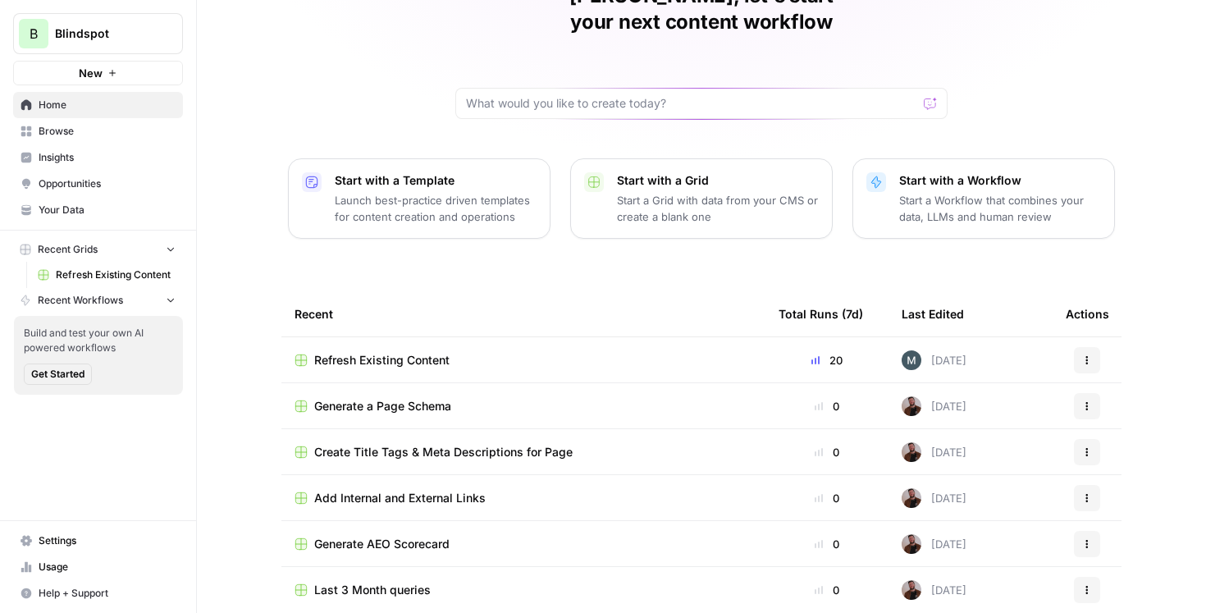
click at [595, 398] on div "Generate a Page Schema" at bounding box center [523, 406] width 458 height 16
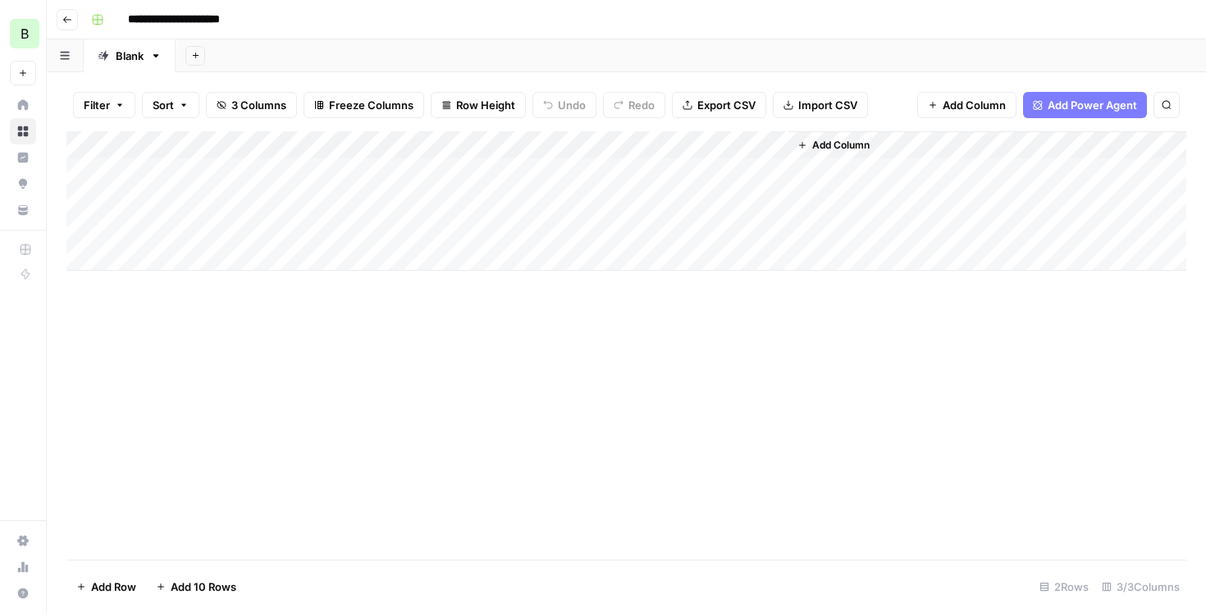
click at [62, 19] on button "Go back" at bounding box center [67, 19] width 21 height 21
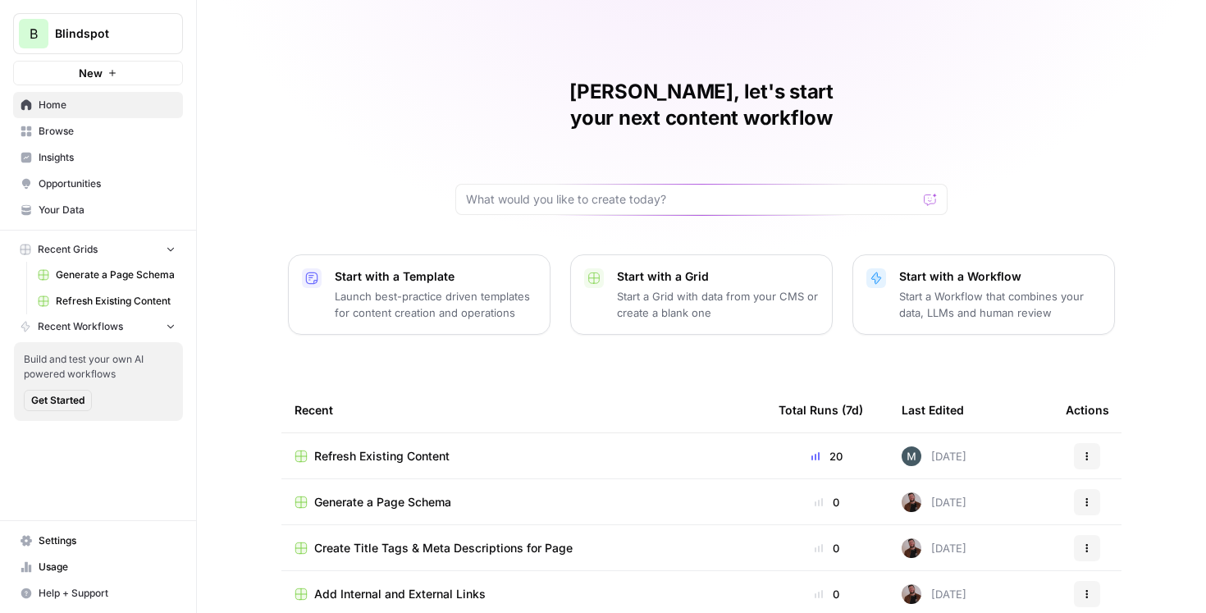
scroll to position [96, 0]
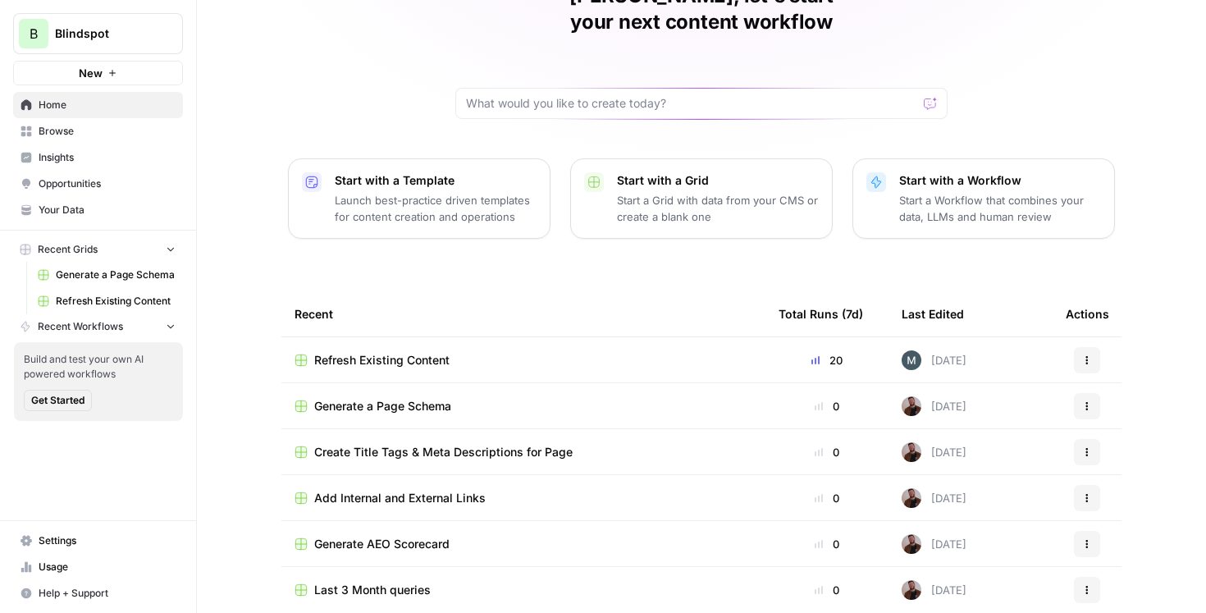
click at [490, 435] on td "Create Title Tags & Meta Descriptions for Page" at bounding box center [523, 451] width 484 height 45
click at [481, 444] on span "Create Title Tags & Meta Descriptions for Page" at bounding box center [443, 452] width 258 height 16
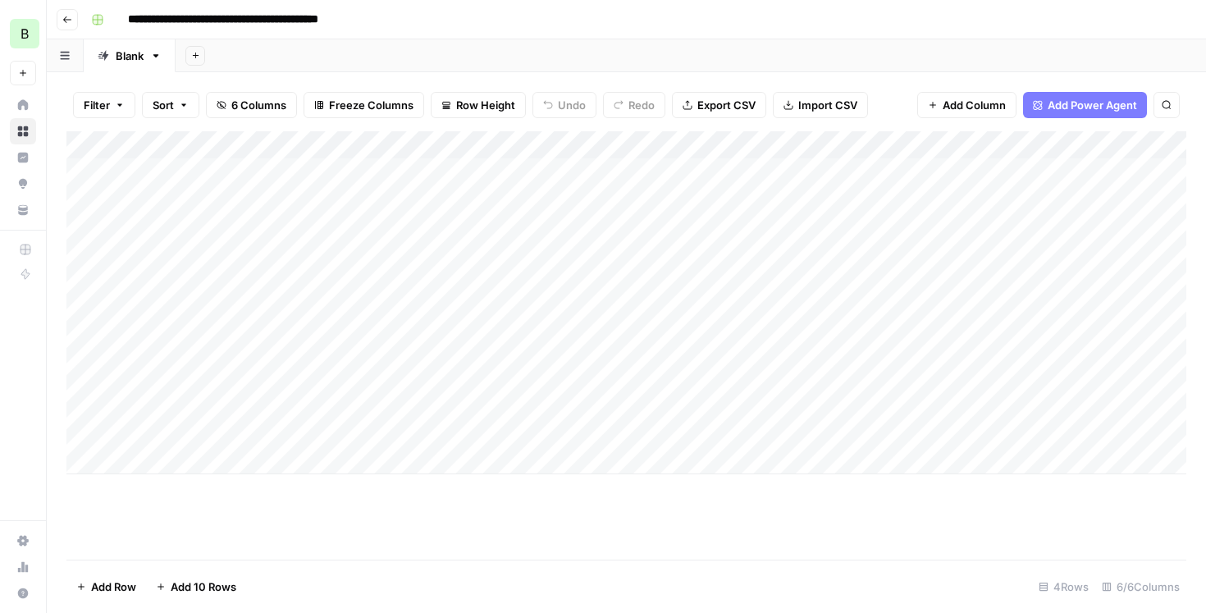
click at [66, 21] on icon "button" at bounding box center [67, 20] width 10 height 10
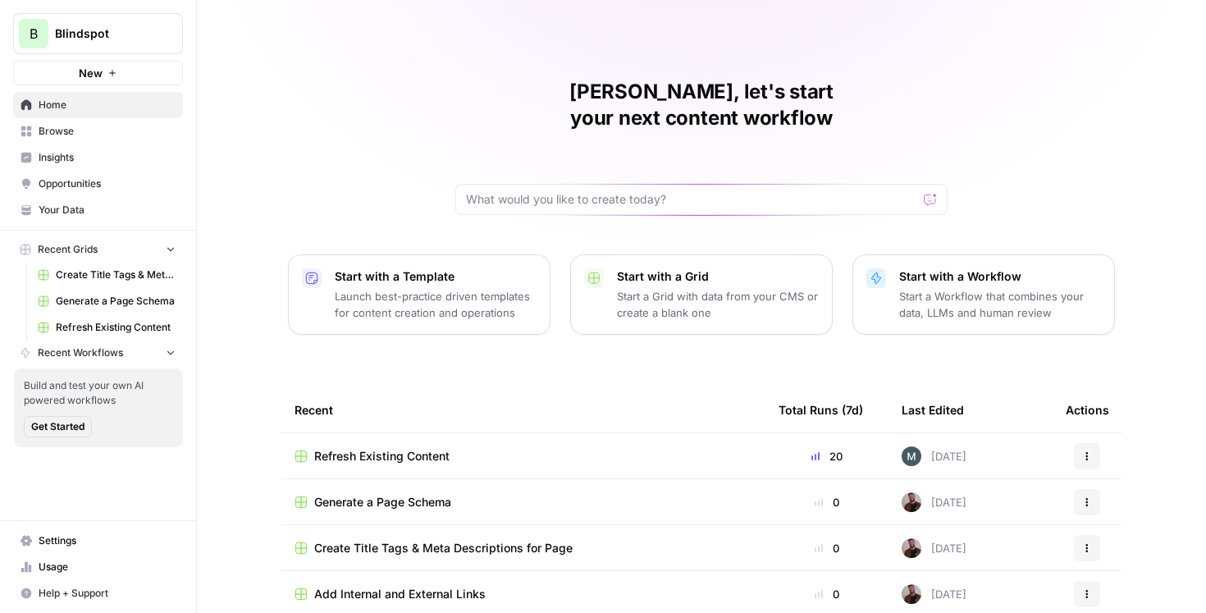
scroll to position [96, 0]
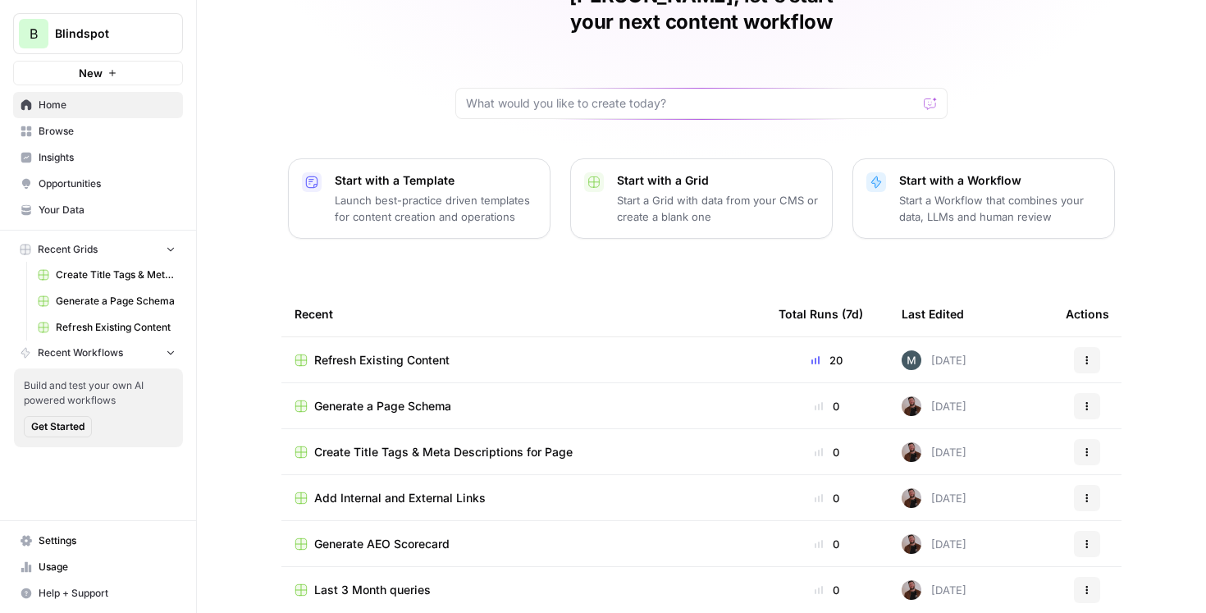
click at [1084, 347] on button "Actions" at bounding box center [1087, 360] width 26 height 26
click at [1056, 251] on div "Mariana, let's start your next content workflow Start with a Template Launch be…" at bounding box center [701, 271] width 1009 height 735
click at [505, 349] on td "Refresh Existing Content" at bounding box center [523, 359] width 484 height 45
click at [420, 352] on span "Refresh Existing Content" at bounding box center [381, 360] width 135 height 16
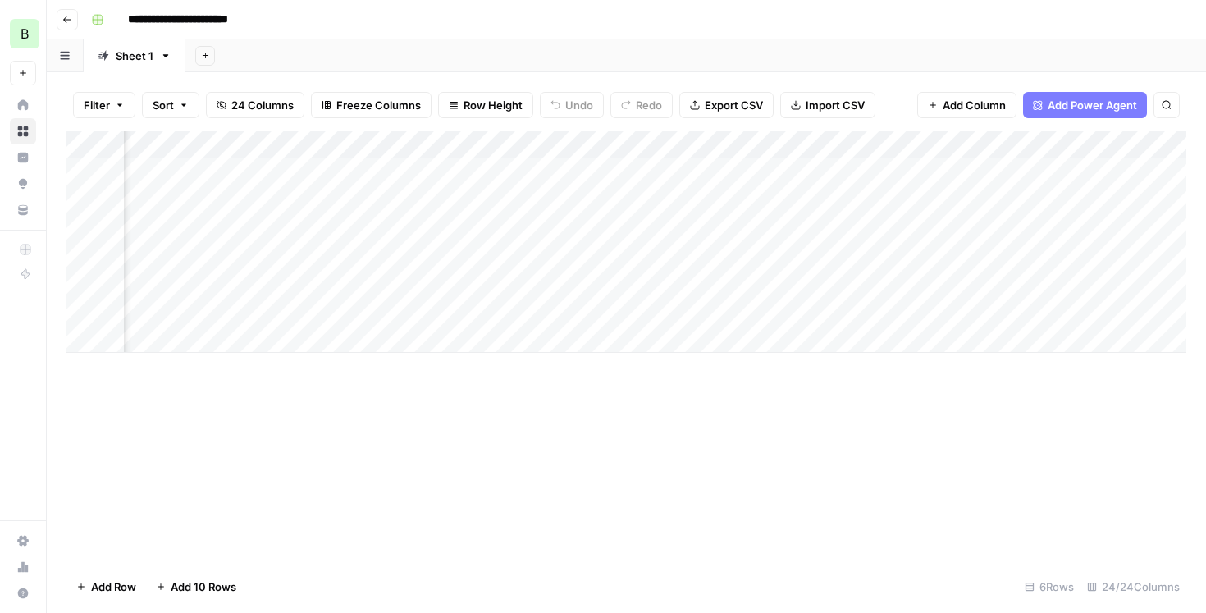
scroll to position [0, 2662]
click at [764, 200] on div "Add Column" at bounding box center [626, 241] width 1120 height 221
click at [768, 229] on div "Add Column" at bounding box center [626, 241] width 1120 height 221
click at [760, 442] on div "Add Column" at bounding box center [626, 345] width 1120 height 428
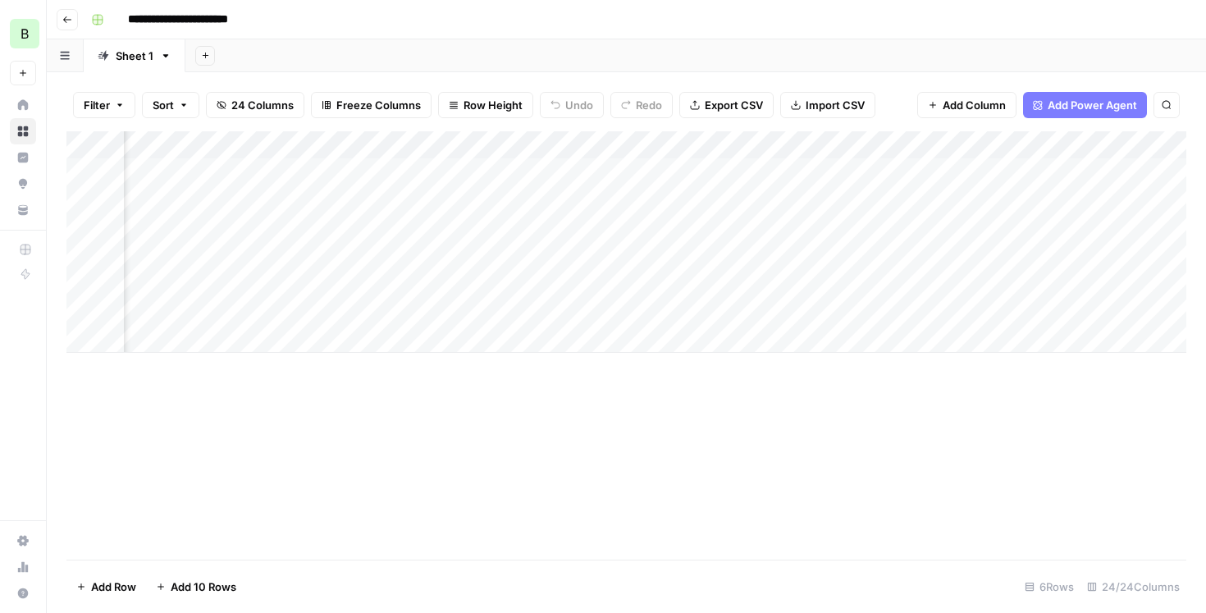
click at [548, 187] on div "Add Column" at bounding box center [626, 241] width 1120 height 221
click at [408, 238] on div "Add Column" at bounding box center [626, 241] width 1120 height 221
click at [408, 260] on div "Add Column" at bounding box center [626, 241] width 1120 height 221
click at [397, 282] on div "Add Column" at bounding box center [626, 241] width 1120 height 221
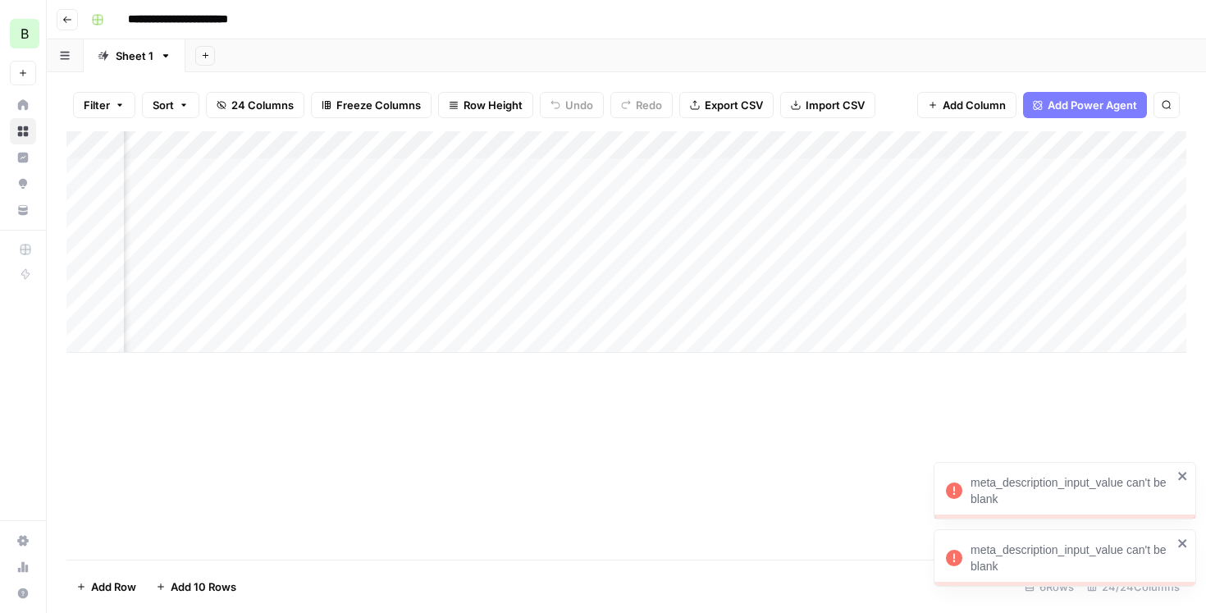
click at [1184, 478] on icon "close" at bounding box center [1182, 476] width 8 height 8
click at [1183, 540] on icon "close" at bounding box center [1182, 542] width 11 height 13
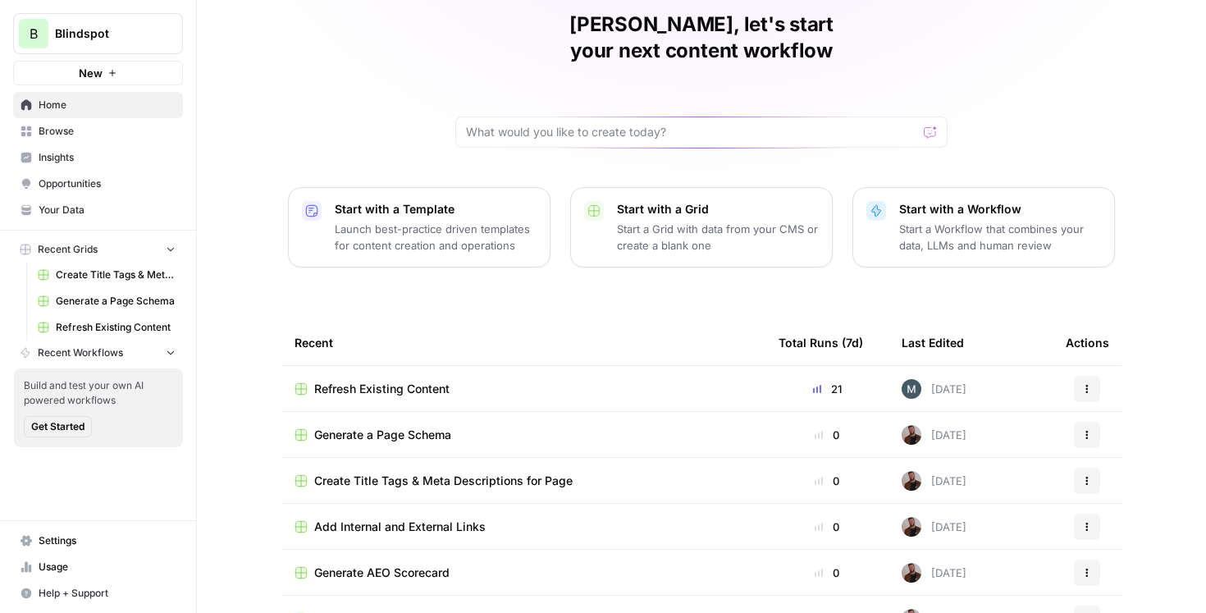
scroll to position [96, 0]
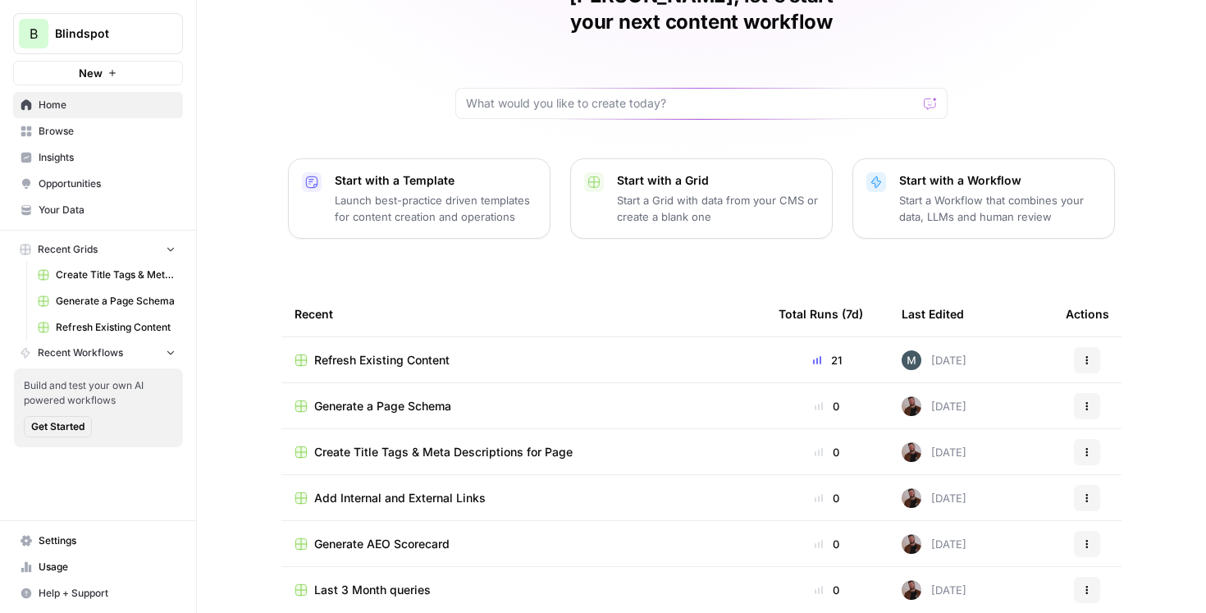
click at [440, 352] on span "Refresh Existing Content" at bounding box center [381, 360] width 135 height 16
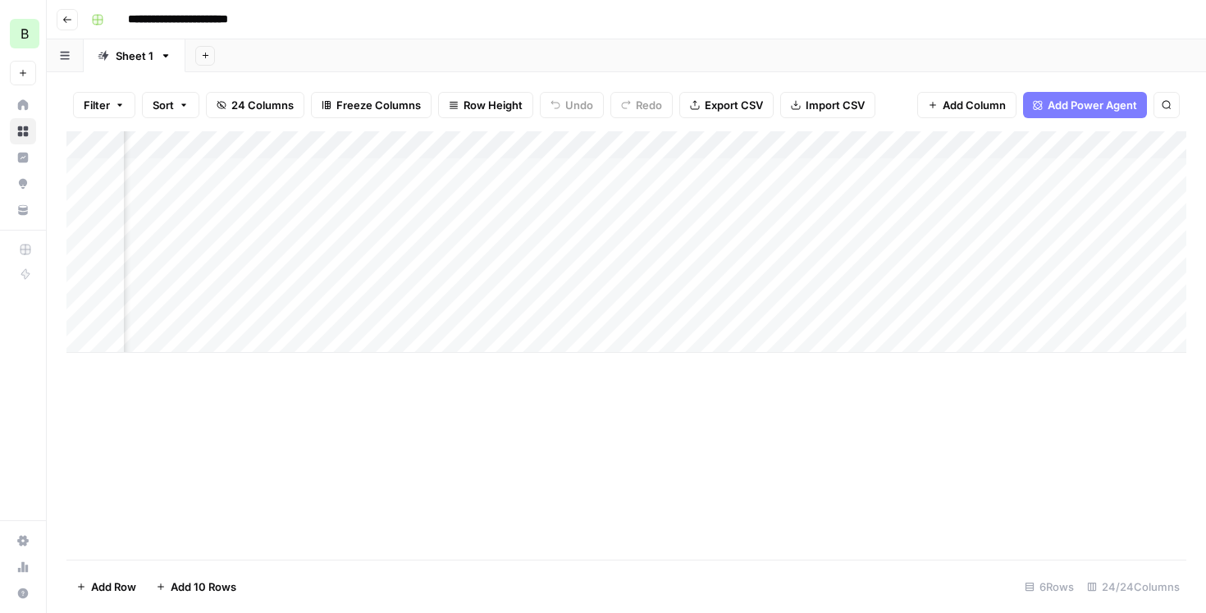
scroll to position [0, 3054]
click at [358, 255] on div "Add Column" at bounding box center [626, 241] width 1120 height 221
click at [422, 349] on div "Add Column" at bounding box center [626, 241] width 1120 height 221
click at [269, 341] on div "Add Column" at bounding box center [626, 255] width 1120 height 249
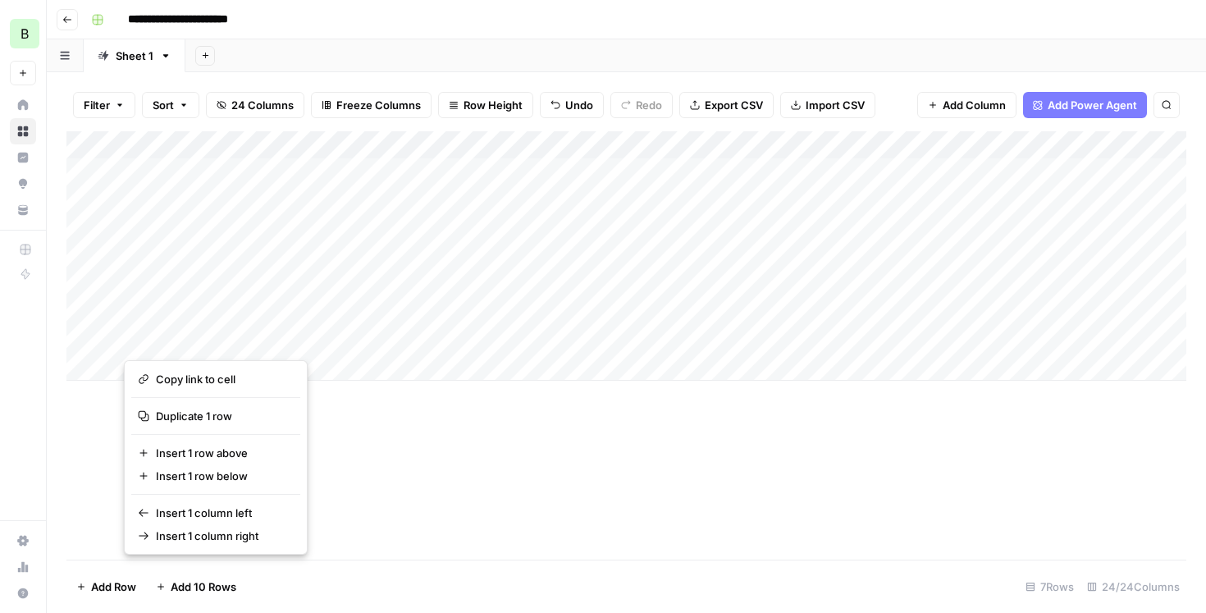
click at [478, 393] on div "Add Column" at bounding box center [626, 345] width 1120 height 428
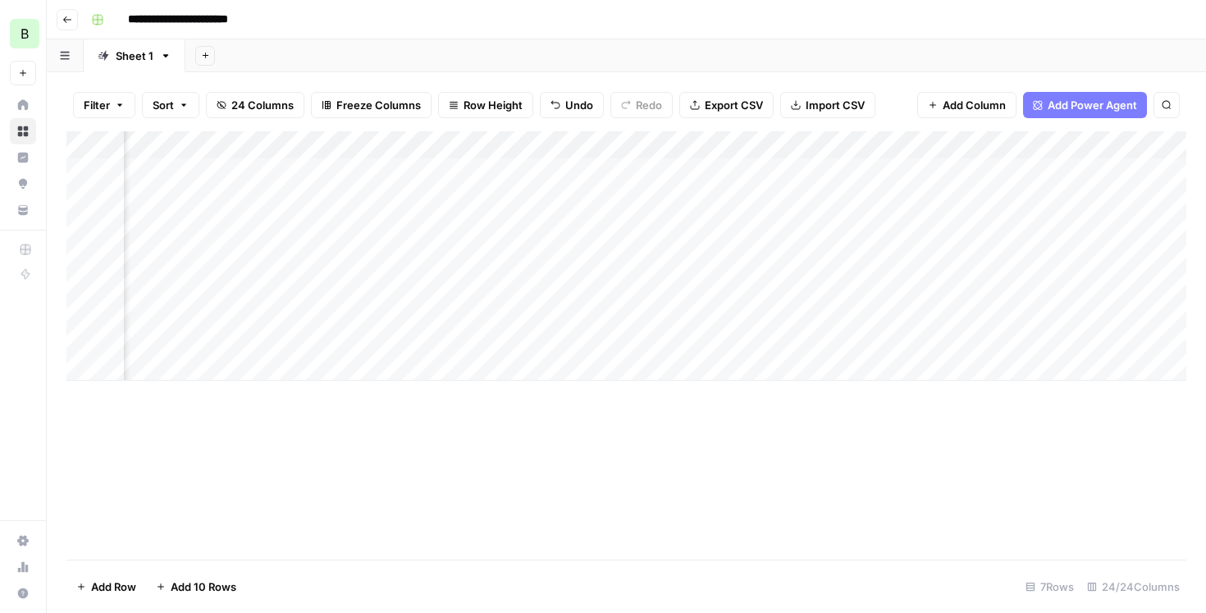
scroll to position [0, 2772]
click at [661, 257] on div "Add Column" at bounding box center [626, 255] width 1120 height 249
click at [663, 226] on div "Add Column" at bounding box center [626, 255] width 1120 height 249
click at [659, 199] on div "Add Column" at bounding box center [626, 255] width 1120 height 249
click at [70, 25] on button "Go back" at bounding box center [67, 19] width 21 height 21
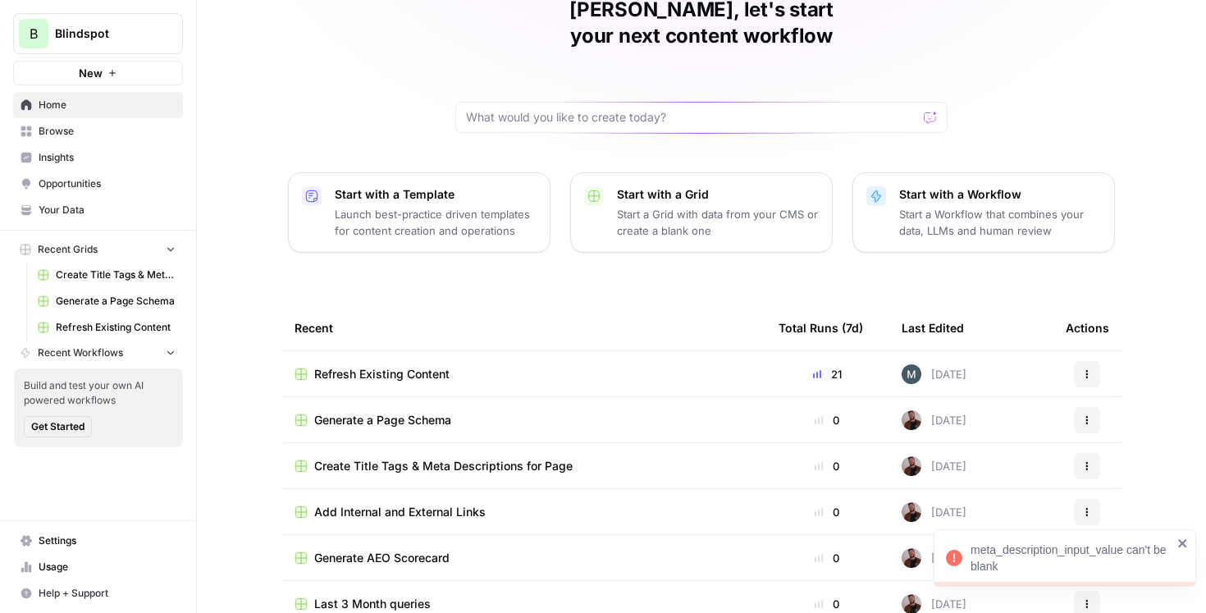
scroll to position [96, 0]
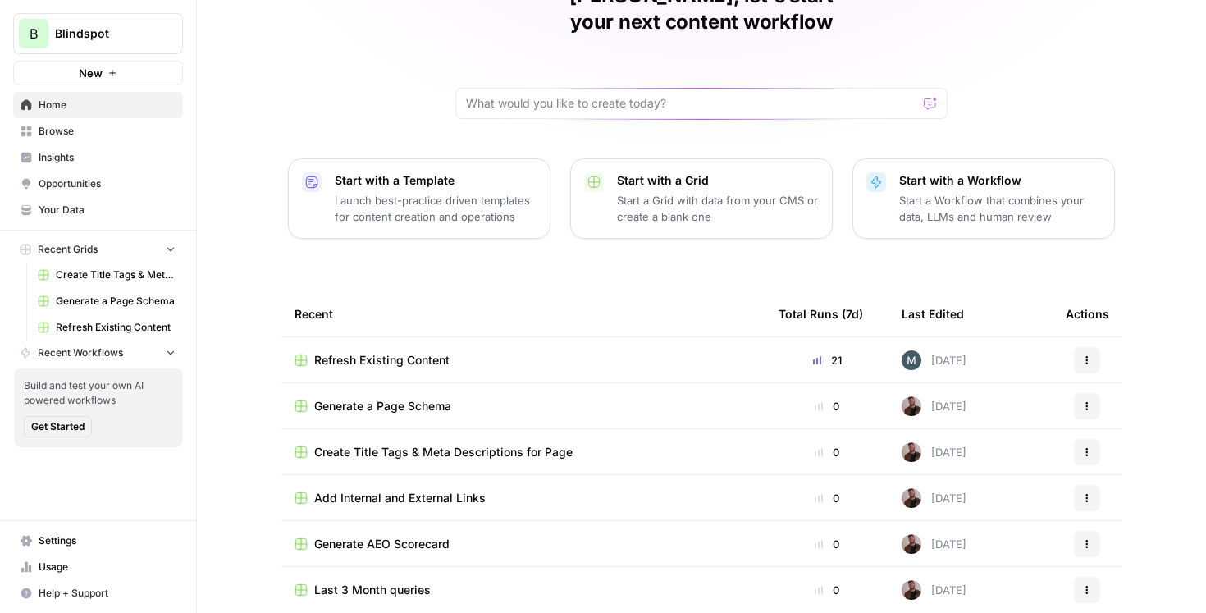
click at [386, 398] on span "Generate a Page Schema" at bounding box center [382, 406] width 137 height 16
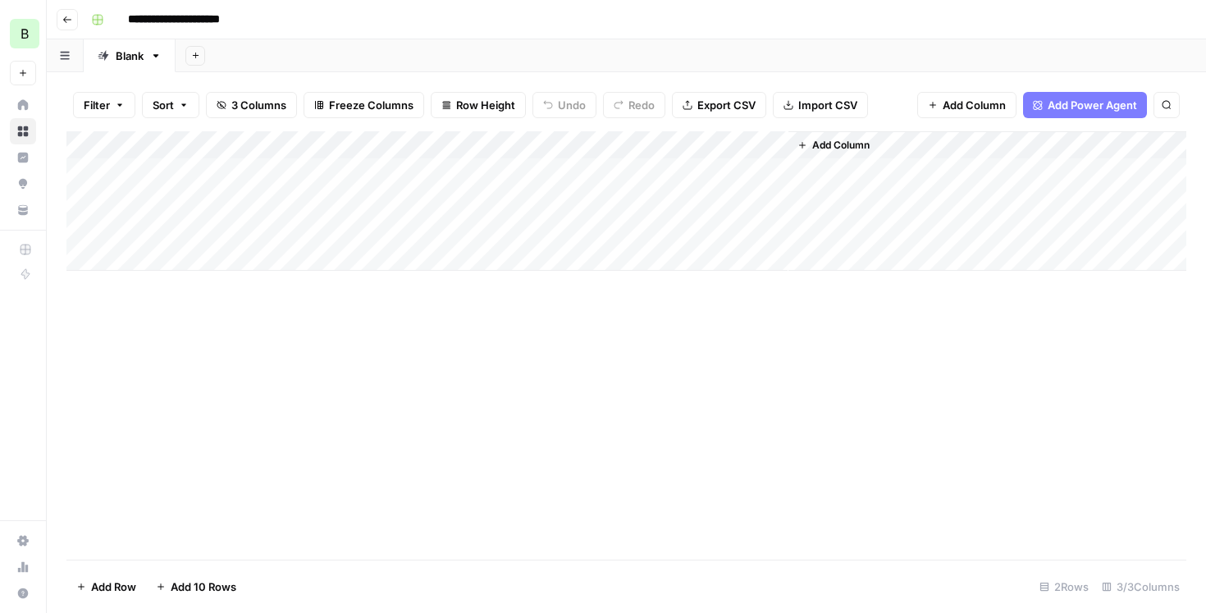
click at [445, 174] on div "Add Column" at bounding box center [626, 200] width 1120 height 139
click at [447, 215] on div "Add Column" at bounding box center [626, 200] width 1120 height 139
click at [655, 168] on div "Add Column" at bounding box center [626, 200] width 1120 height 139
click at [504, 171] on div "Add Column" at bounding box center [626, 200] width 1120 height 139
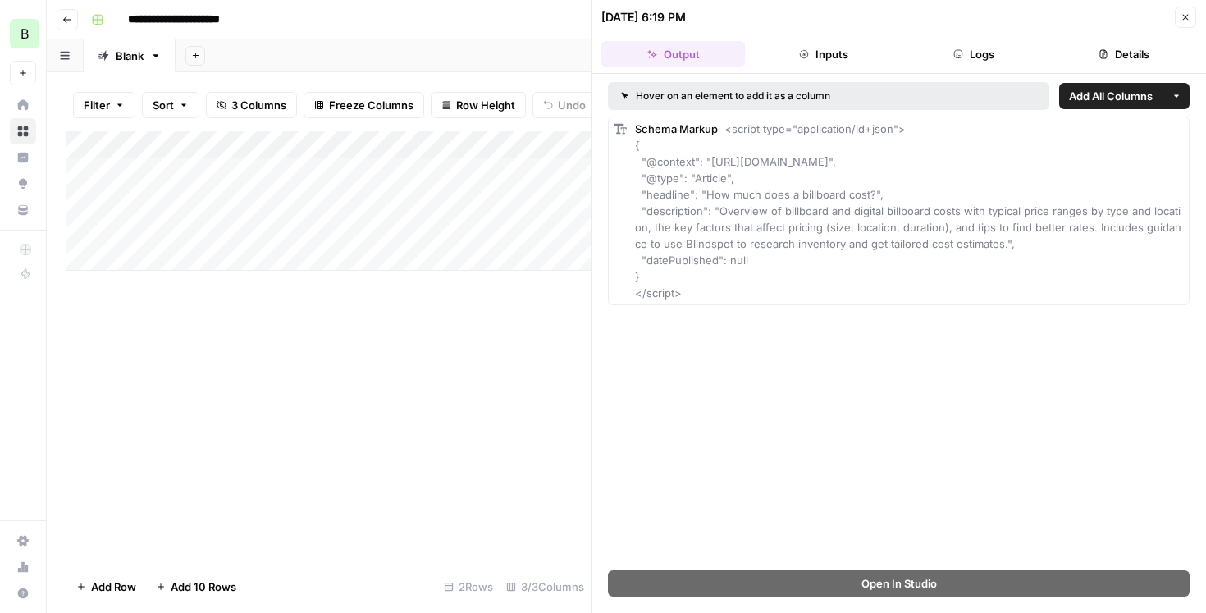
click at [1182, 16] on icon "button" at bounding box center [1185, 17] width 10 height 10
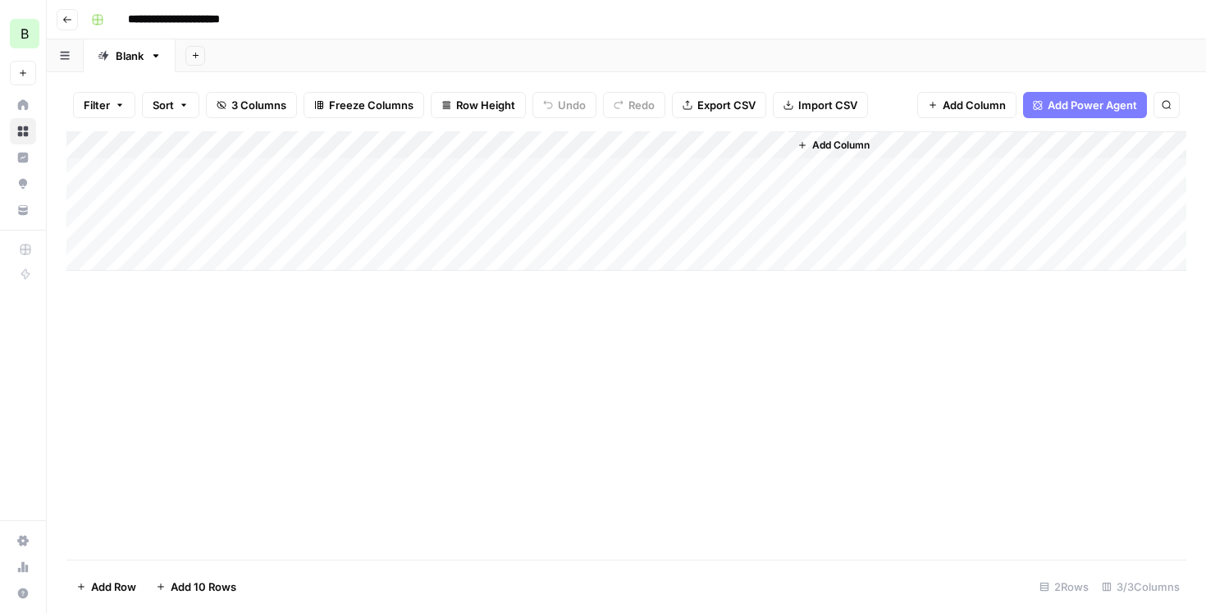
click at [687, 164] on div "Add Column" at bounding box center [626, 200] width 1120 height 139
click at [579, 207] on div "Add Column" at bounding box center [626, 200] width 1120 height 139
click at [75, 16] on button "Go back" at bounding box center [67, 19] width 21 height 21
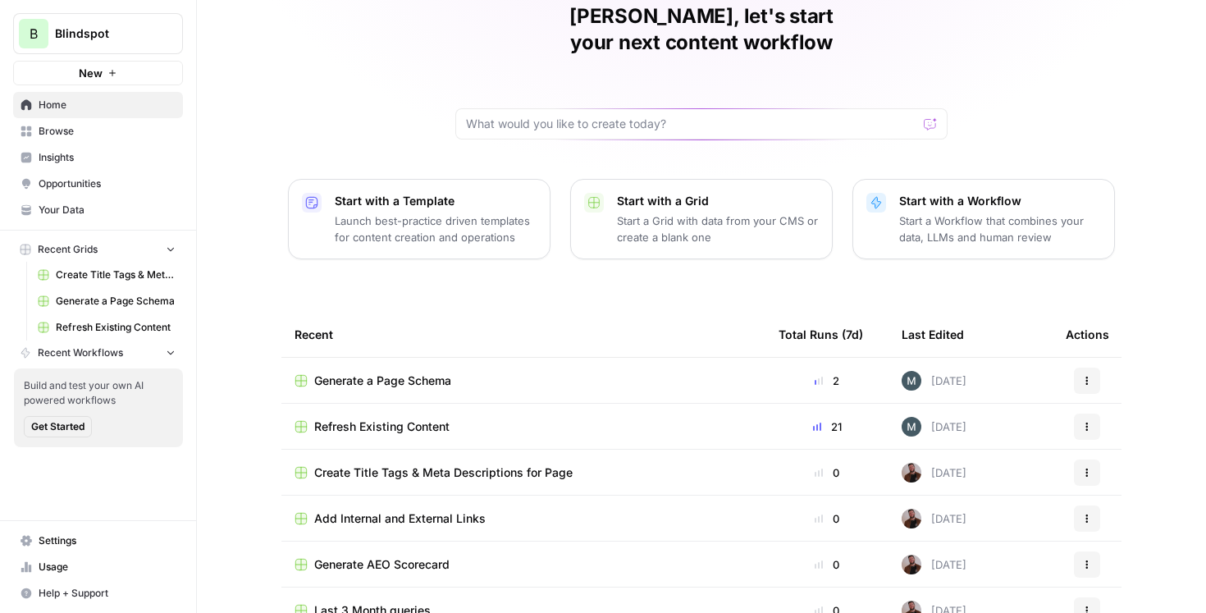
scroll to position [96, 0]
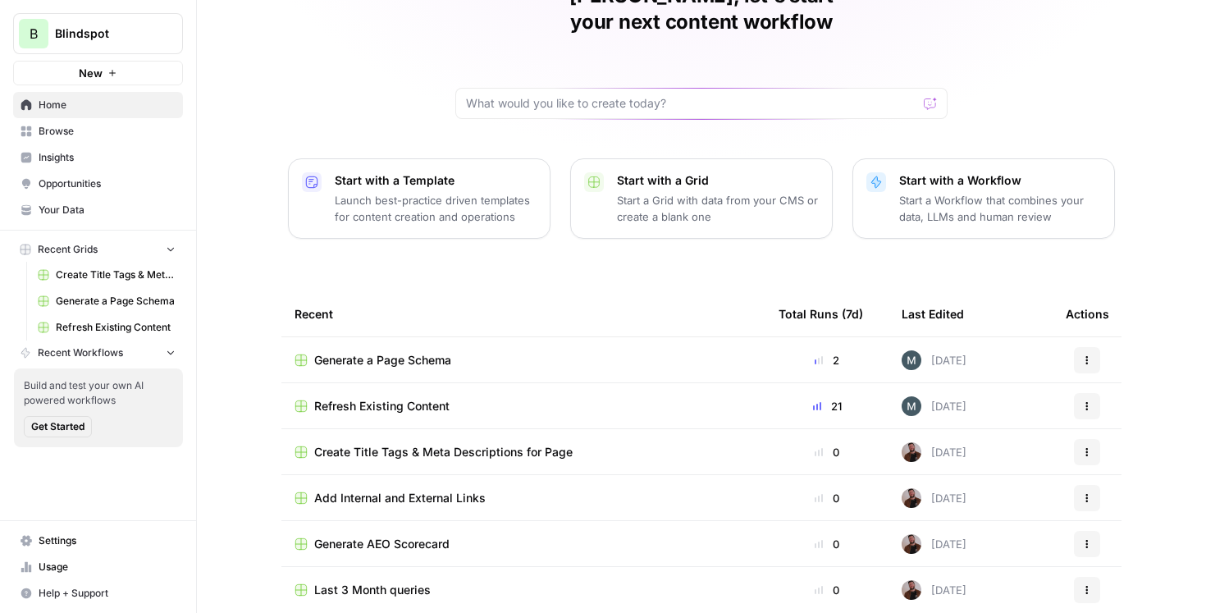
click at [534, 444] on span "Create Title Tags & Meta Descriptions for Page" at bounding box center [443, 452] width 258 height 16
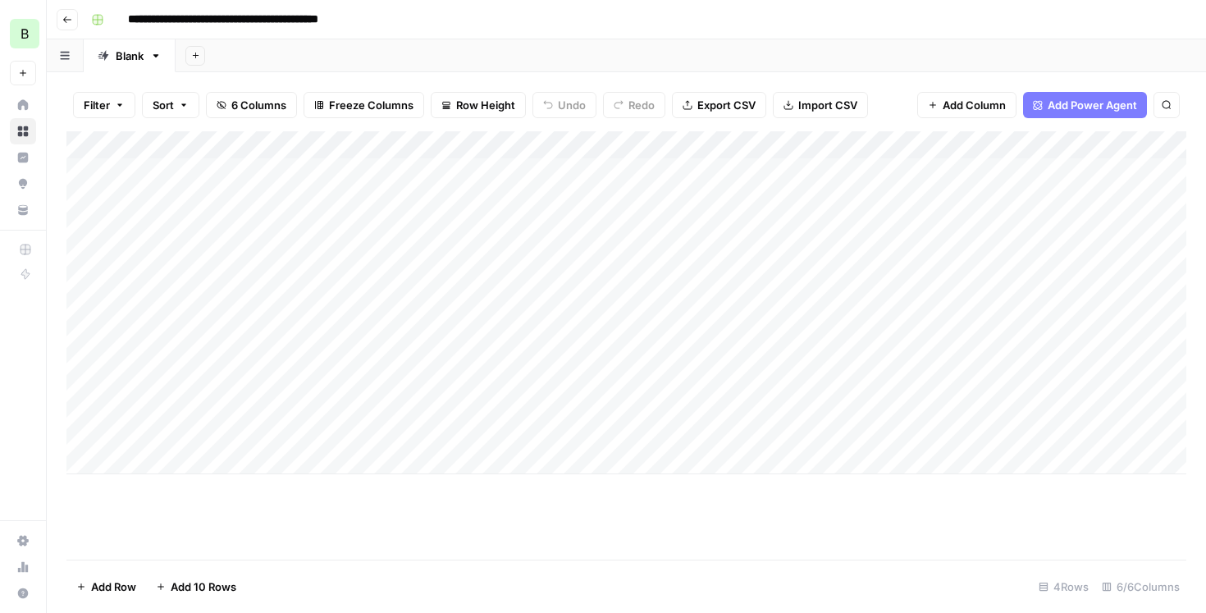
click at [521, 175] on div "Add Column" at bounding box center [626, 302] width 1120 height 343
click at [644, 142] on div "Add Column" at bounding box center [626, 302] width 1120 height 343
click at [659, 242] on span "Remaining Rows" at bounding box center [698, 241] width 103 height 16
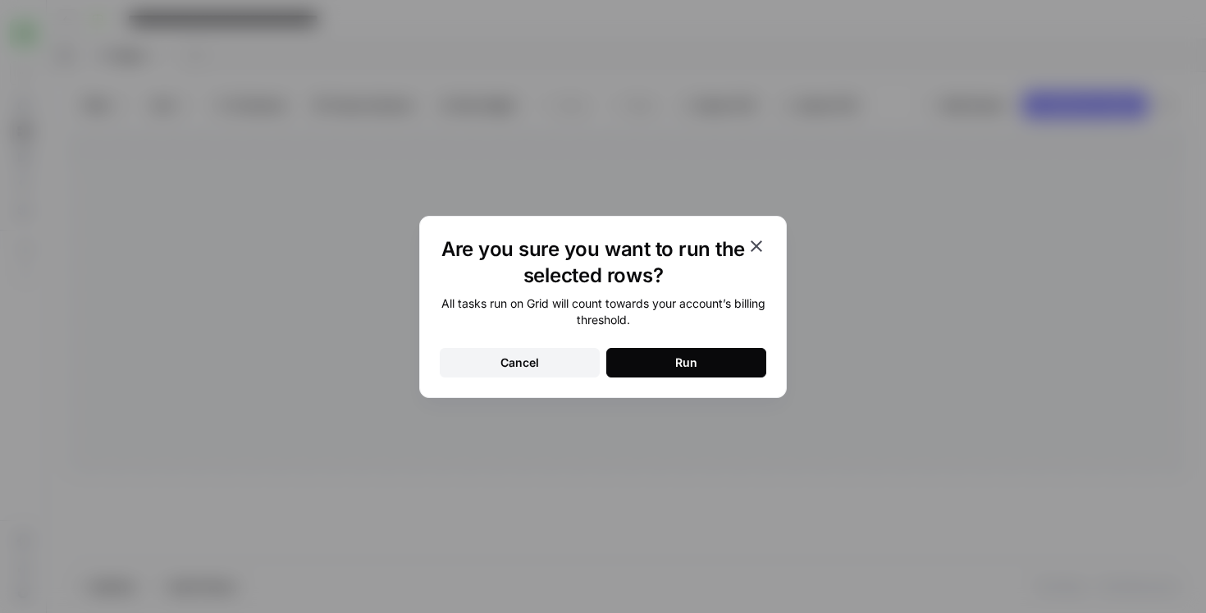
click at [761, 246] on icon "button" at bounding box center [756, 246] width 20 height 20
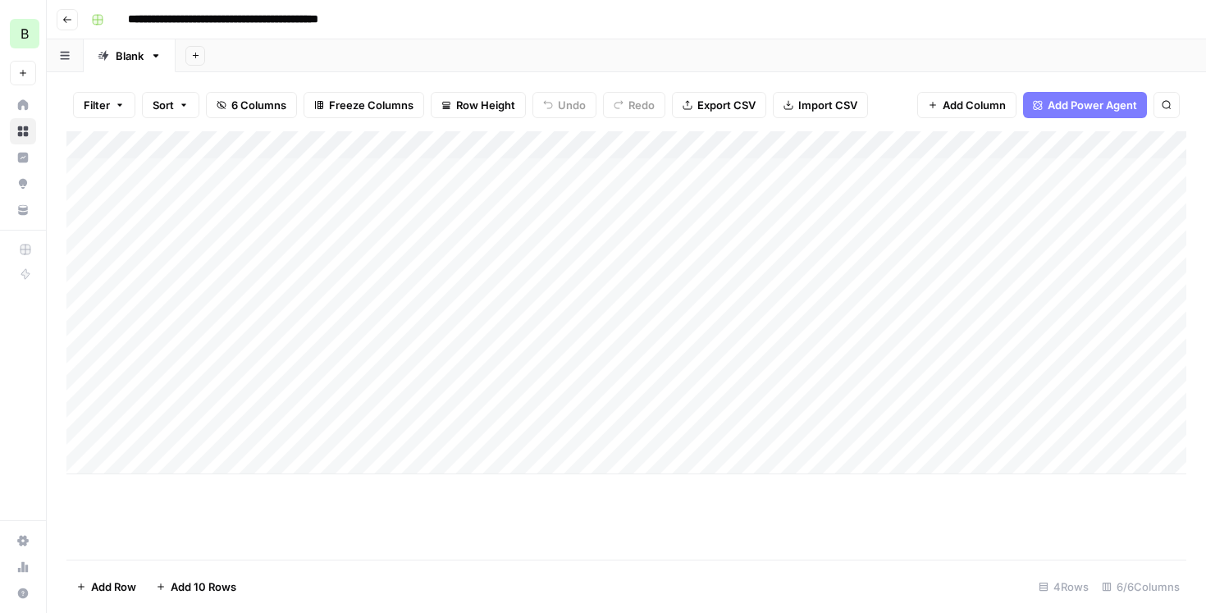
click at [573, 244] on div "Add Column" at bounding box center [626, 302] width 1120 height 343
click at [78, 29] on header "**********" at bounding box center [626, 19] width 1159 height 39
click at [72, 21] on button "Go back" at bounding box center [67, 19] width 21 height 21
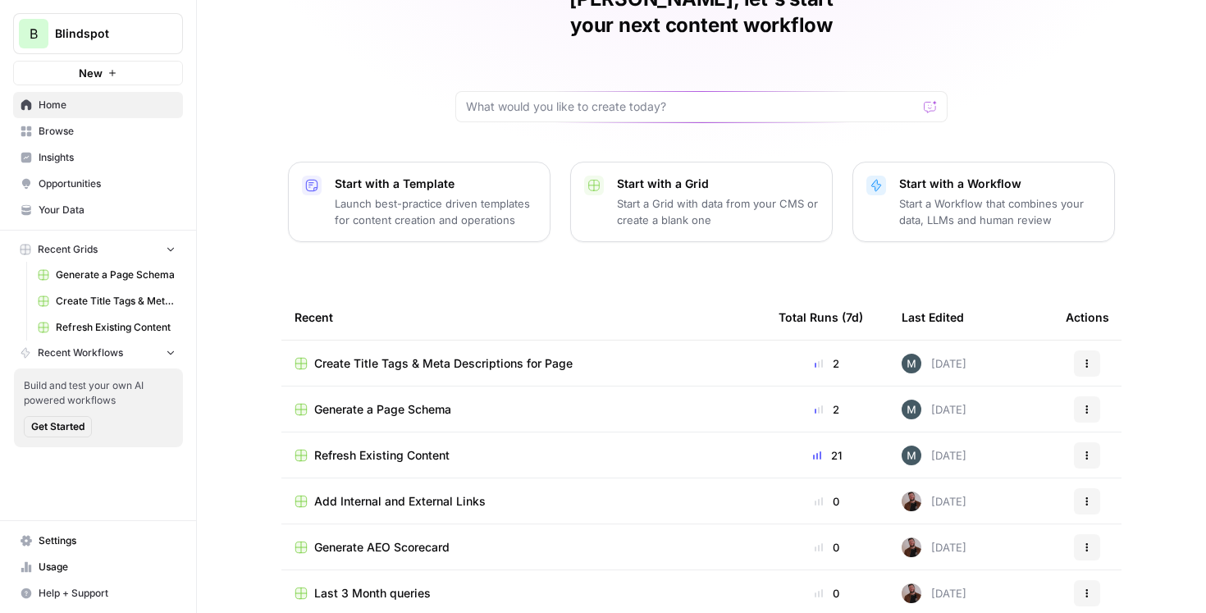
scroll to position [96, 0]
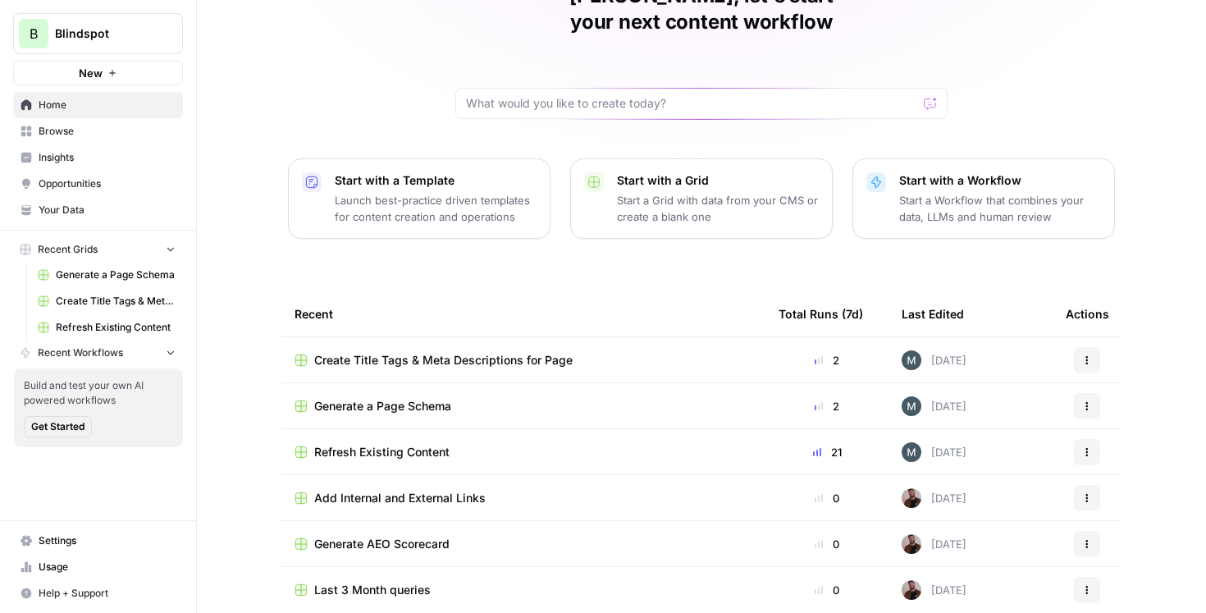
click at [486, 352] on span "Create Title Tags & Meta Descriptions for Page" at bounding box center [443, 360] width 258 height 16
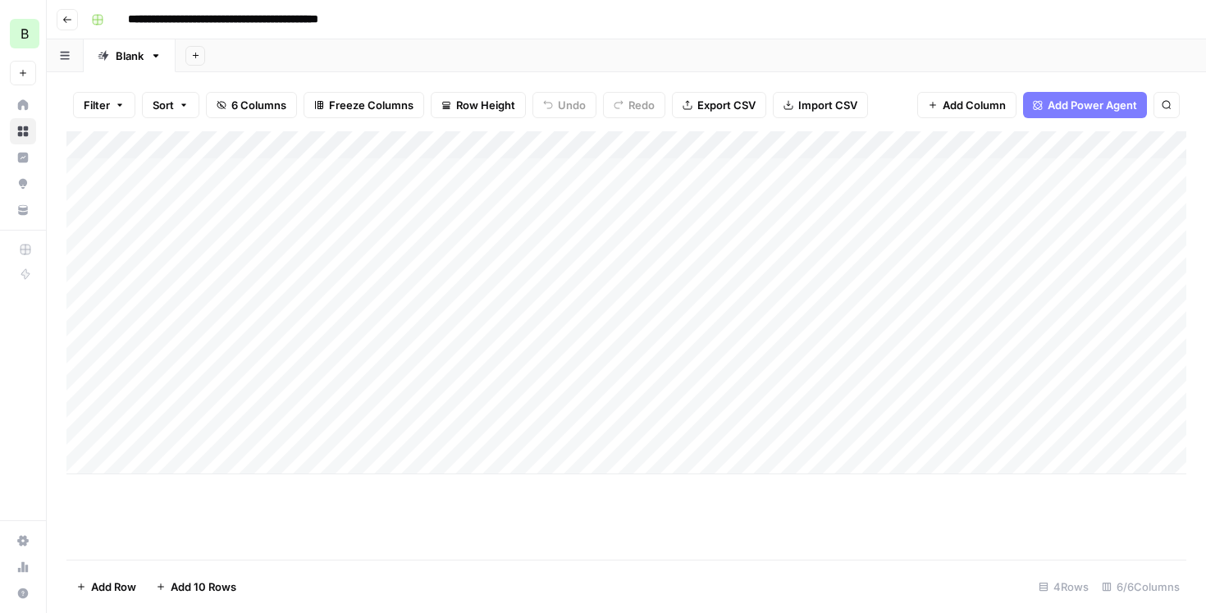
click at [69, 18] on icon "button" at bounding box center [67, 20] width 10 height 10
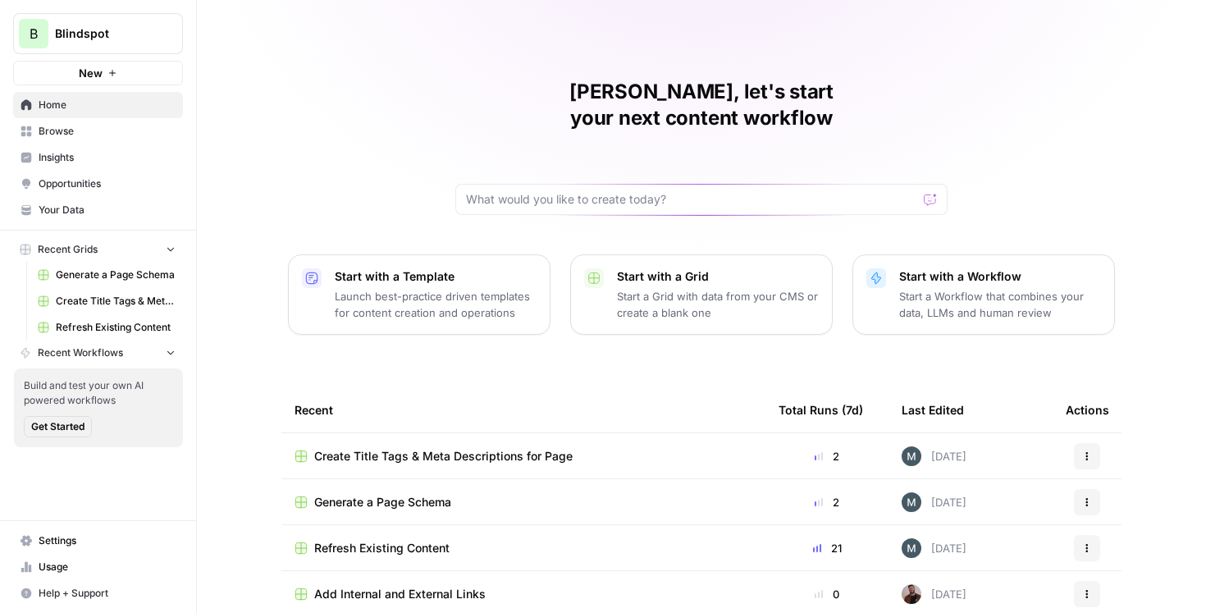
scroll to position [96, 0]
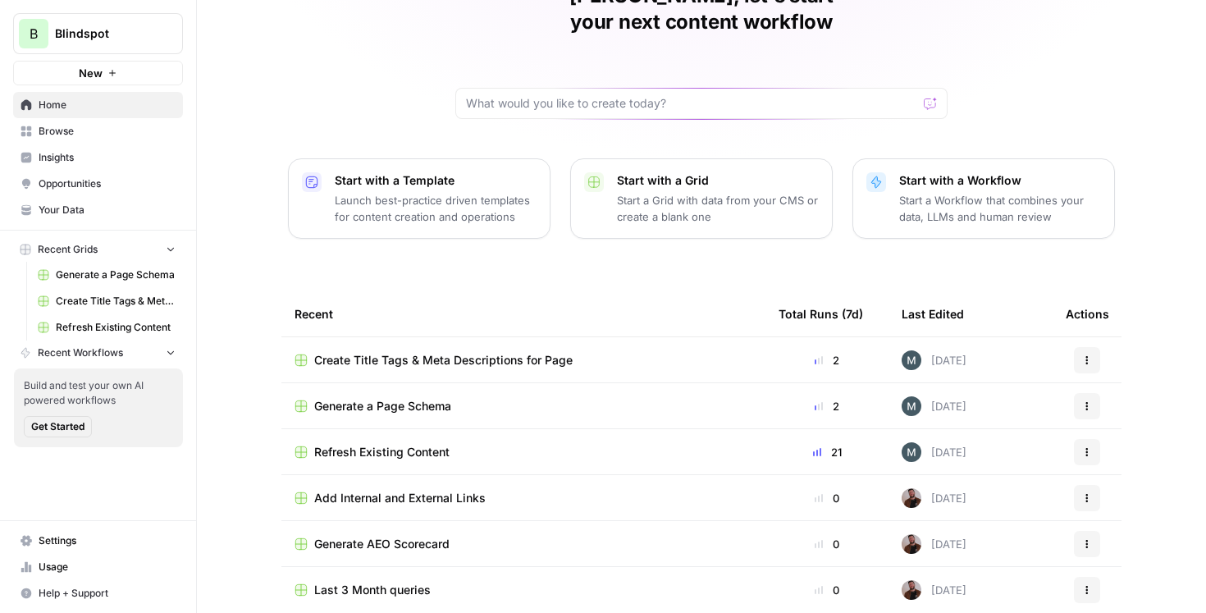
click at [436, 444] on span "Refresh Existing Content" at bounding box center [381, 452] width 135 height 16
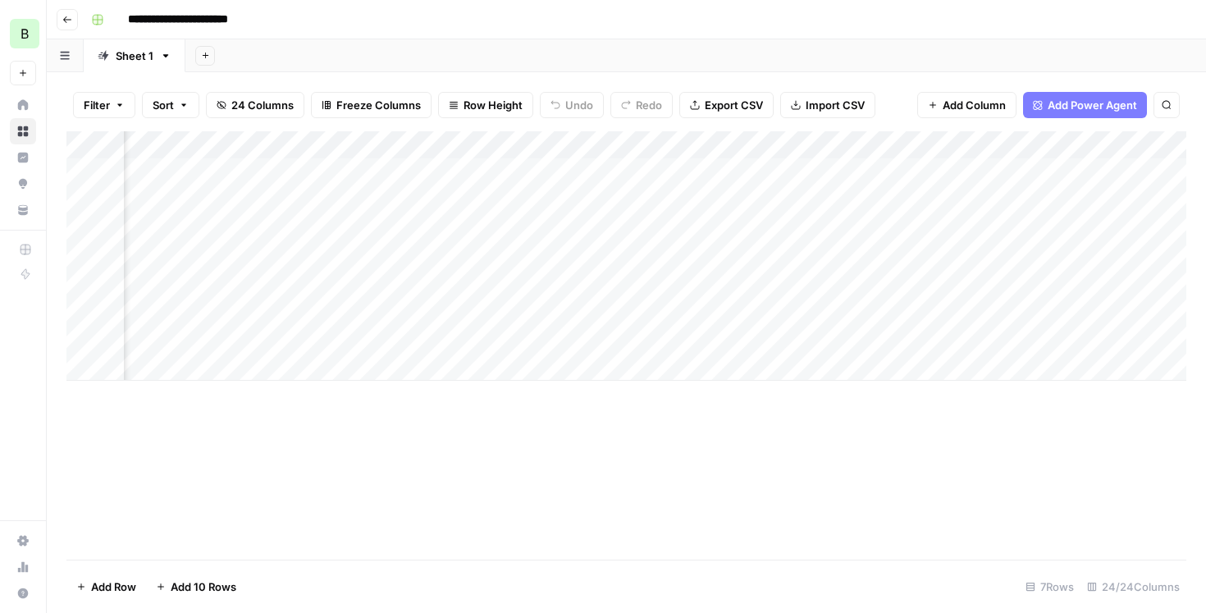
scroll to position [0, 2840]
click at [725, 259] on div "Add Column" at bounding box center [626, 255] width 1120 height 249
